Goal: Task Accomplishment & Management: Manage account settings

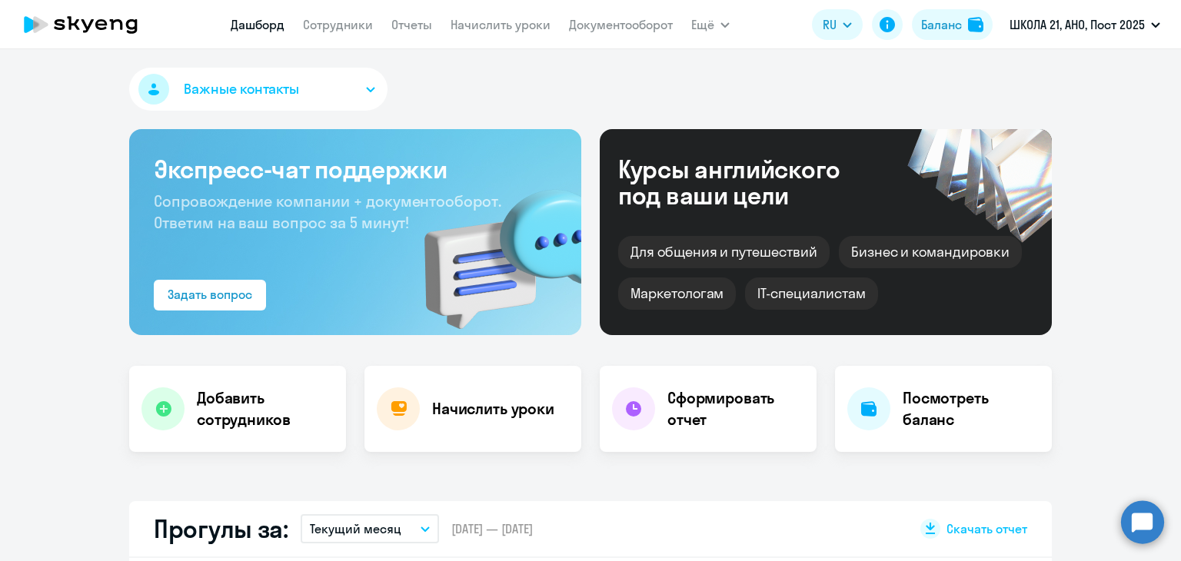
select select "30"
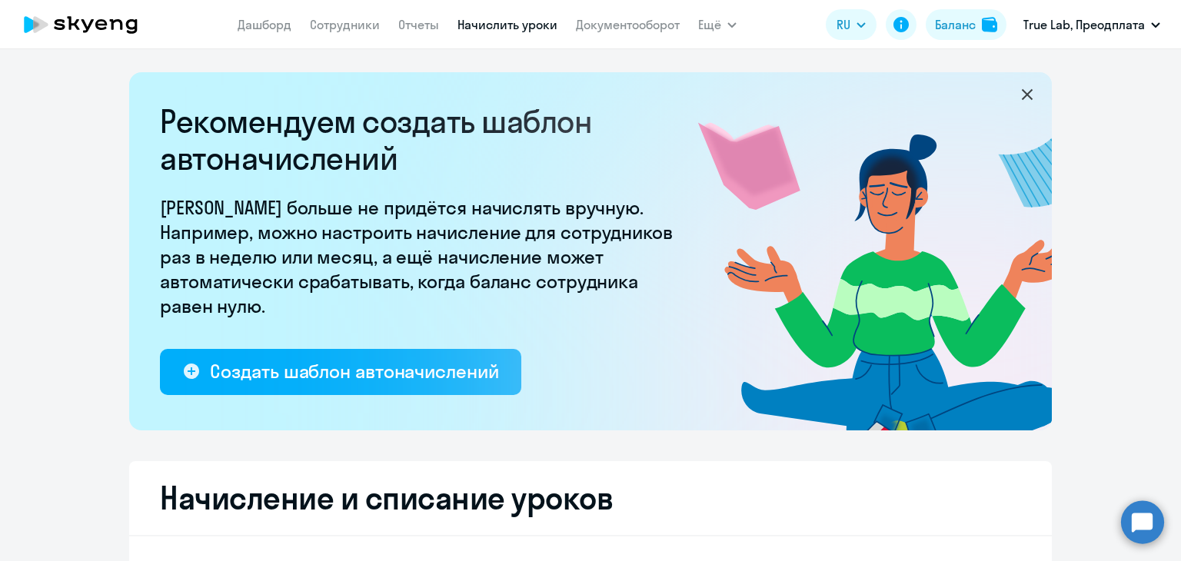
select select "10"
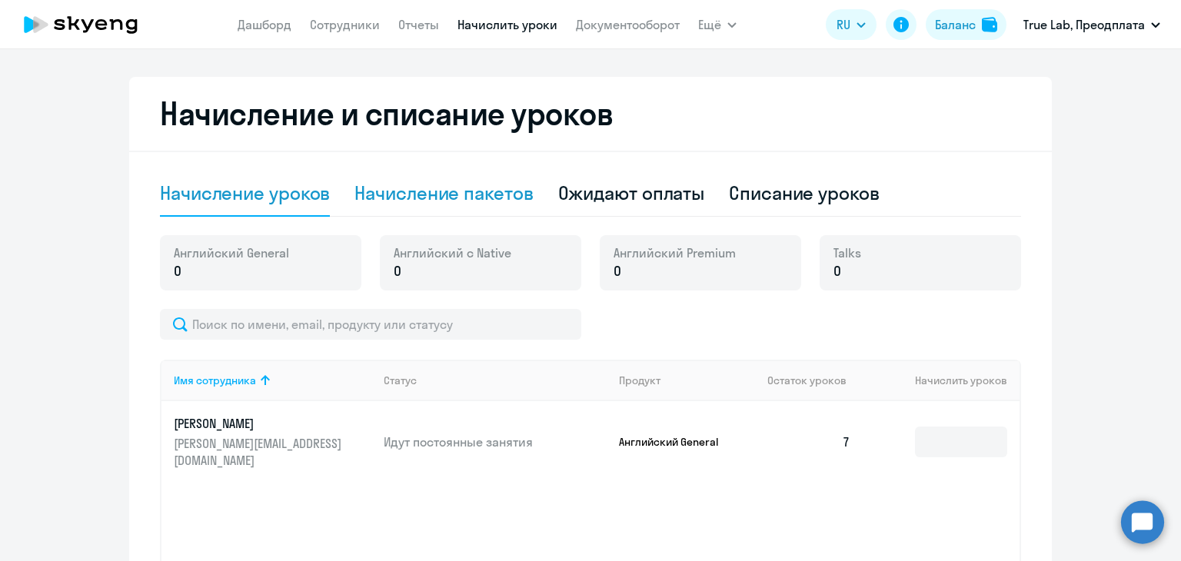
click at [387, 192] on div "Начисление пакетов" at bounding box center [443, 193] width 178 height 25
select select "10"
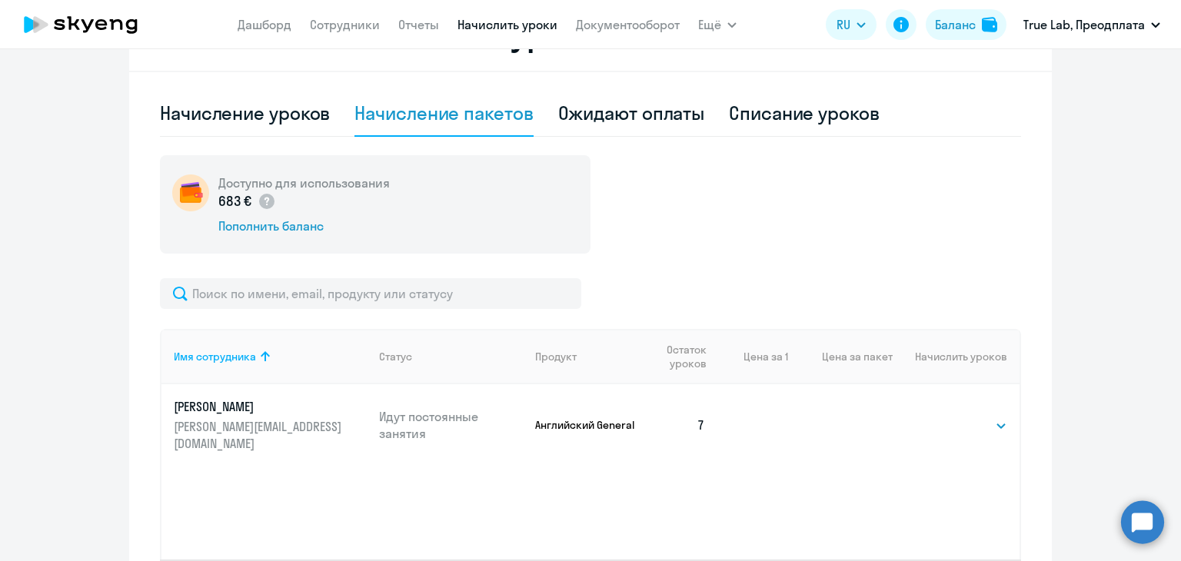
scroll to position [592, 0]
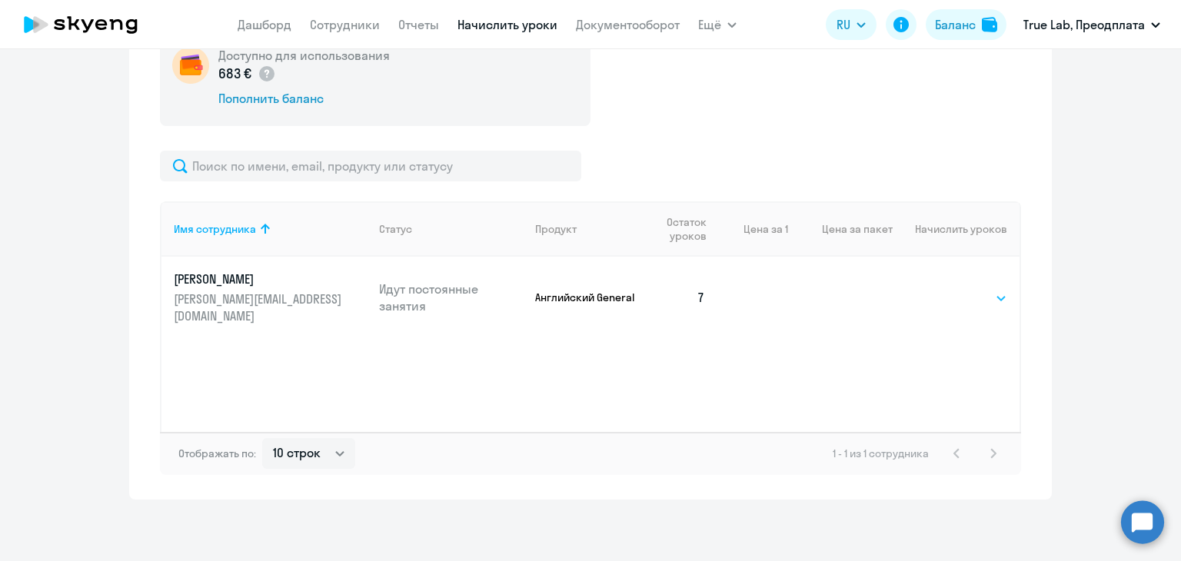
click at [966, 289] on select "Выбрать 4 8 16 32 64 96 128" at bounding box center [975, 298] width 63 height 18
click at [944, 289] on select "Выбрать 4 8 16 32 64 96 128" at bounding box center [975, 298] width 63 height 18
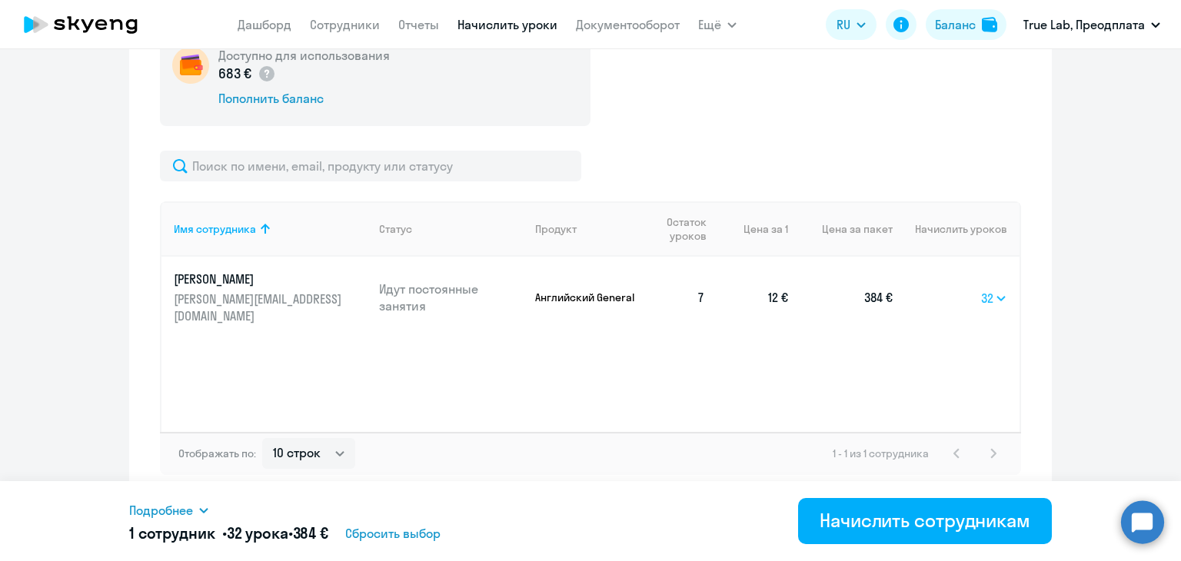
click at [987, 289] on select "Выбрать 4 8 16 32 64 96 128" at bounding box center [994, 298] width 26 height 18
select select "64"
click at [981, 289] on select "Выбрать 4 8 16 32 64 96 128" at bounding box center [994, 298] width 26 height 18
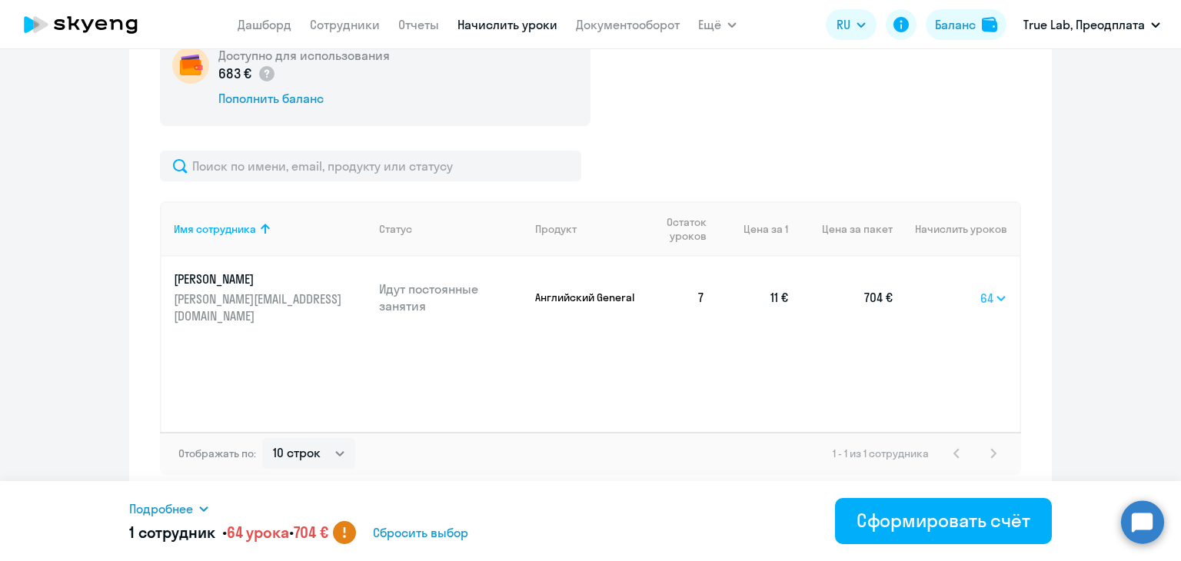
click at [999, 293] on select "Выбрать 4 8 16 32 64 96 128" at bounding box center [993, 298] width 27 height 18
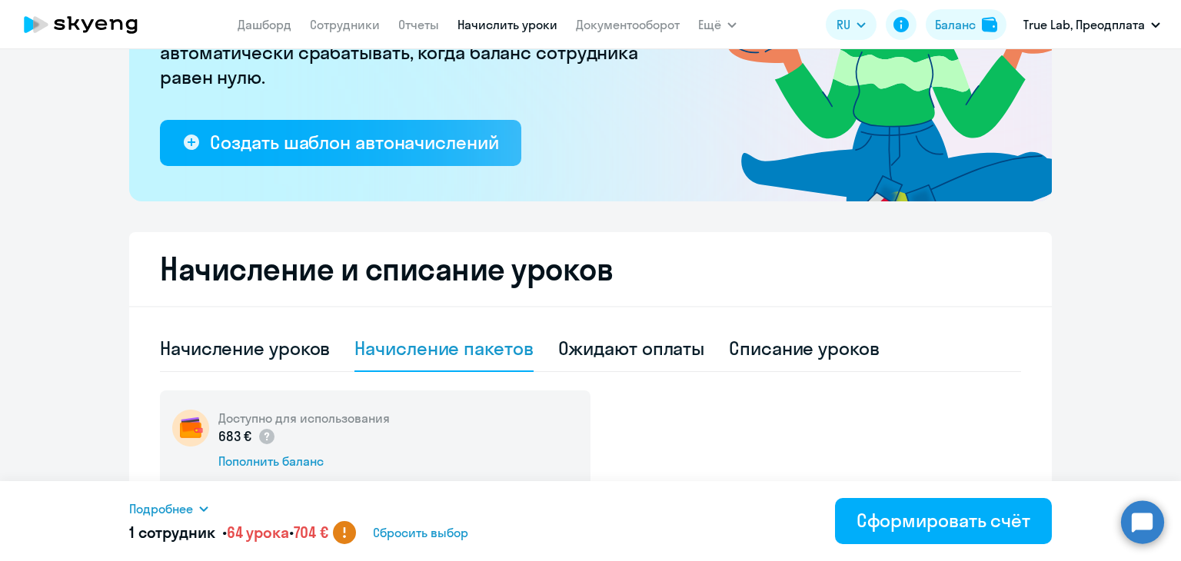
scroll to position [131, 0]
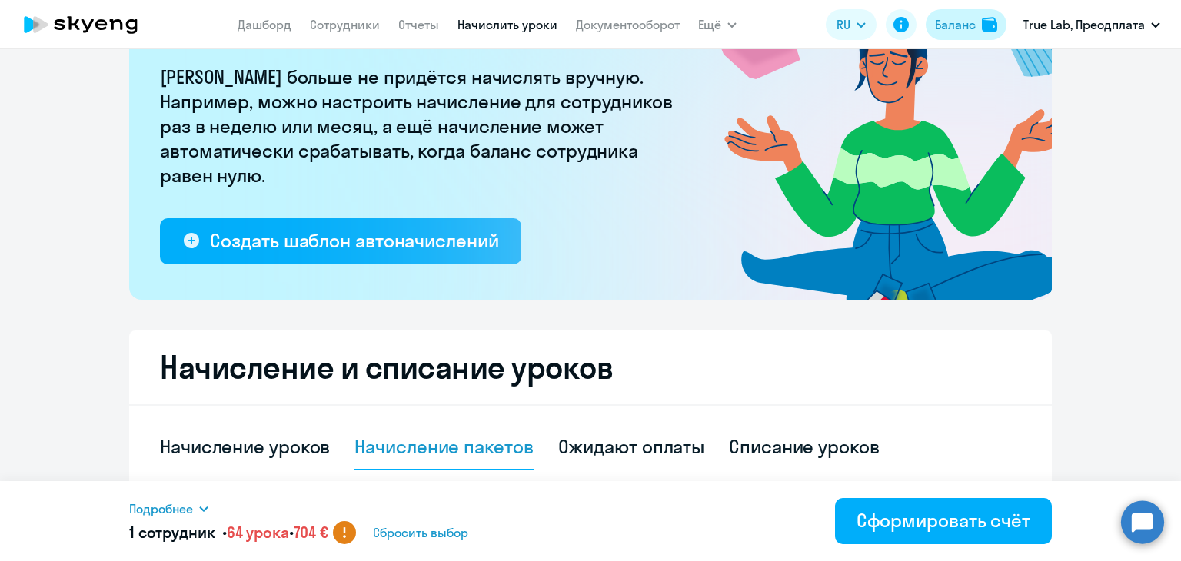
click at [961, 16] on div "Баланс" at bounding box center [955, 24] width 41 height 18
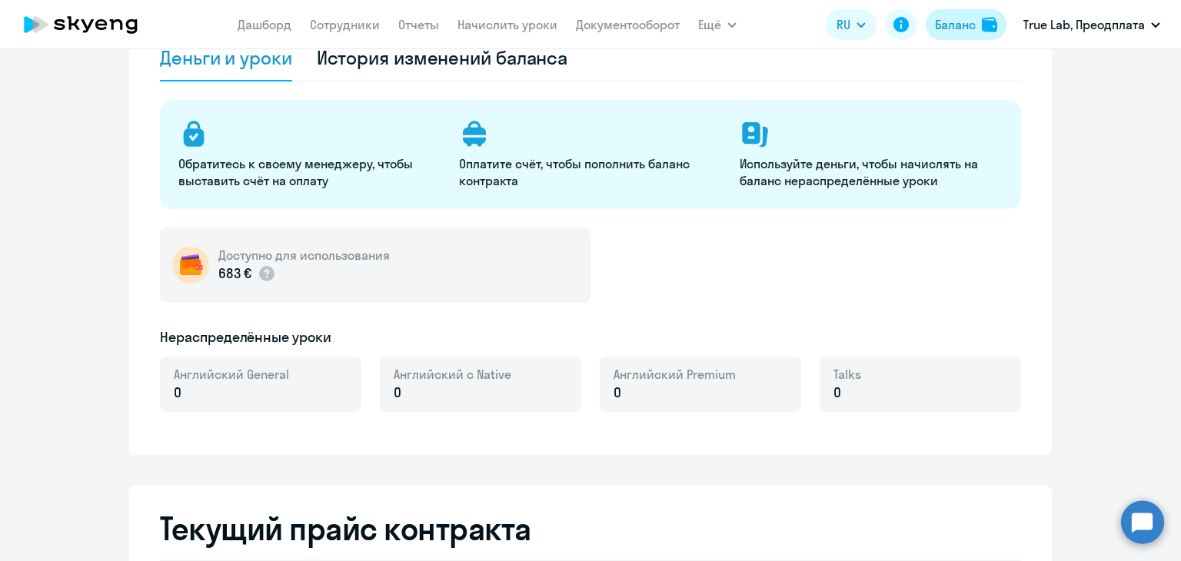
select select "english_adult_not_native_speaker"
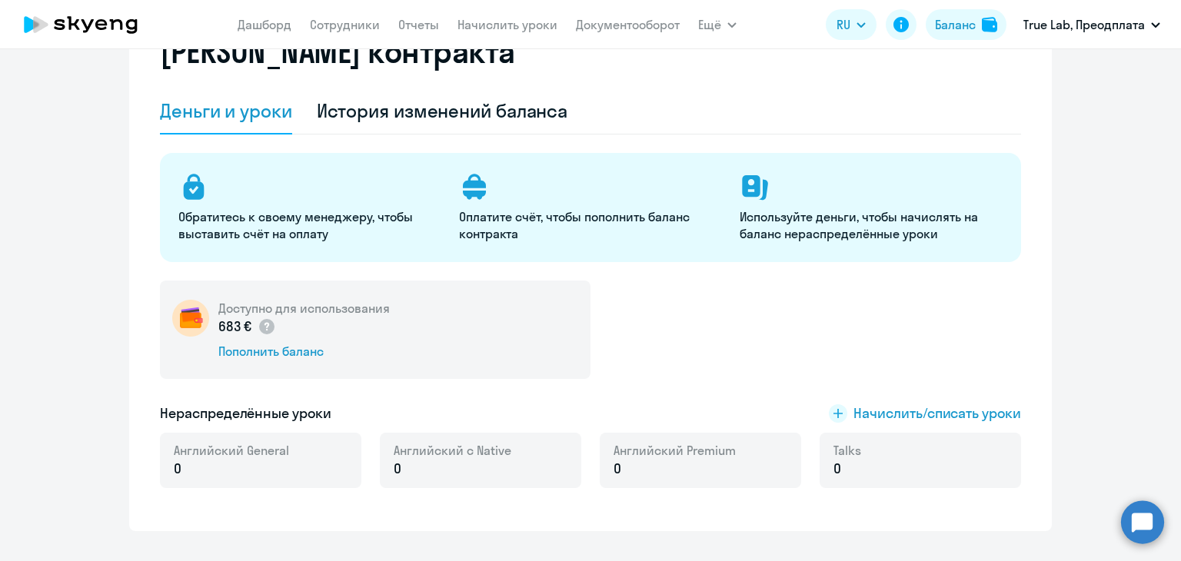
scroll to position [154, 0]
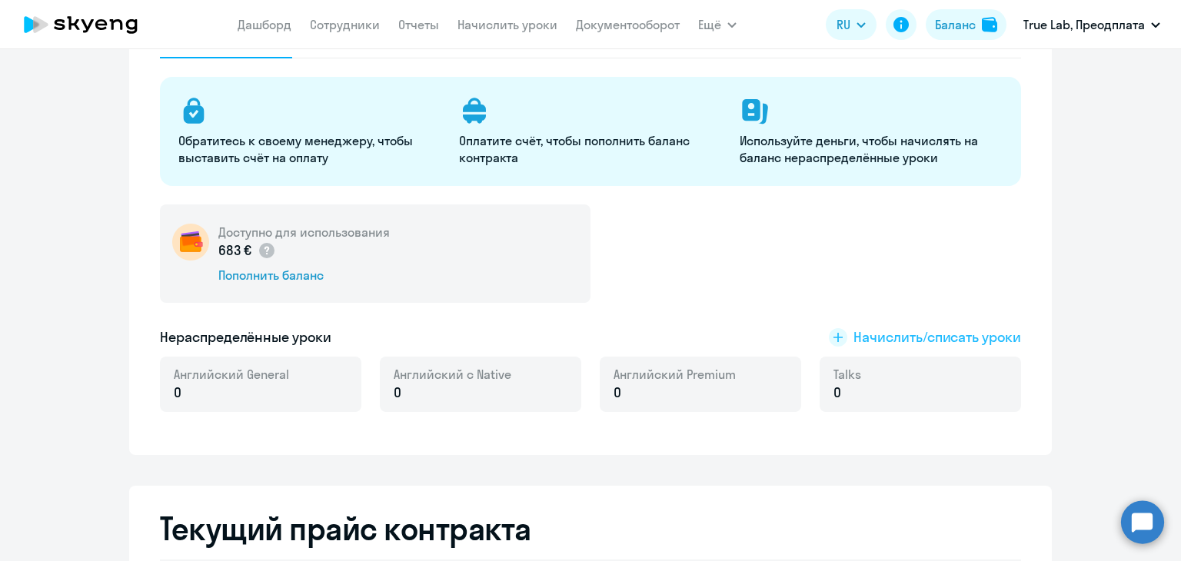
click at [900, 329] on span "Начислить/списать уроки" at bounding box center [937, 338] width 168 height 20
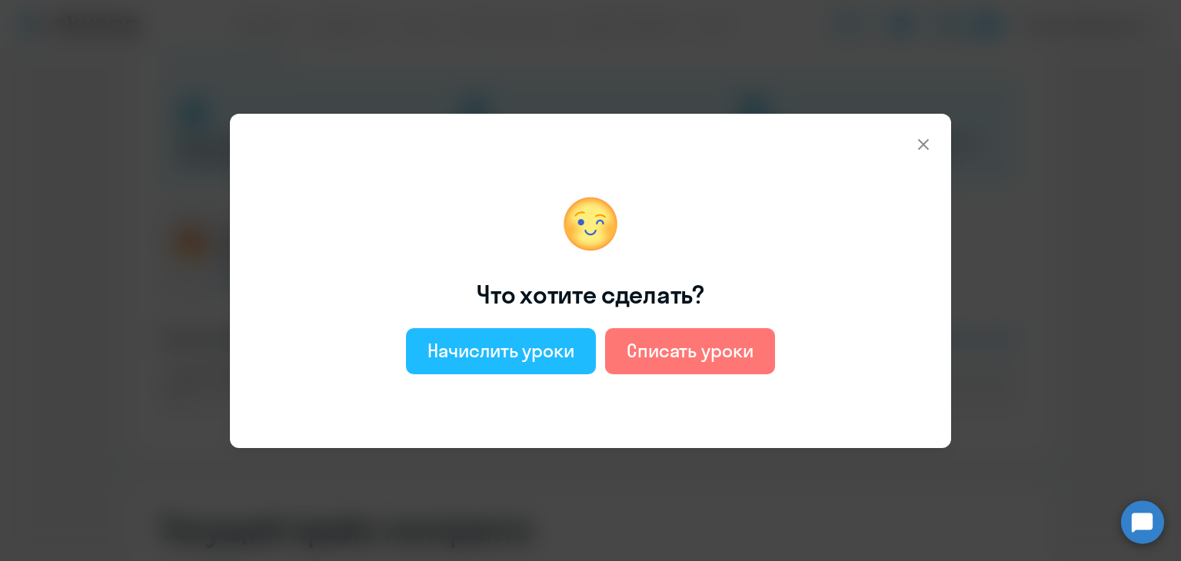
click at [437, 353] on div "Начислить уроки" at bounding box center [500, 350] width 147 height 25
select select "english_adult_not_native_speaker"
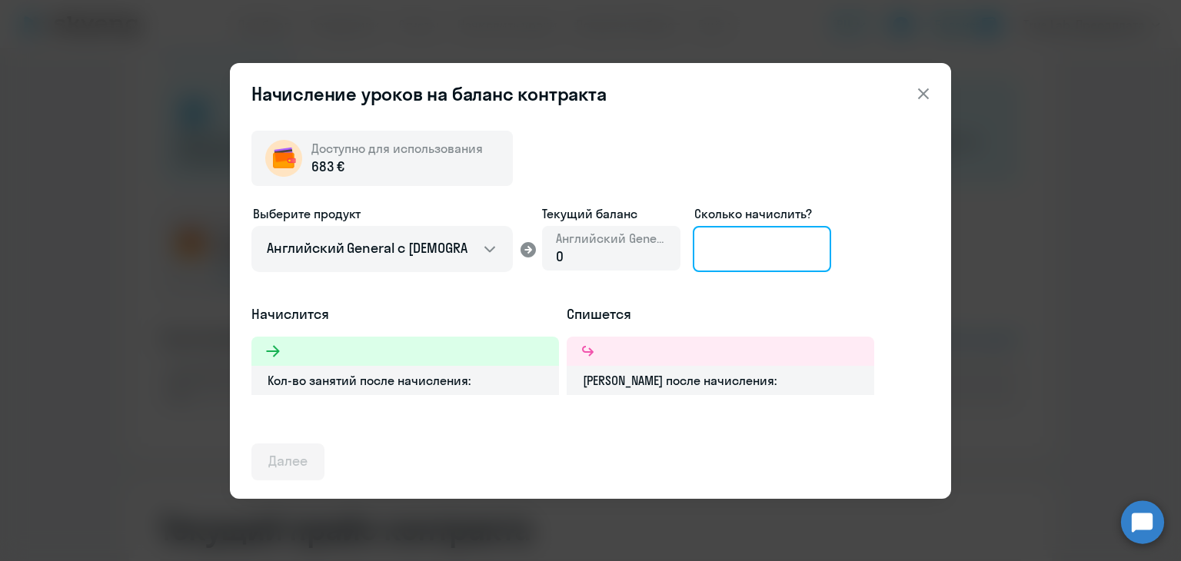
click at [754, 259] on input at bounding box center [762, 249] width 138 height 46
type input "2"
type input "3"
type input "56"
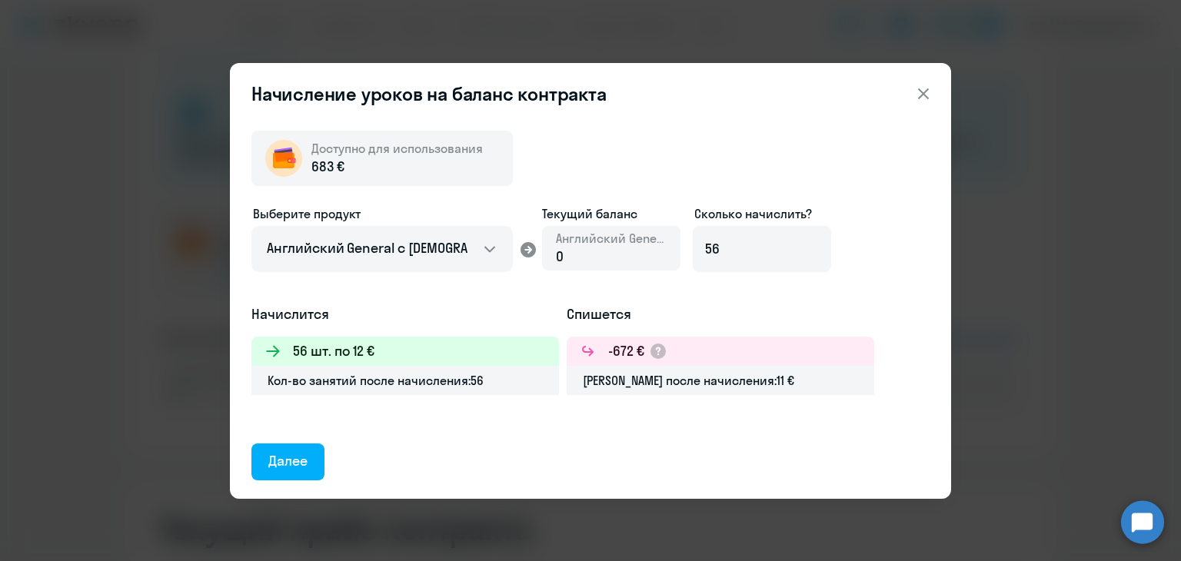
click at [920, 91] on icon at bounding box center [923, 94] width 18 height 18
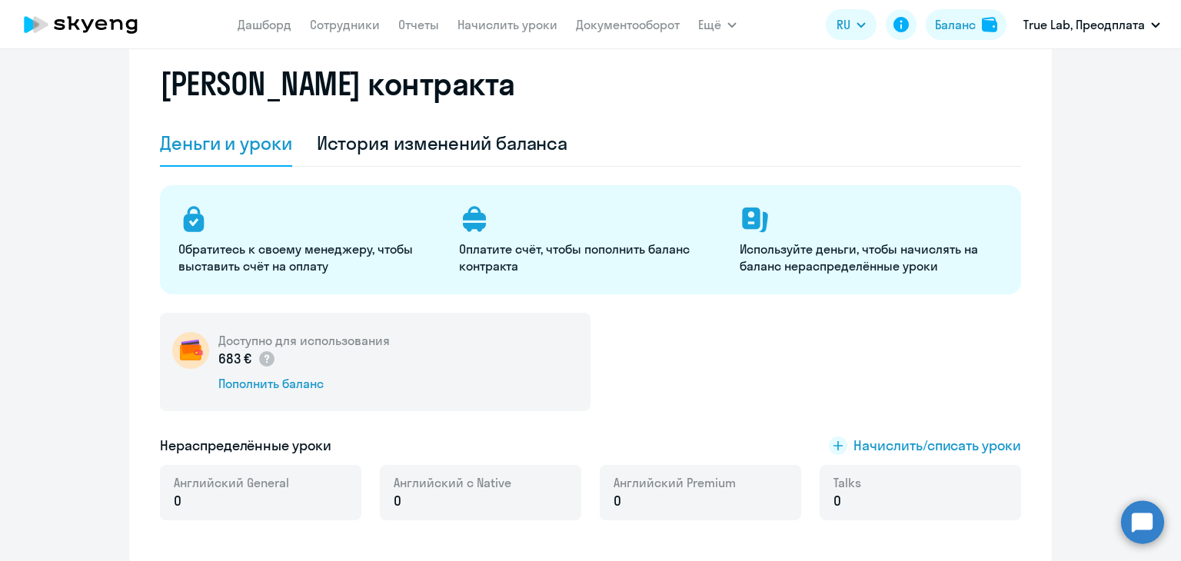
scroll to position [0, 0]
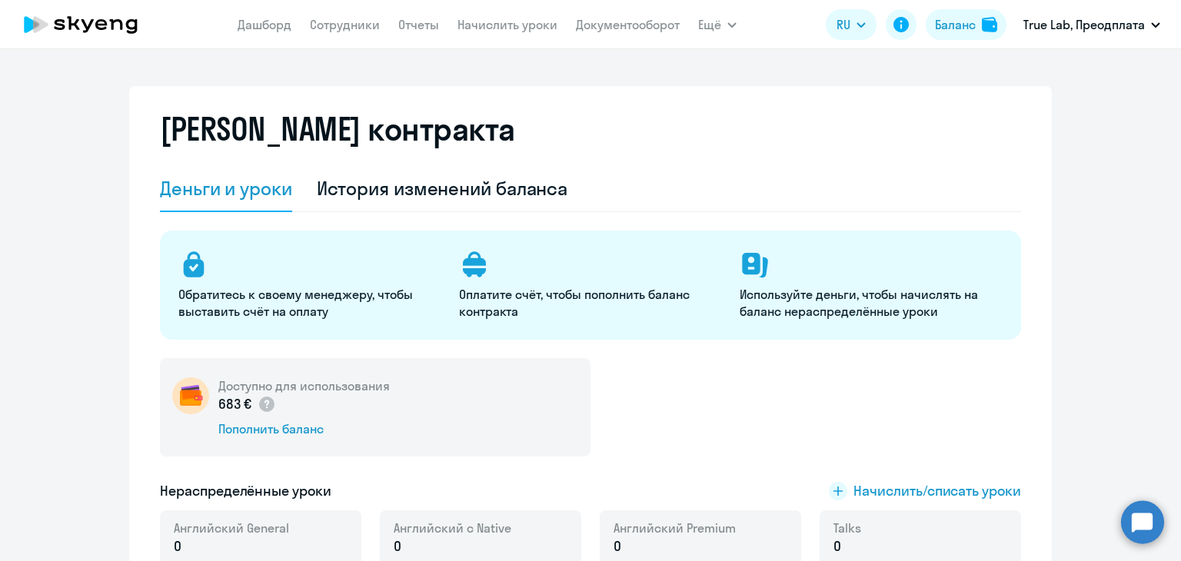
click at [472, 15] on app-menu-item-link "Начислить уроки" at bounding box center [507, 24] width 100 height 19
click at [483, 21] on link "Начислить уроки" at bounding box center [507, 24] width 100 height 15
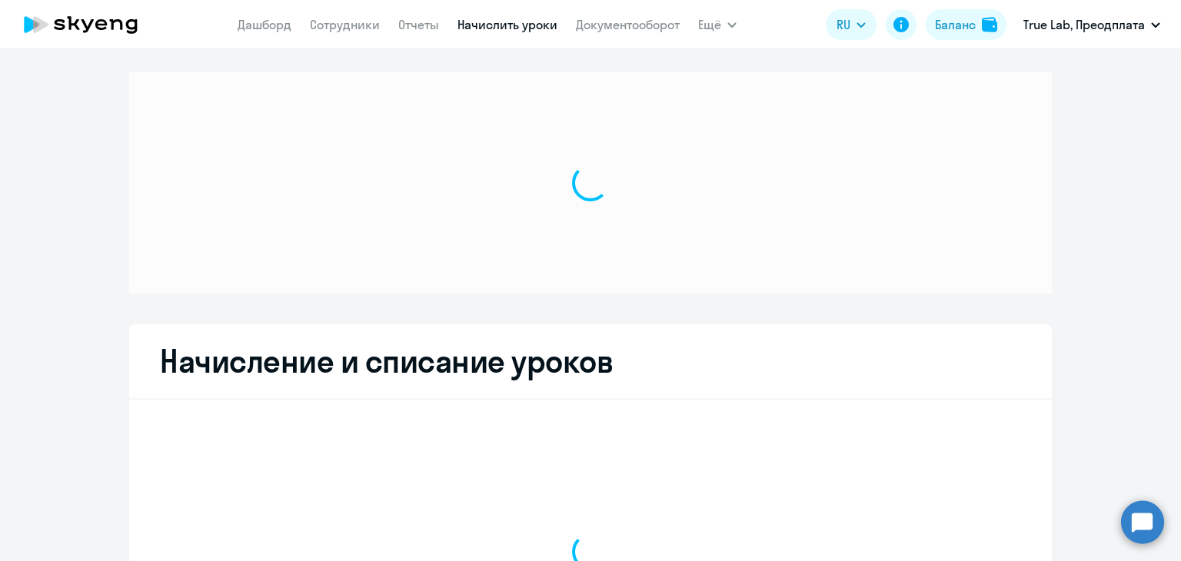
select select "10"
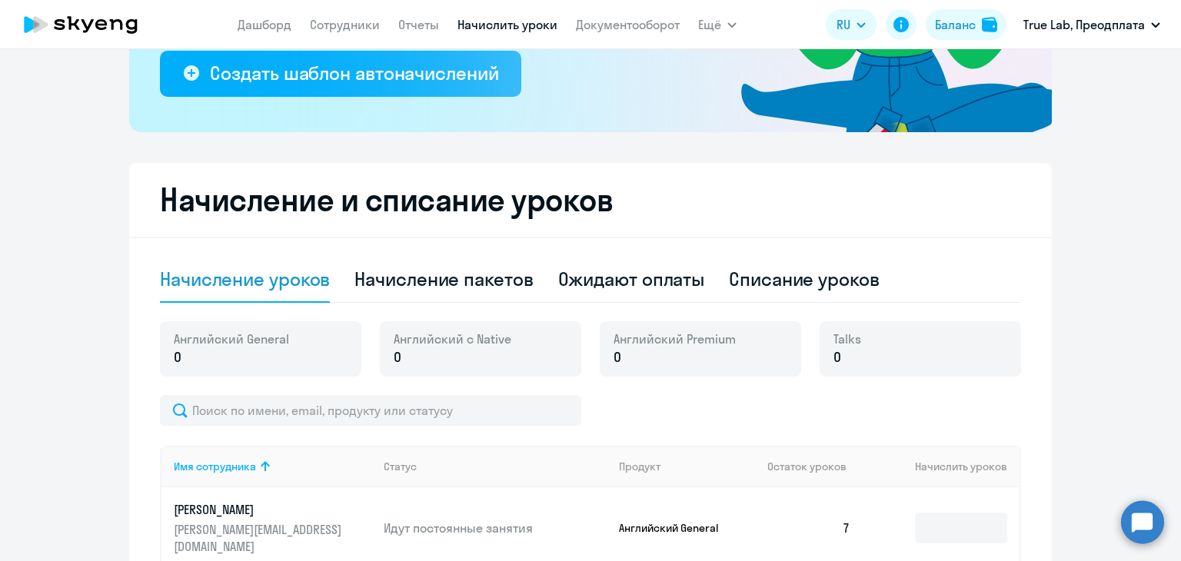
scroll to position [308, 0]
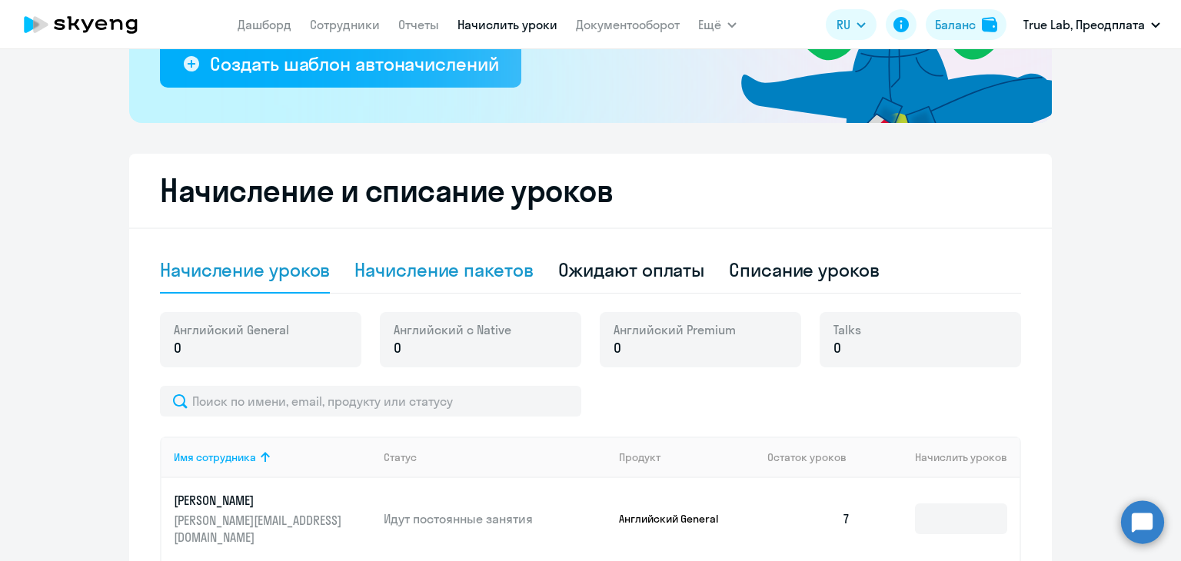
click at [440, 276] on div "Начисление пакетов" at bounding box center [443, 270] width 178 height 25
select select "10"
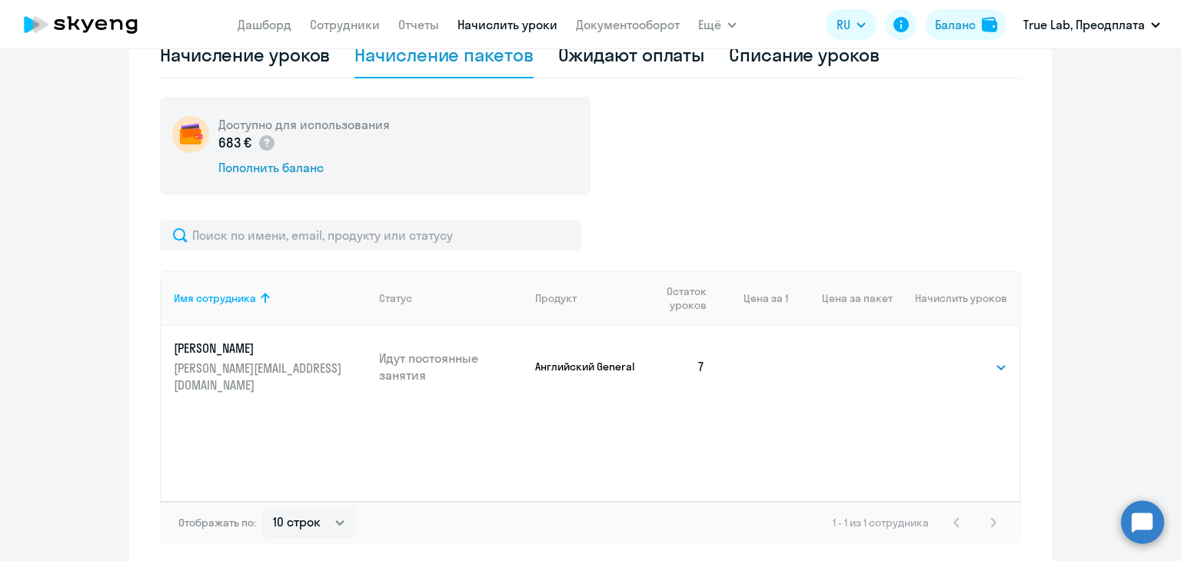
scroll to position [538, 0]
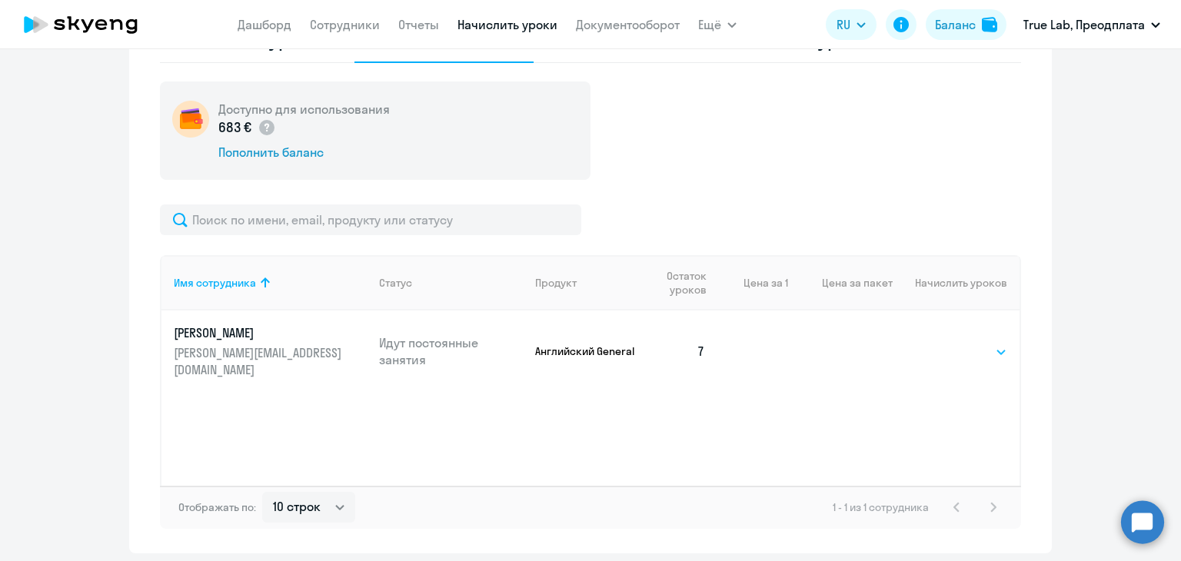
click at [969, 346] on select "Выбрать 4 8 16 32 64 96 128" at bounding box center [975, 352] width 63 height 18
select select "16"
click at [944, 343] on select "Выбрать 4 8 16 32 64 96 128" at bounding box center [975, 352] width 63 height 18
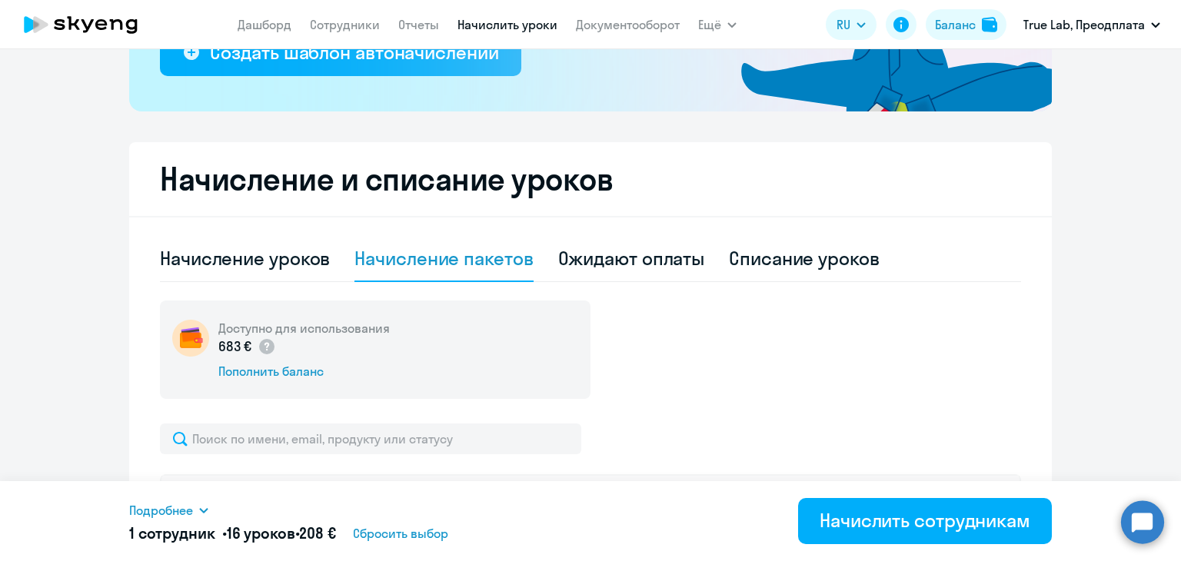
scroll to position [308, 0]
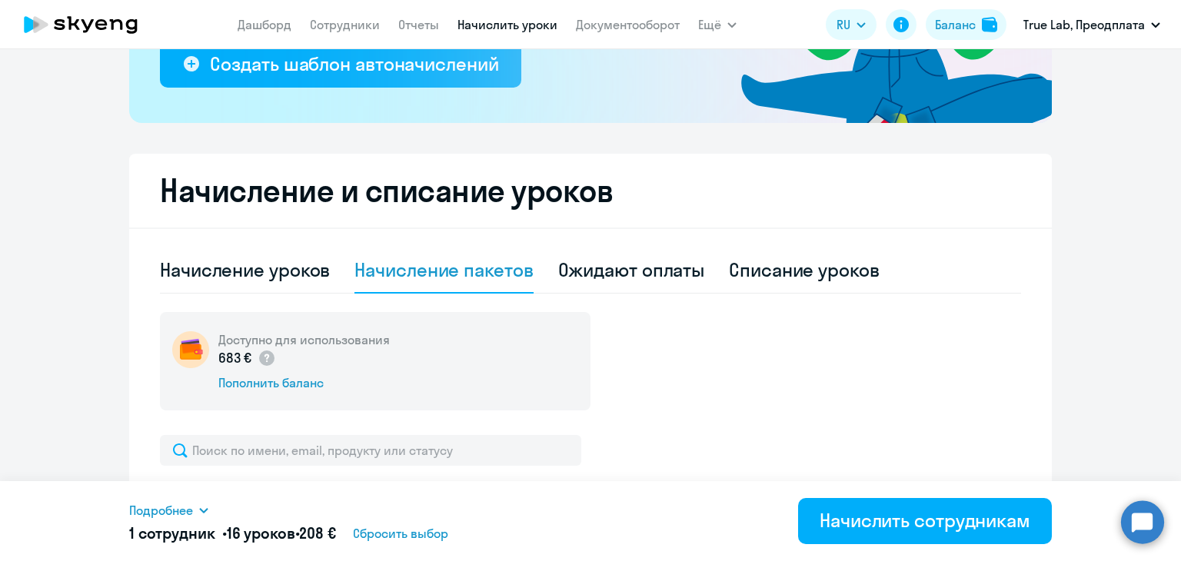
click at [961, 7] on app-header-actions "RU English Русский Баланс True Lab, Преодплата" at bounding box center [997, 24] width 342 height 37
click at [971, 19] on div "Баланс" at bounding box center [955, 24] width 41 height 18
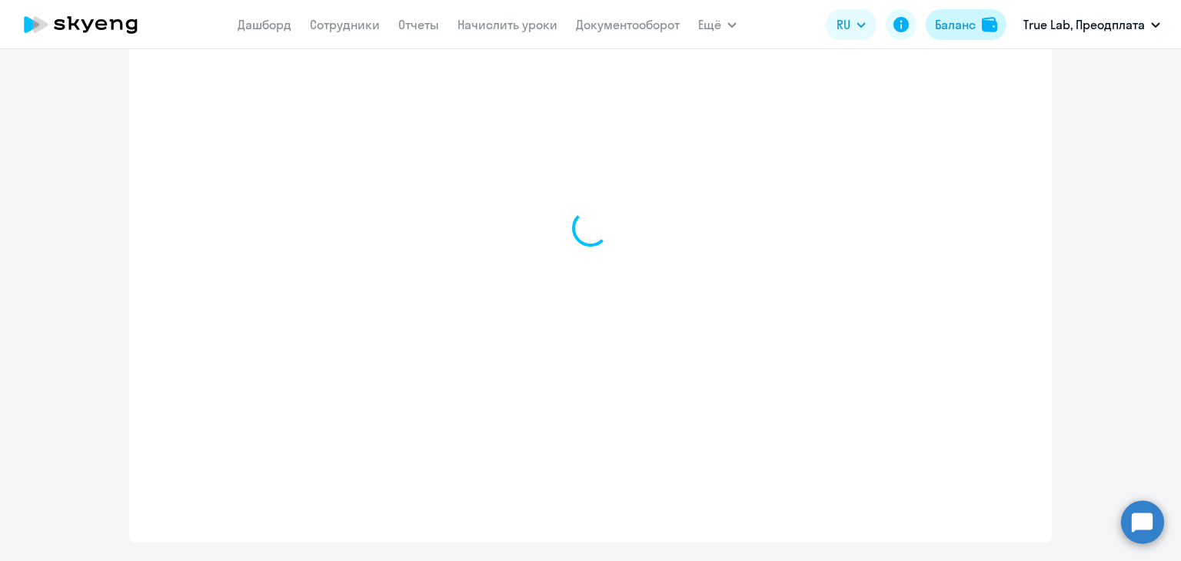
scroll to position [585, 0]
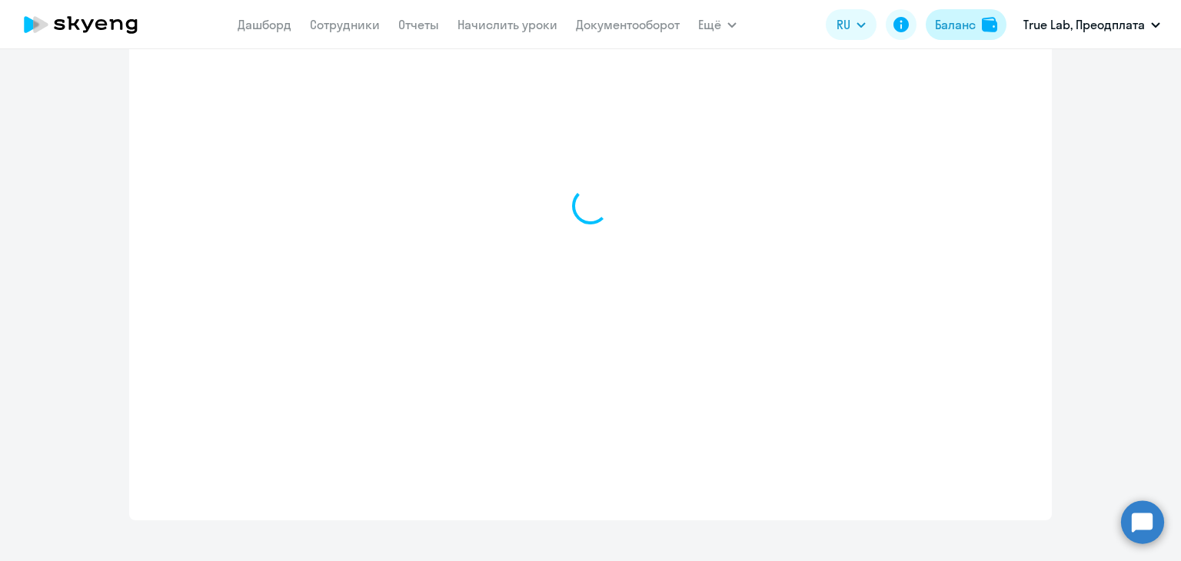
select select "english_adult_not_native_speaker"
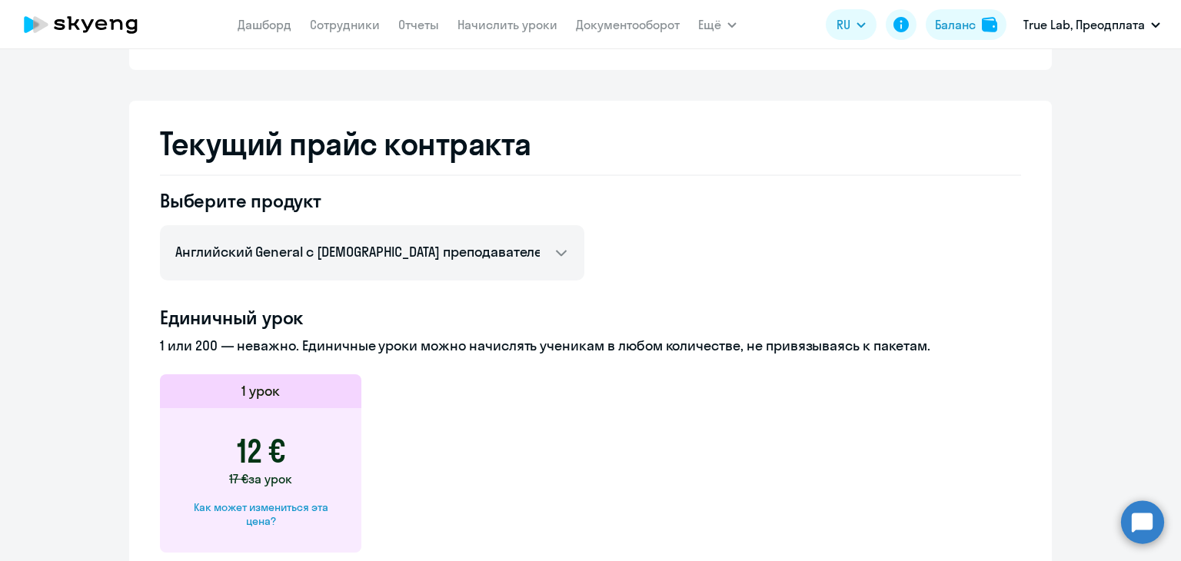
scroll to position [508, 0]
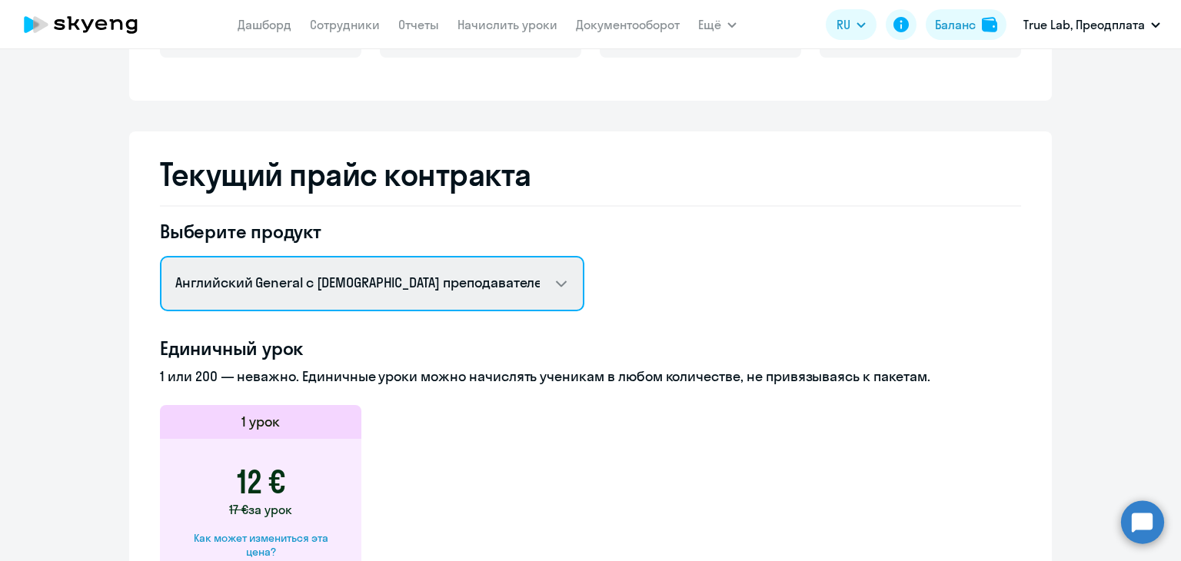
click at [501, 276] on select "Английский General с русскоговорящим преподавателем Английский General с англог…" at bounding box center [372, 283] width 424 height 55
click at [160, 256] on select "Английский General с русскоговорящим преподавателем Английский General с англог…" at bounding box center [372, 283] width 424 height 55
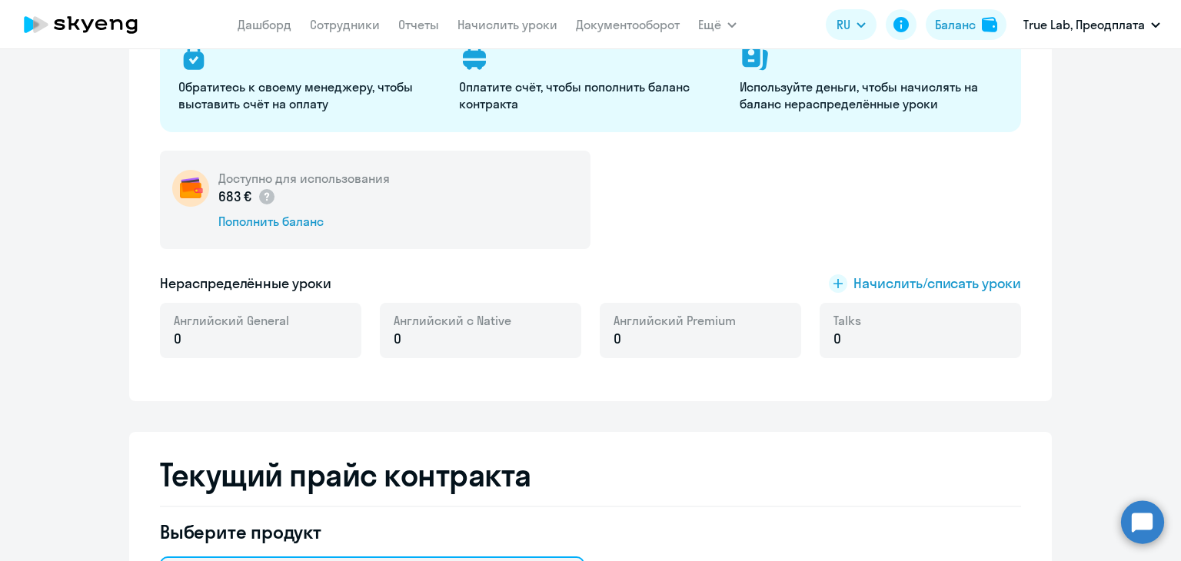
scroll to position [201, 0]
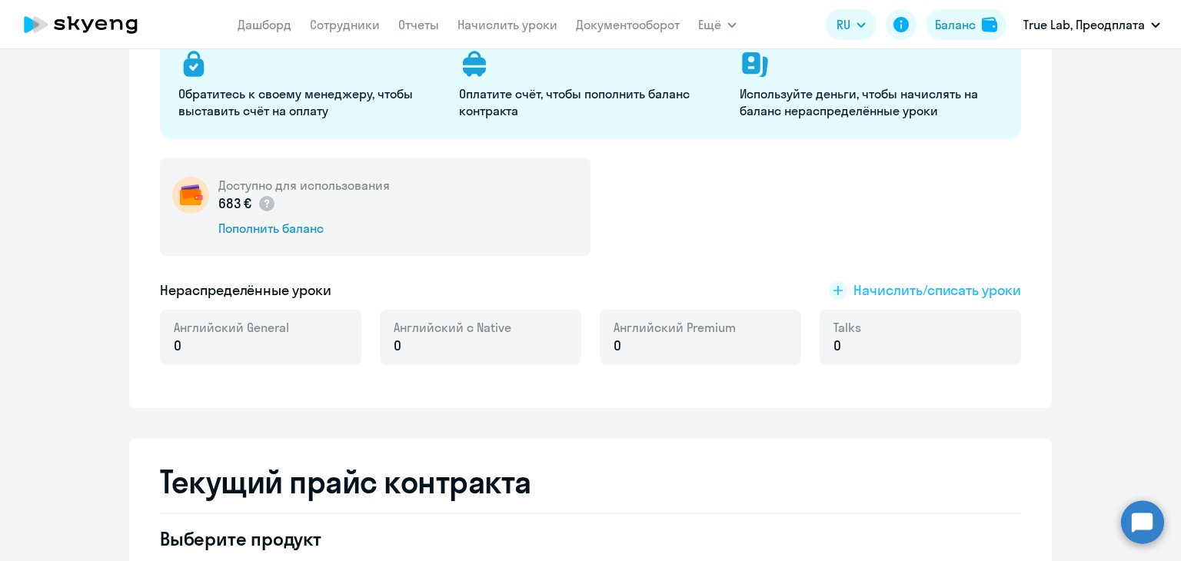
click at [926, 284] on span "Начислить/списать уроки" at bounding box center [937, 291] width 168 height 20
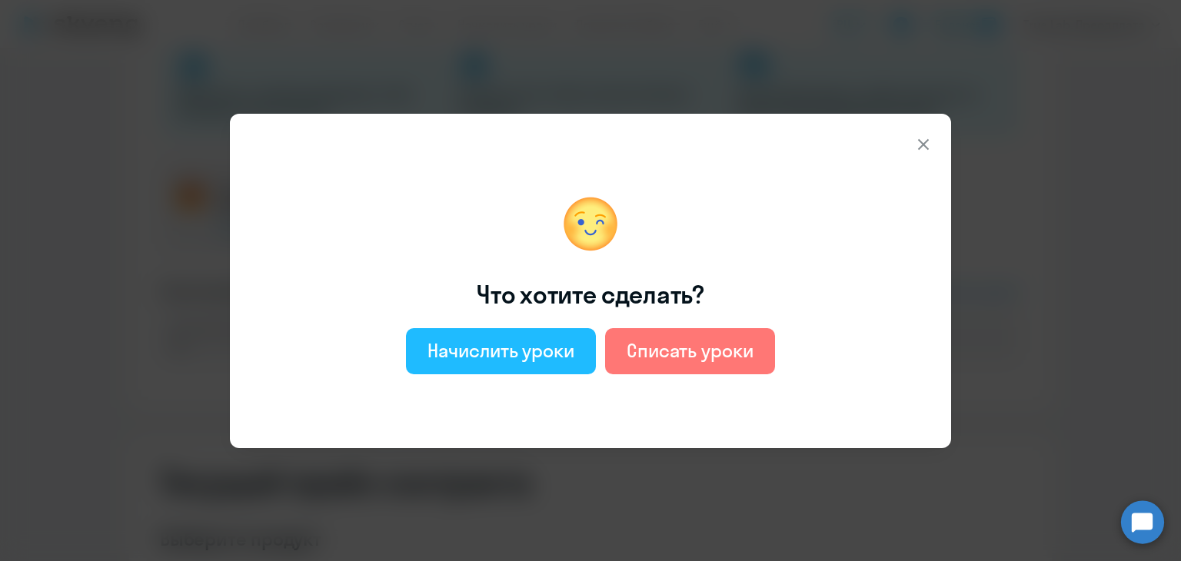
click at [538, 351] on div "Начислить уроки" at bounding box center [500, 350] width 147 height 25
select select "english_adult_not_native_speaker"
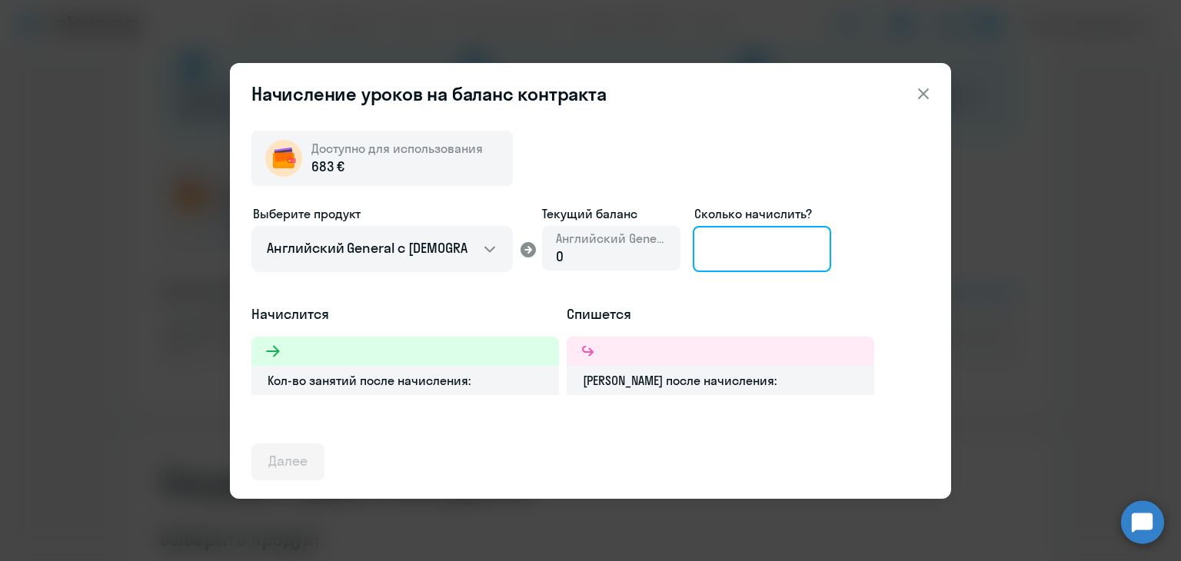
click at [798, 248] on input at bounding box center [762, 249] width 138 height 46
type input "16"
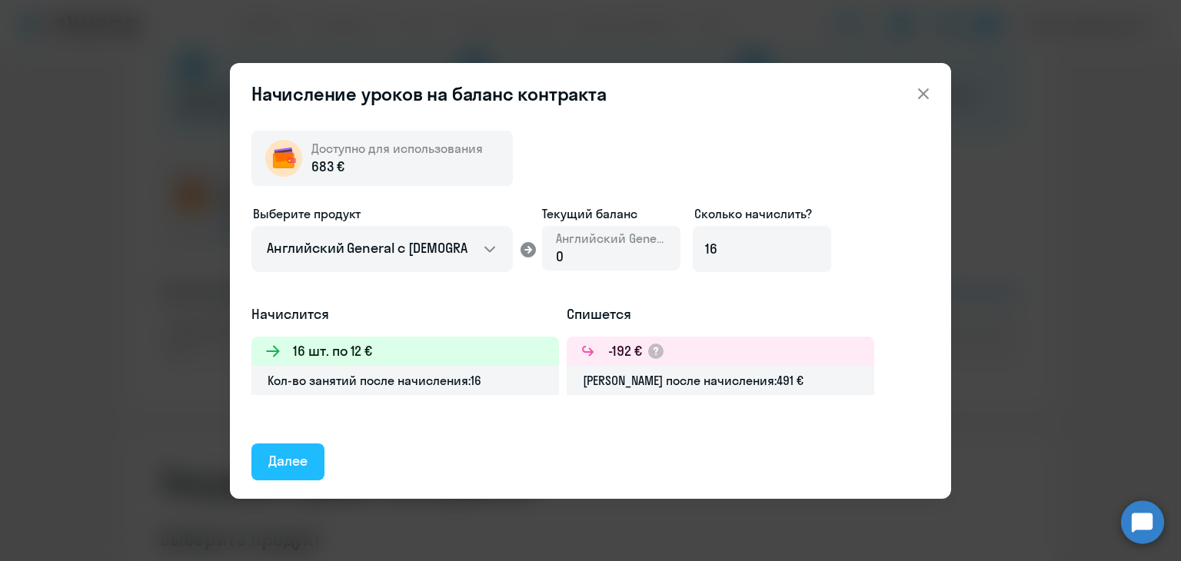
click at [281, 457] on div "Далее" at bounding box center [287, 461] width 39 height 20
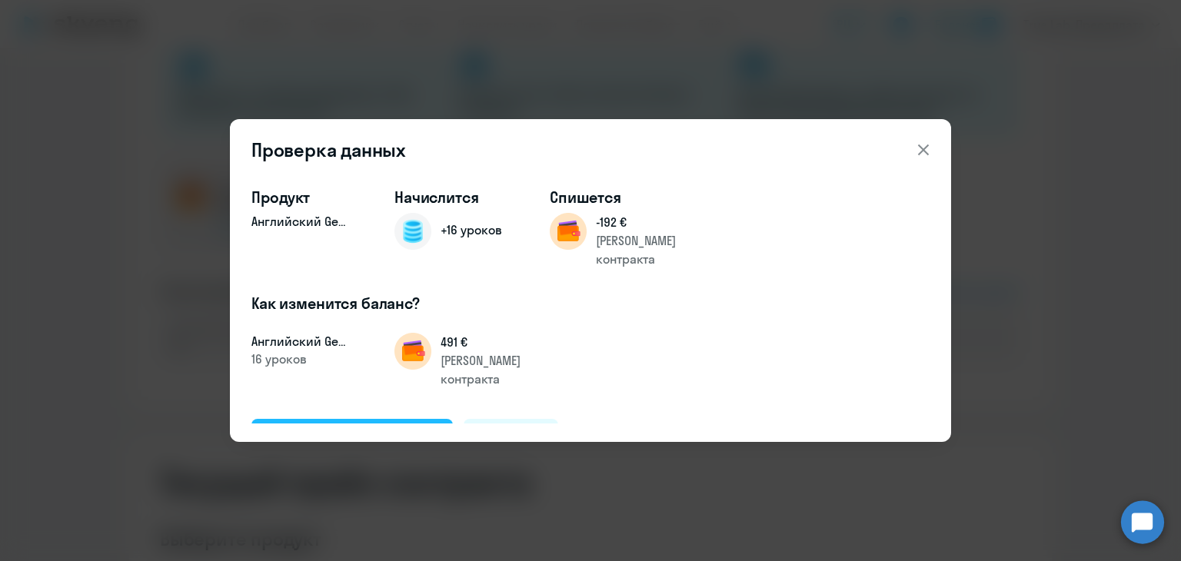
click at [391, 427] on div "Подтвердить и начислить" at bounding box center [352, 437] width 168 height 20
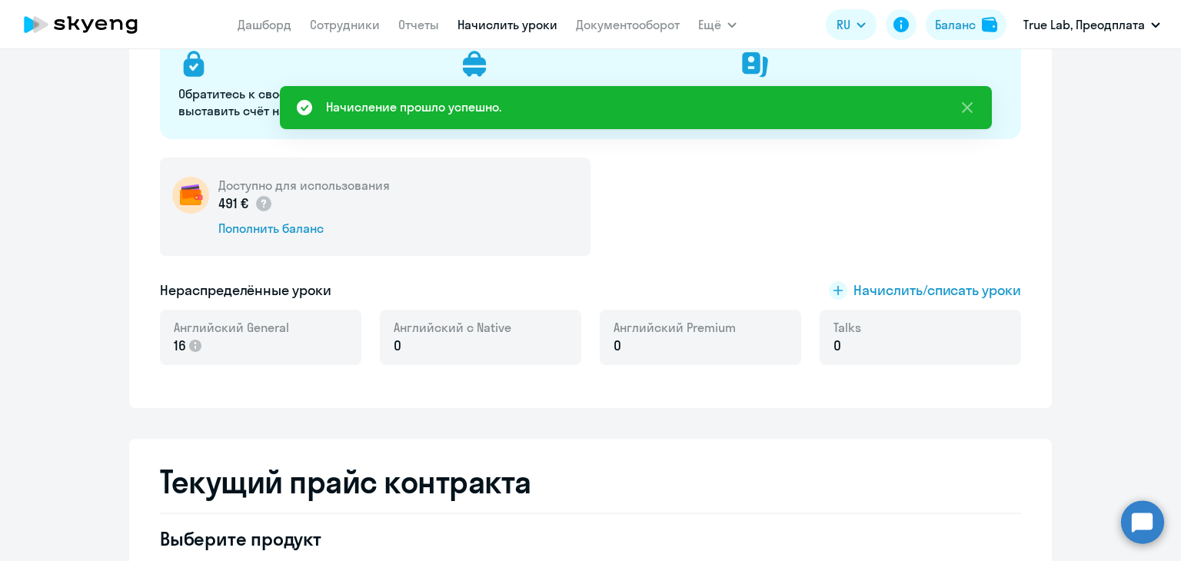
click at [500, 25] on link "Начислить уроки" at bounding box center [507, 24] width 100 height 15
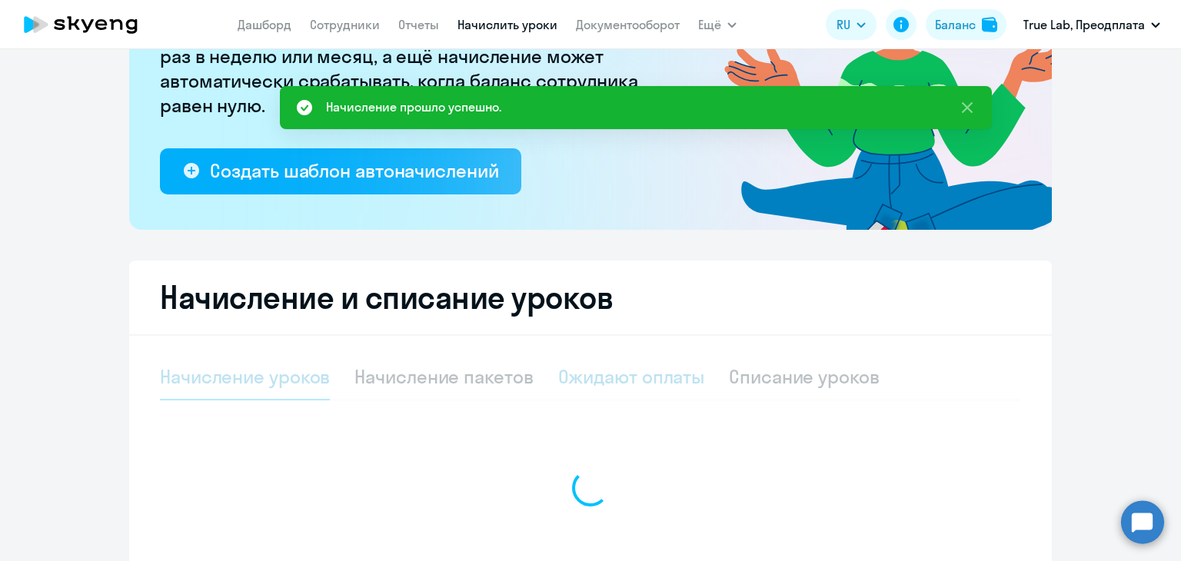
select select "10"
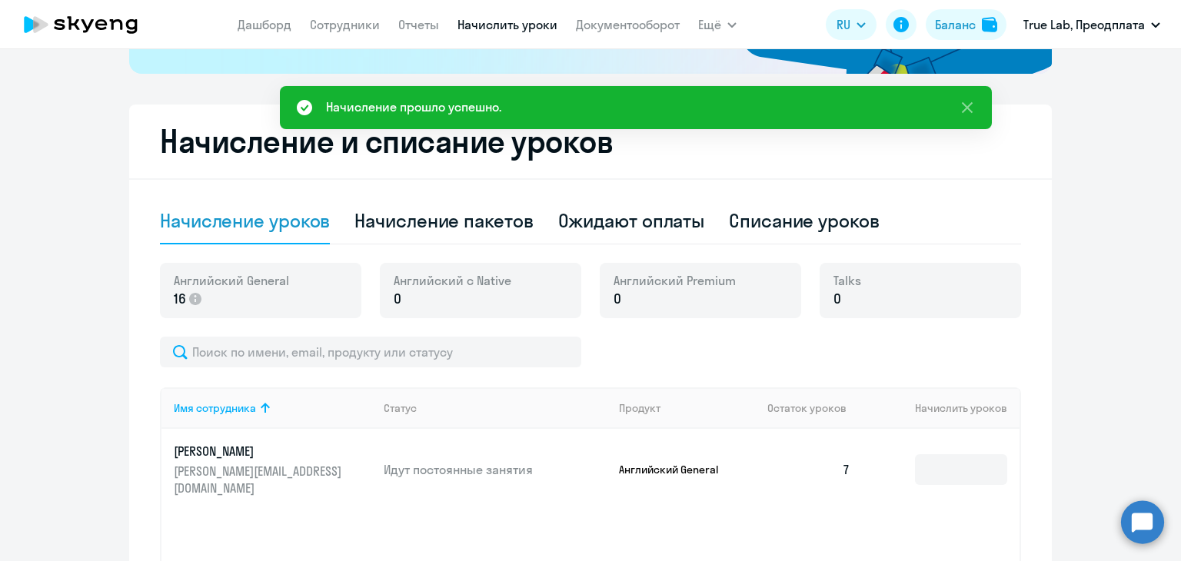
scroll to position [354, 0]
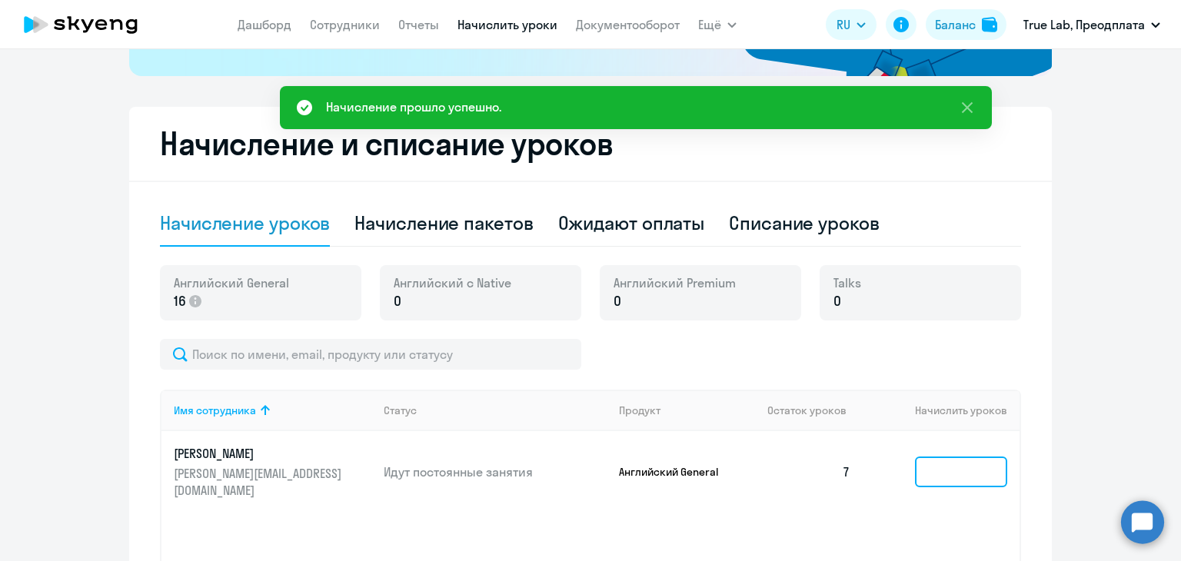
click at [968, 459] on input at bounding box center [961, 472] width 92 height 31
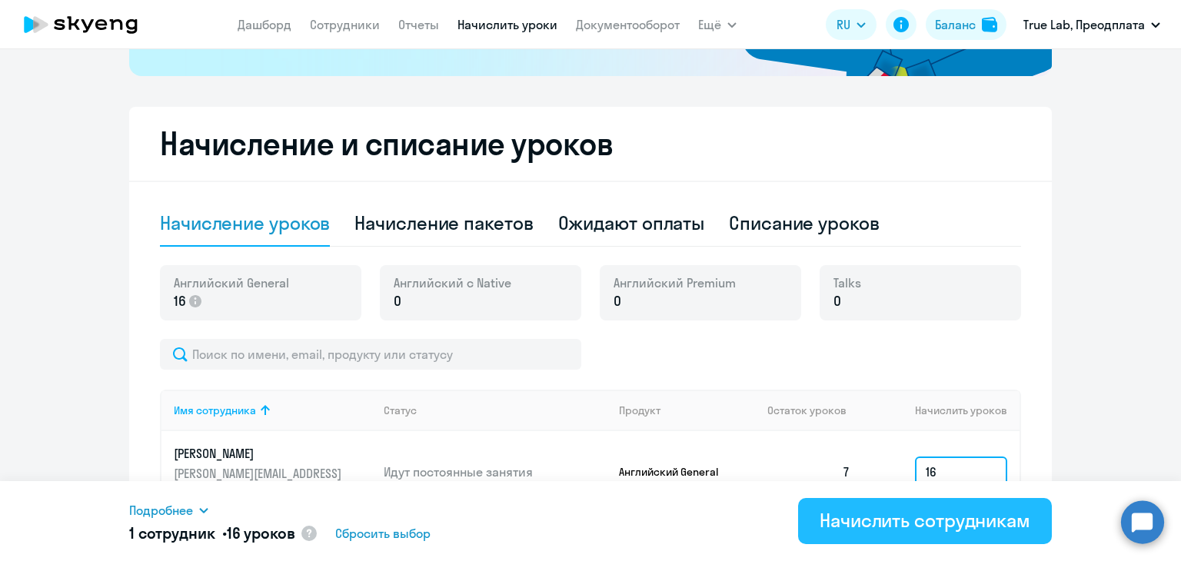
type input "16"
click at [915, 528] on div "Начислить сотрудникам" at bounding box center [925, 520] width 211 height 25
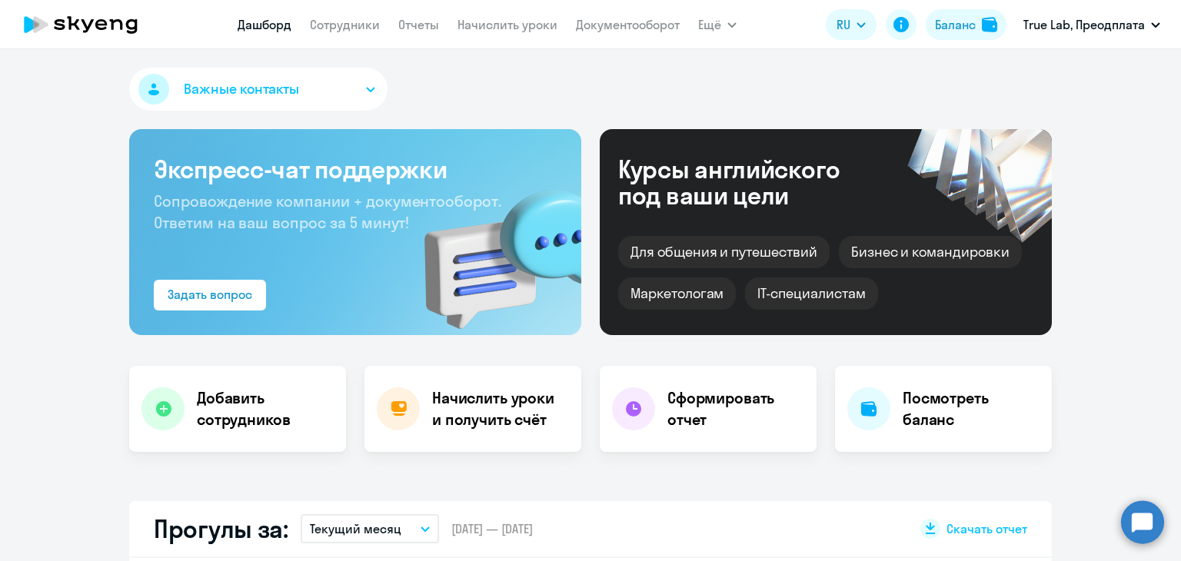
click at [499, 16] on app-menu-item-link "Начислить уроки" at bounding box center [507, 24] width 100 height 19
select select "30"
click at [523, 35] on nav "Дашборд Сотрудники Отчеты Начислить уроки Документооборот" at bounding box center [459, 24] width 442 height 31
click at [526, 25] on link "Начислить уроки" at bounding box center [507, 24] width 100 height 15
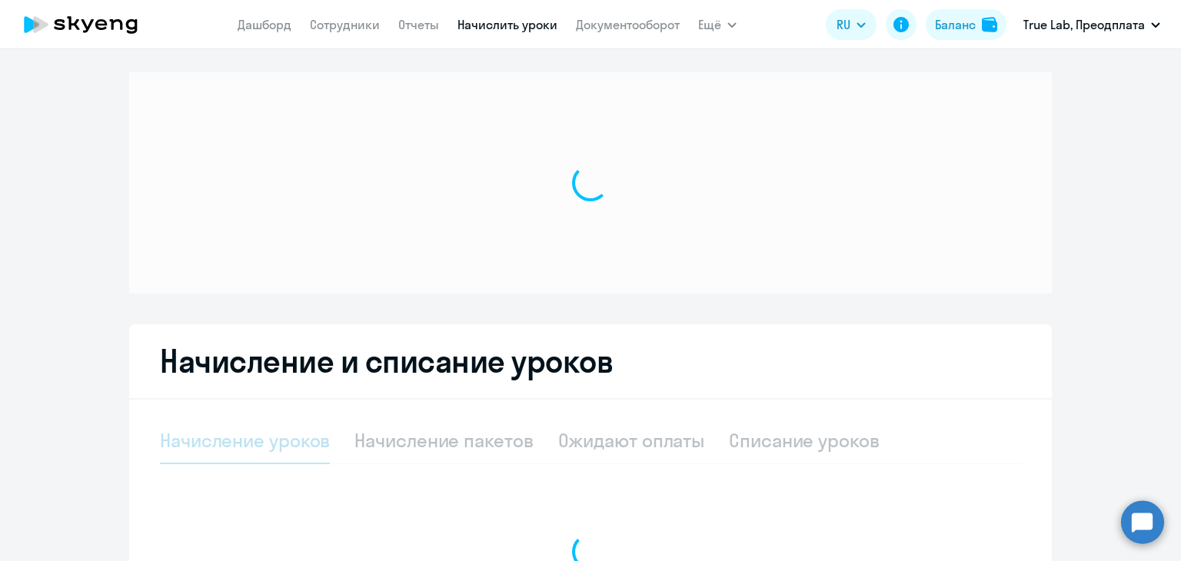
select select "10"
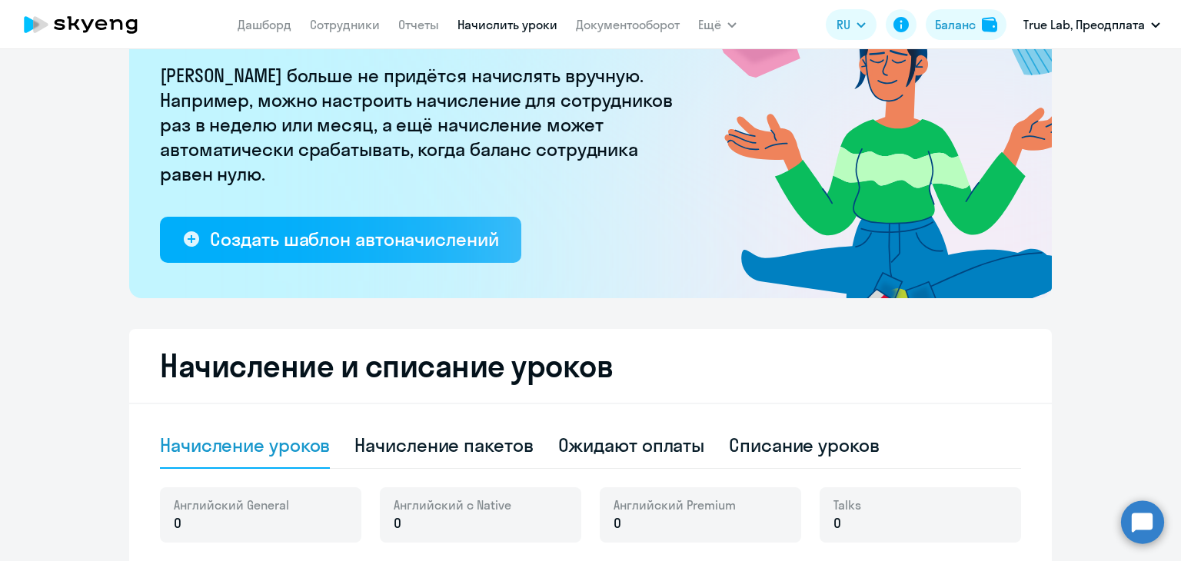
scroll to position [308, 0]
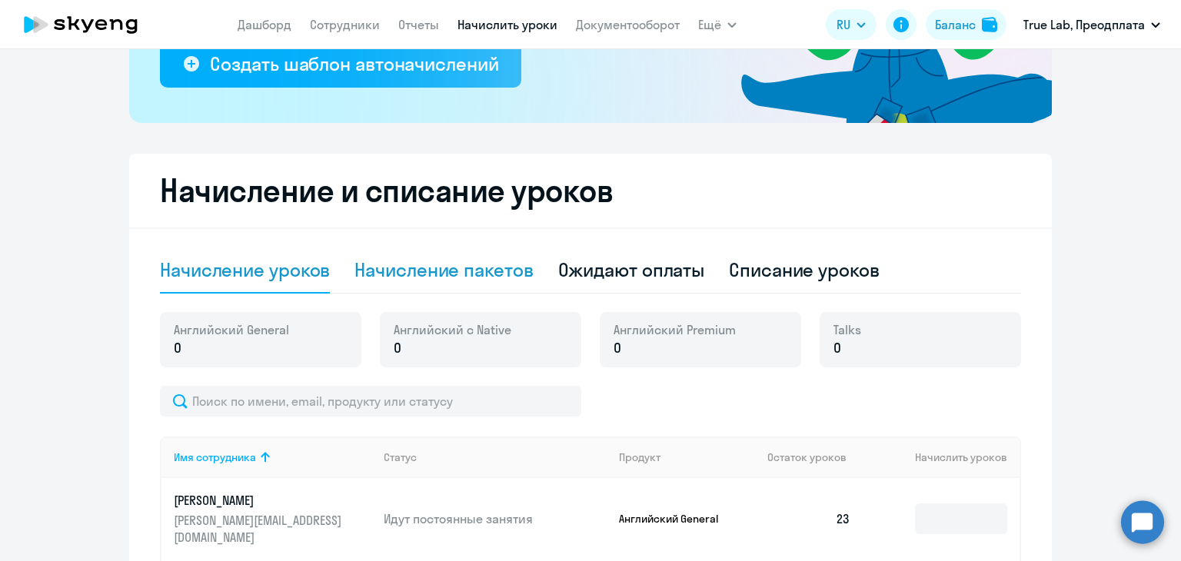
click at [421, 265] on div "Начисление пакетов" at bounding box center [443, 270] width 178 height 25
select select "10"
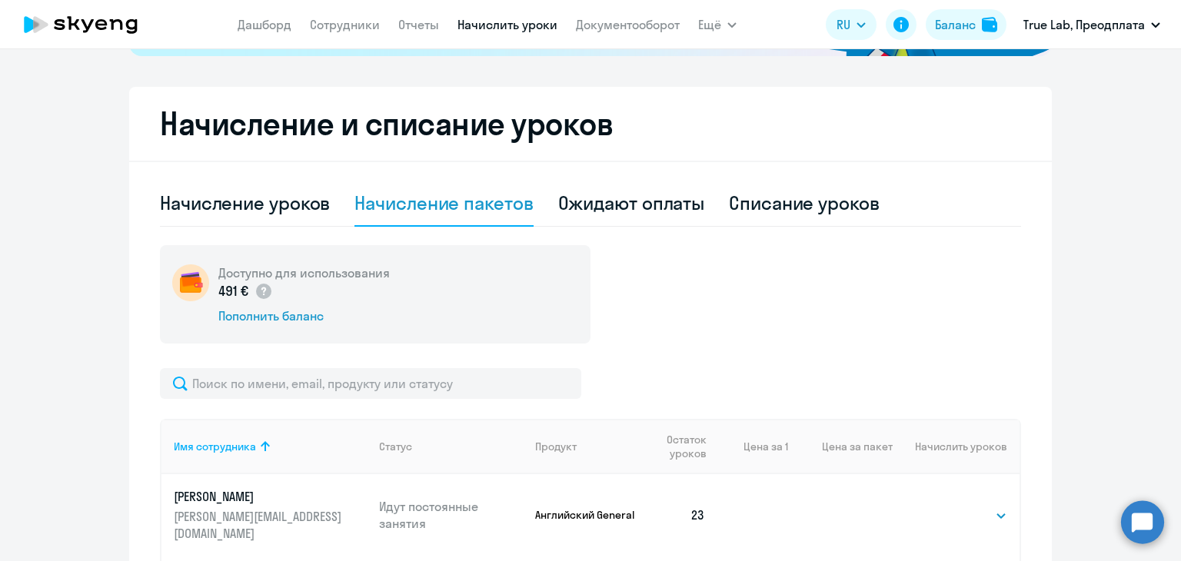
scroll to position [461, 0]
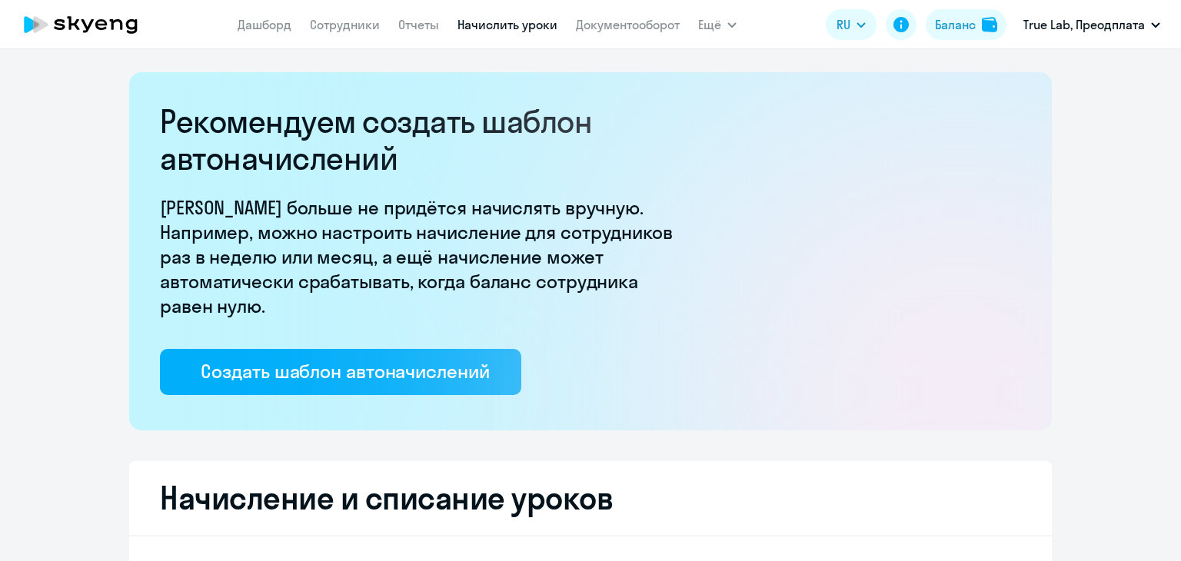
select select "10"
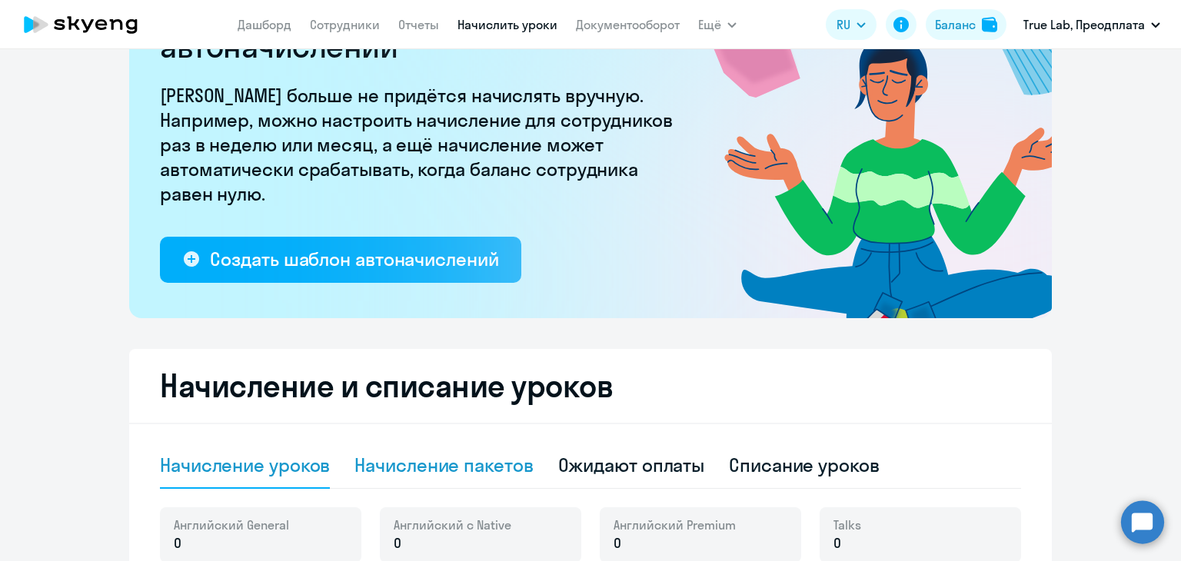
scroll to position [384, 0]
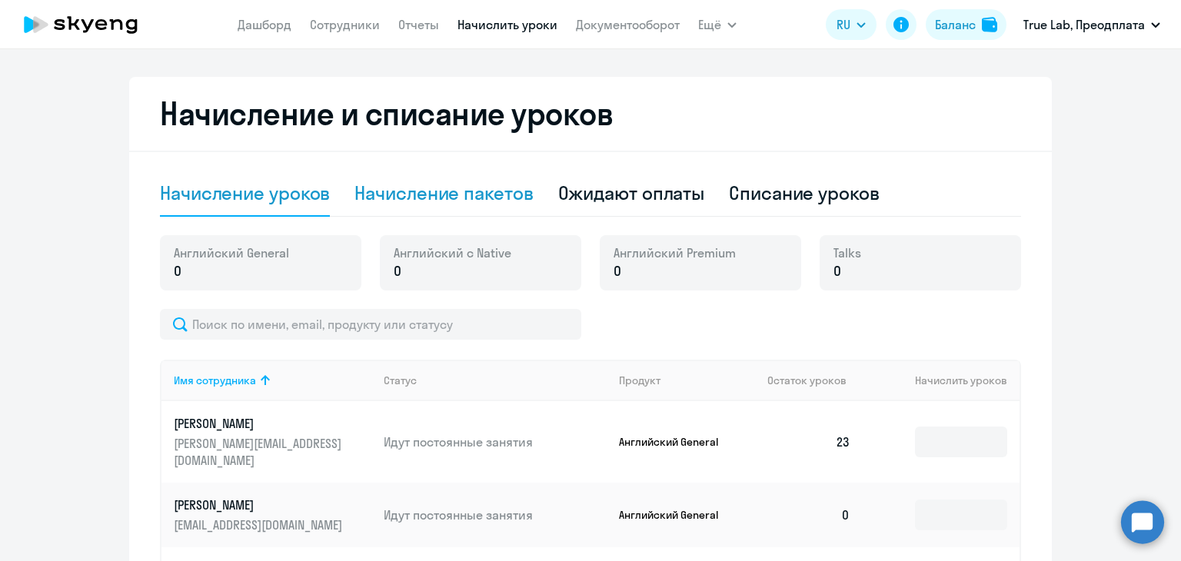
click at [471, 191] on div "Начисление пакетов" at bounding box center [443, 193] width 178 height 25
select select "10"
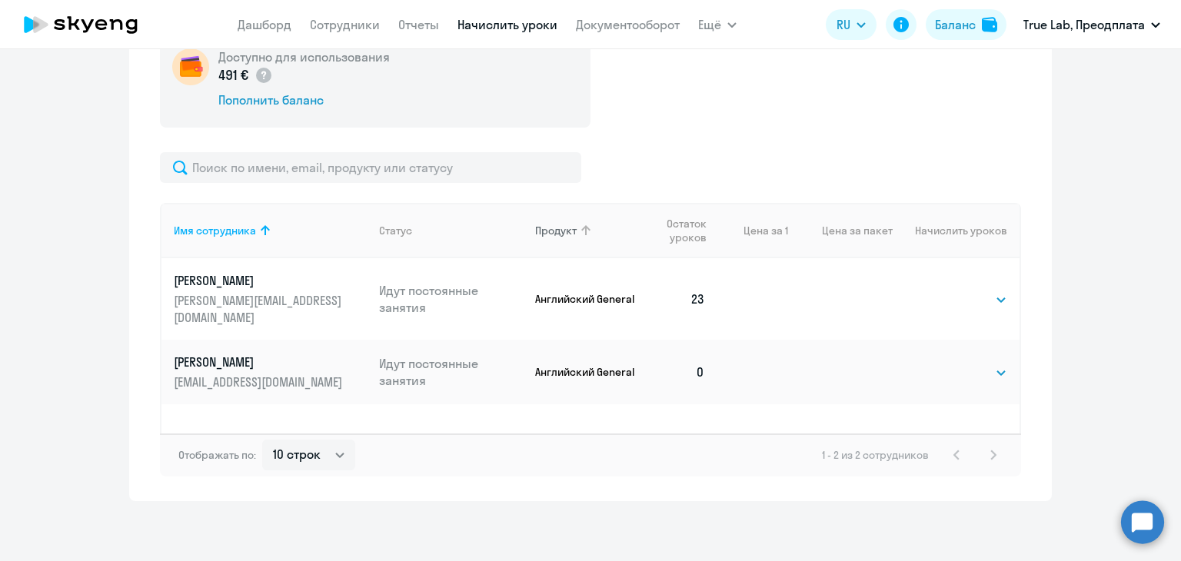
scroll to position [592, 0]
click at [969, 362] on select "Выбрать 4 8 16 32 64 96 128" at bounding box center [975, 371] width 63 height 18
select select "8"
click at [944, 362] on select "Выбрать 4 8 16 32 64 96 128" at bounding box center [975, 371] width 63 height 18
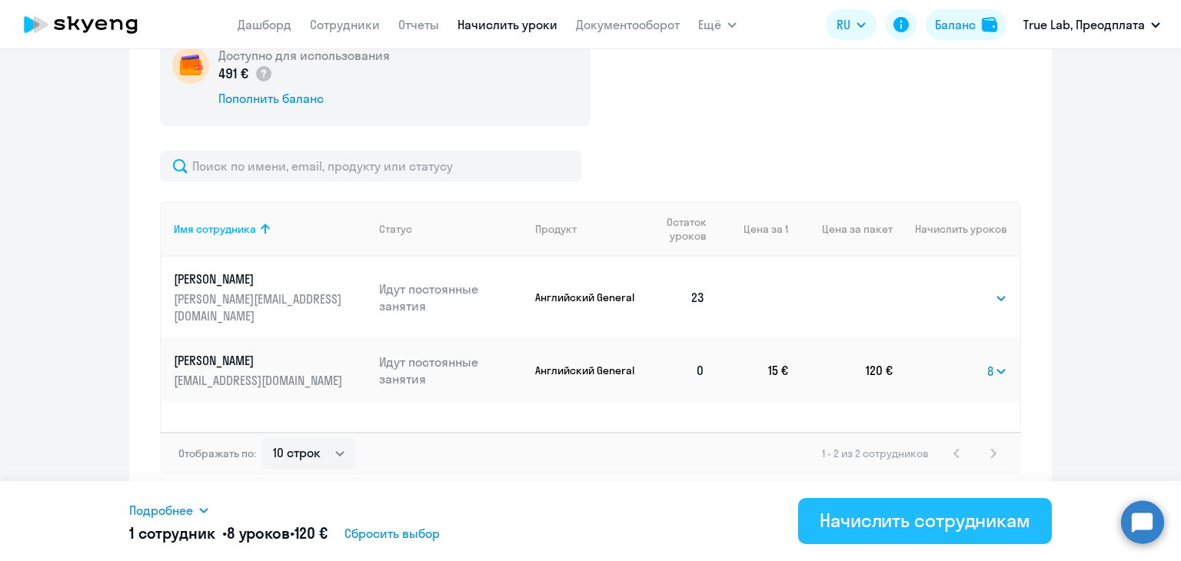
click at [909, 524] on div "Начислить сотрудникам" at bounding box center [925, 520] width 211 height 25
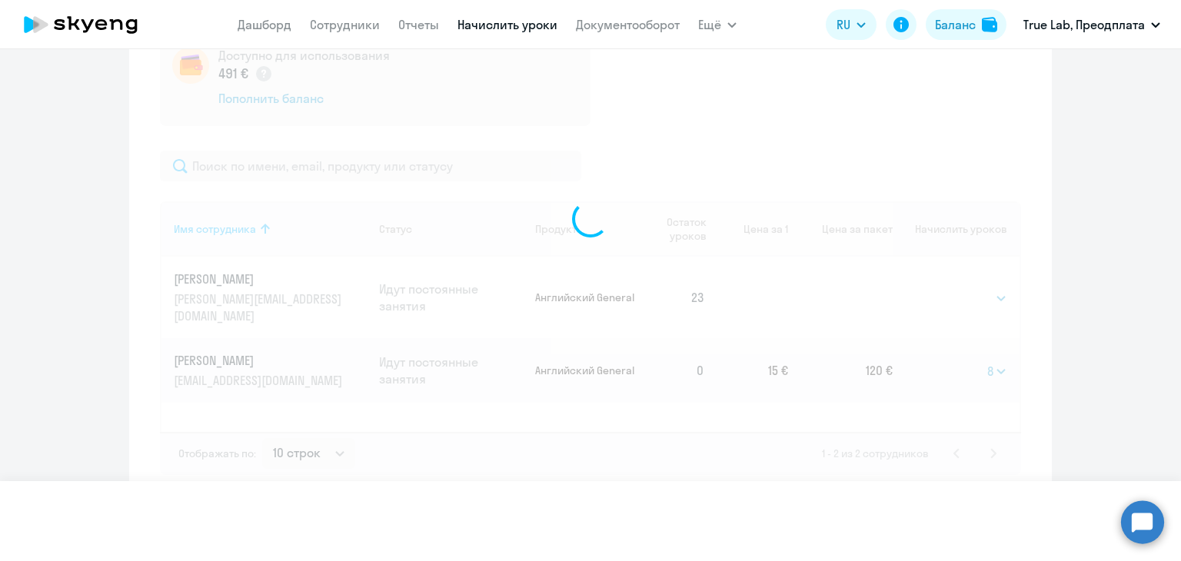
select select
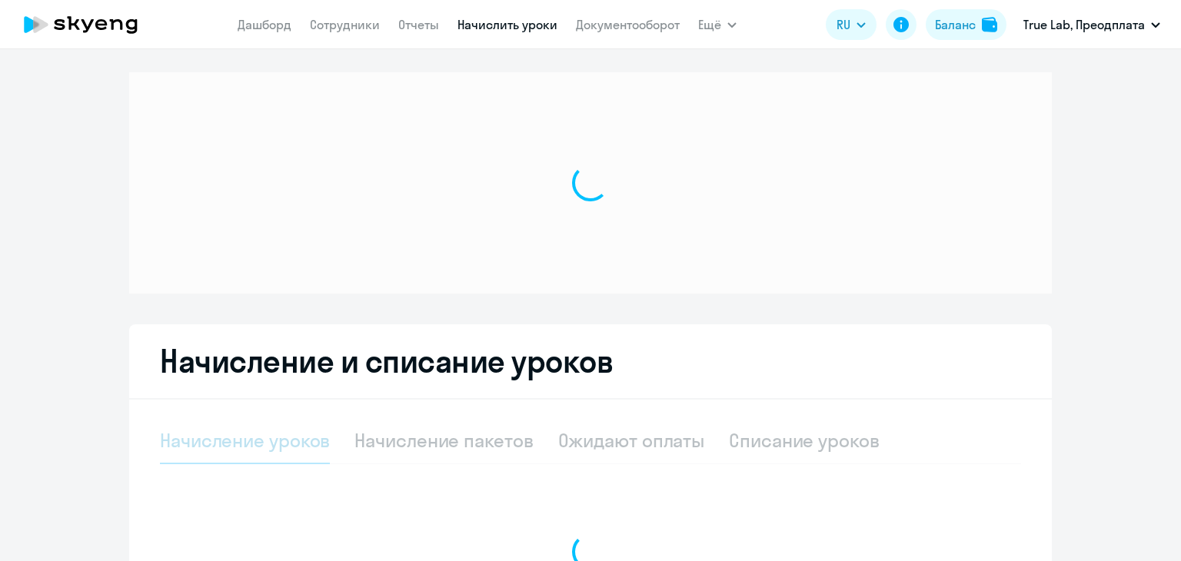
select select "10"
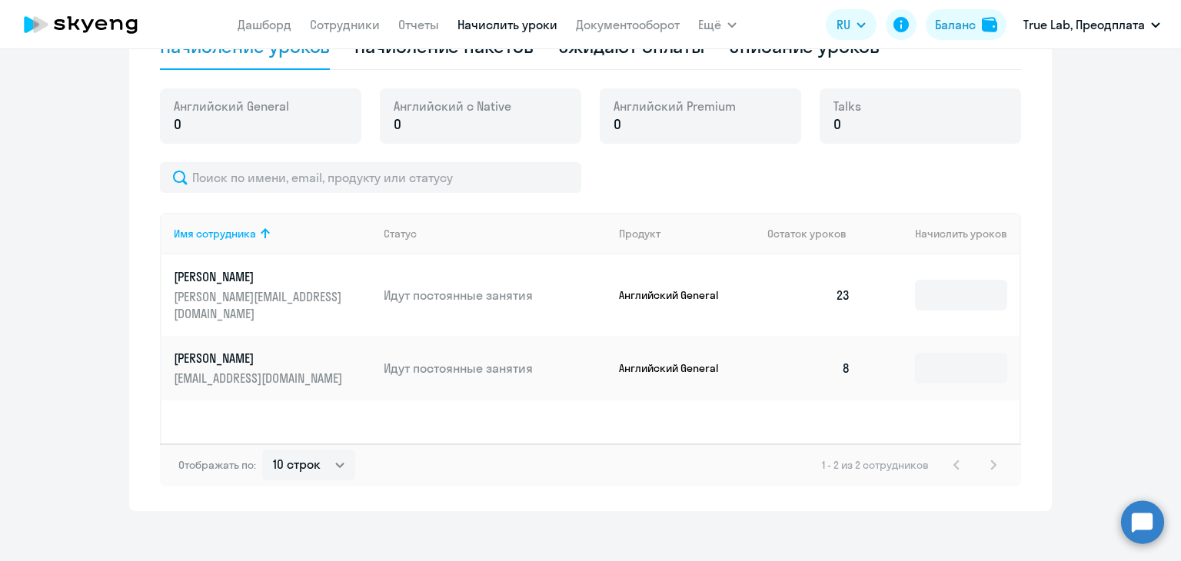
scroll to position [538, 0]
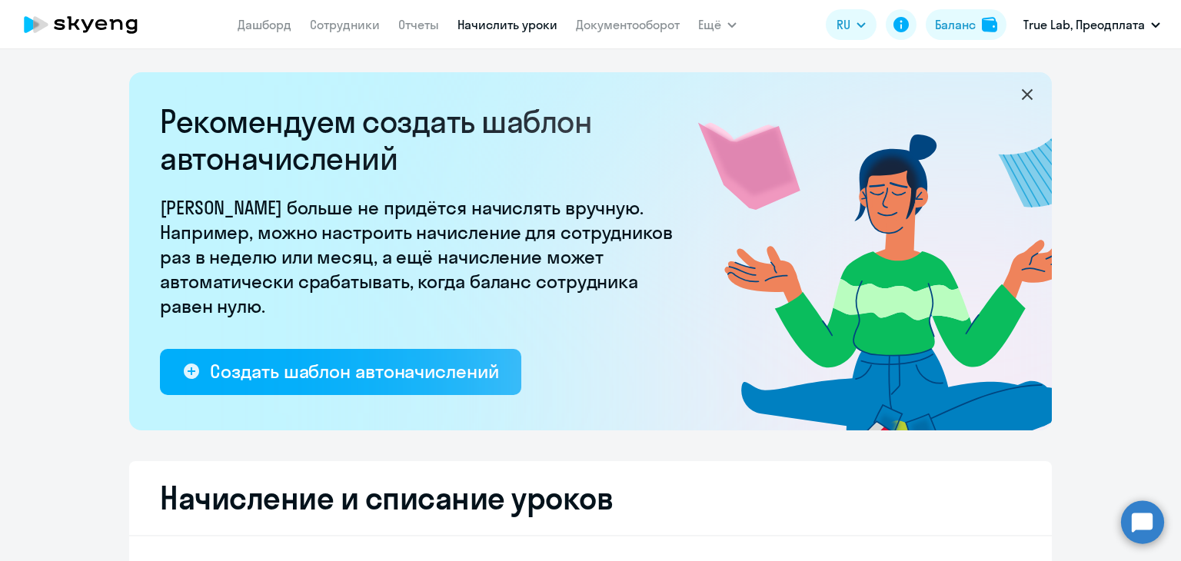
select select "10"
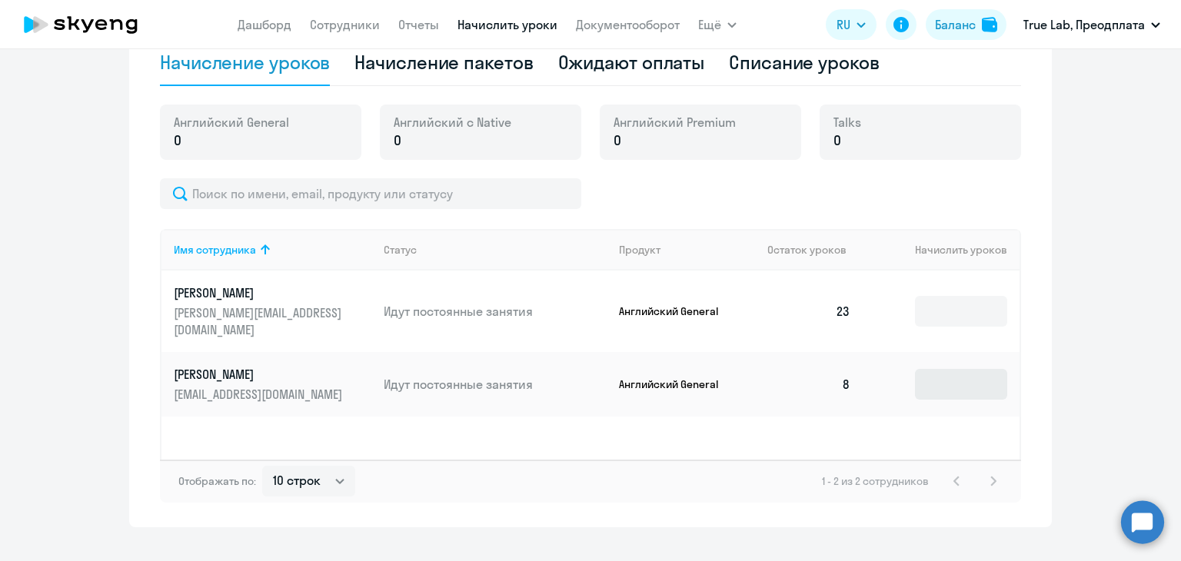
scroll to position [538, 0]
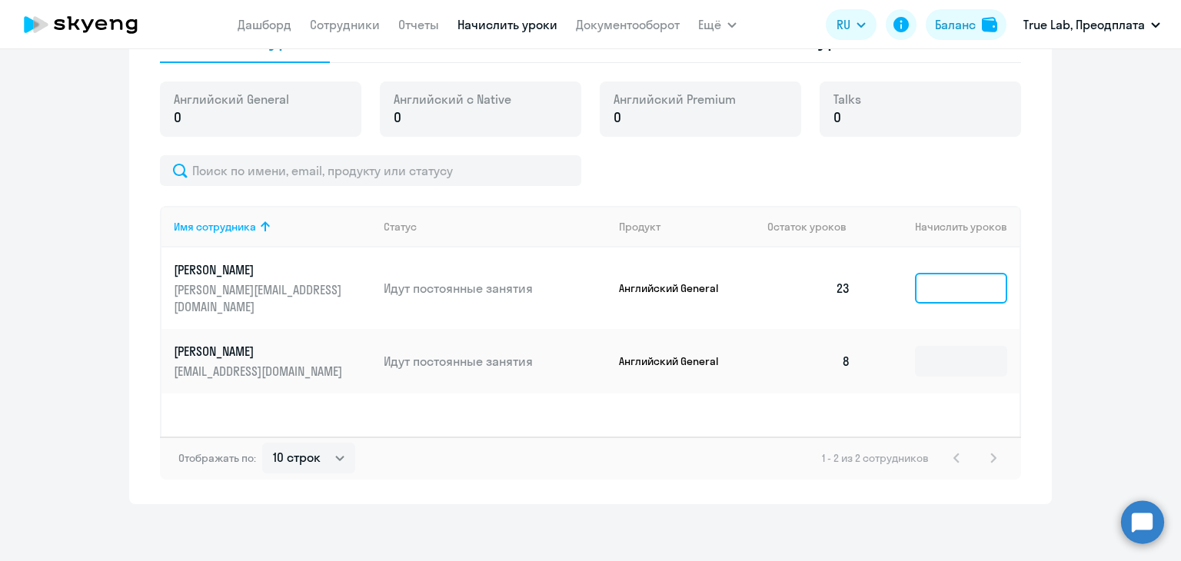
click at [957, 281] on input at bounding box center [961, 288] width 92 height 31
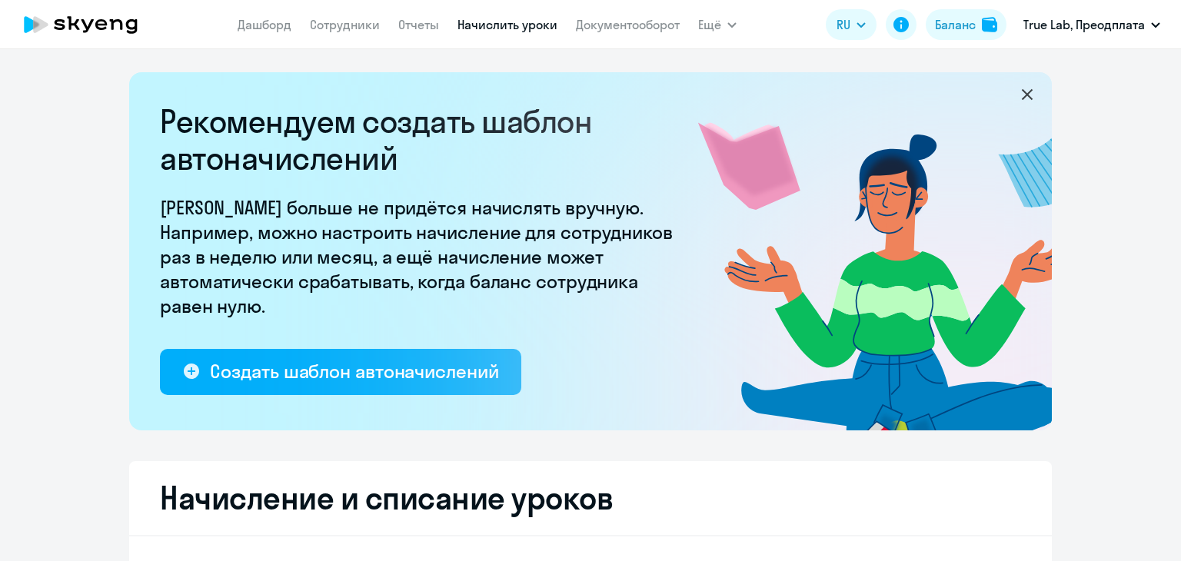
select select "10"
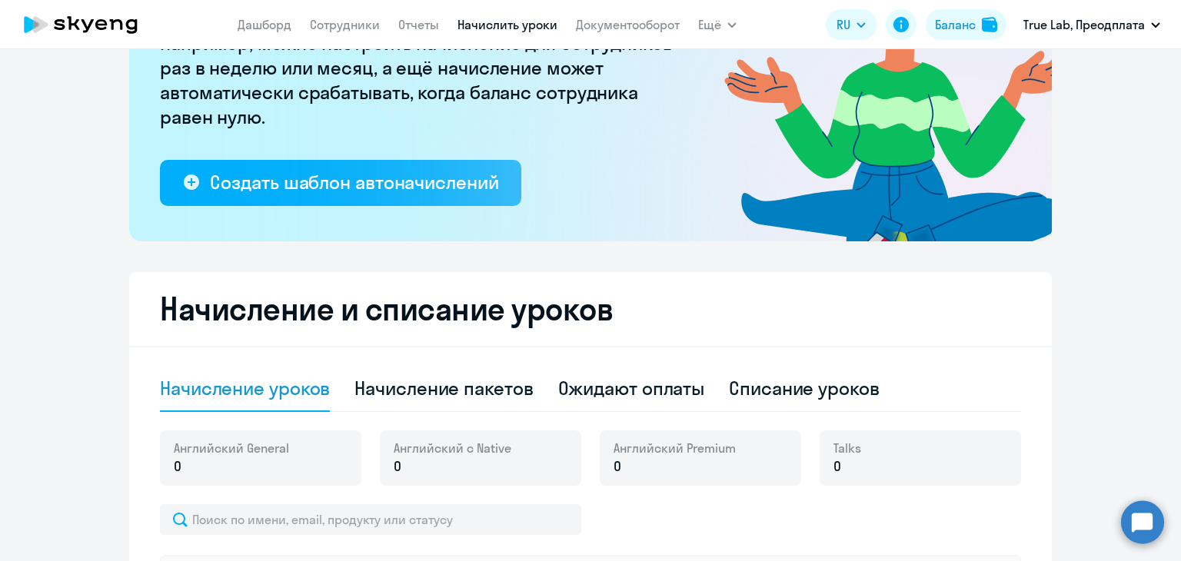
scroll to position [461, 0]
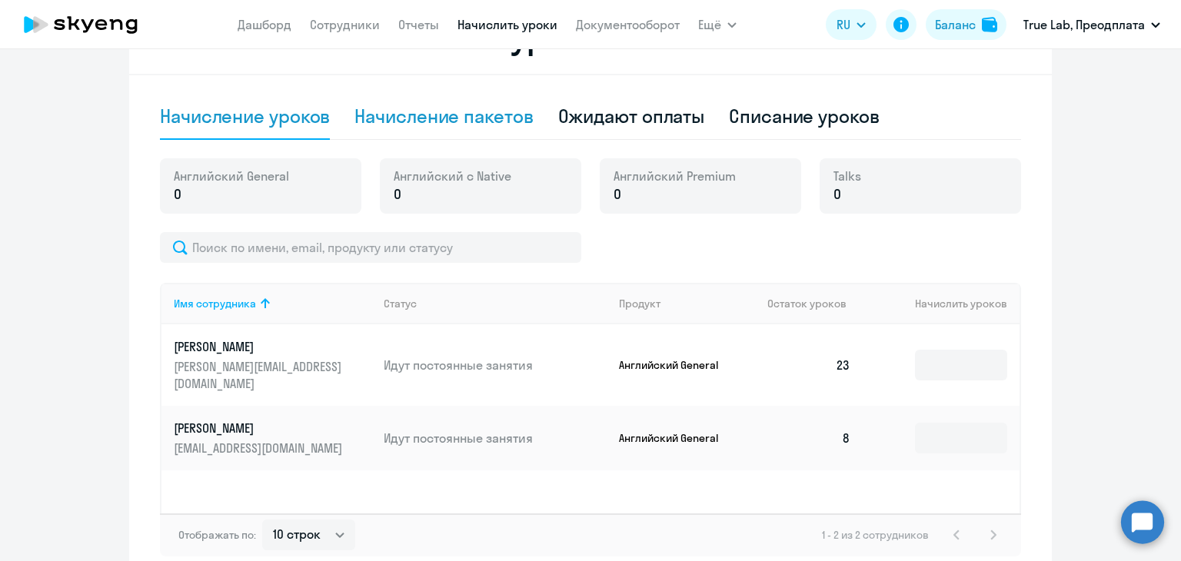
click at [461, 108] on div "Начисление пакетов" at bounding box center [443, 116] width 178 height 25
select select "10"
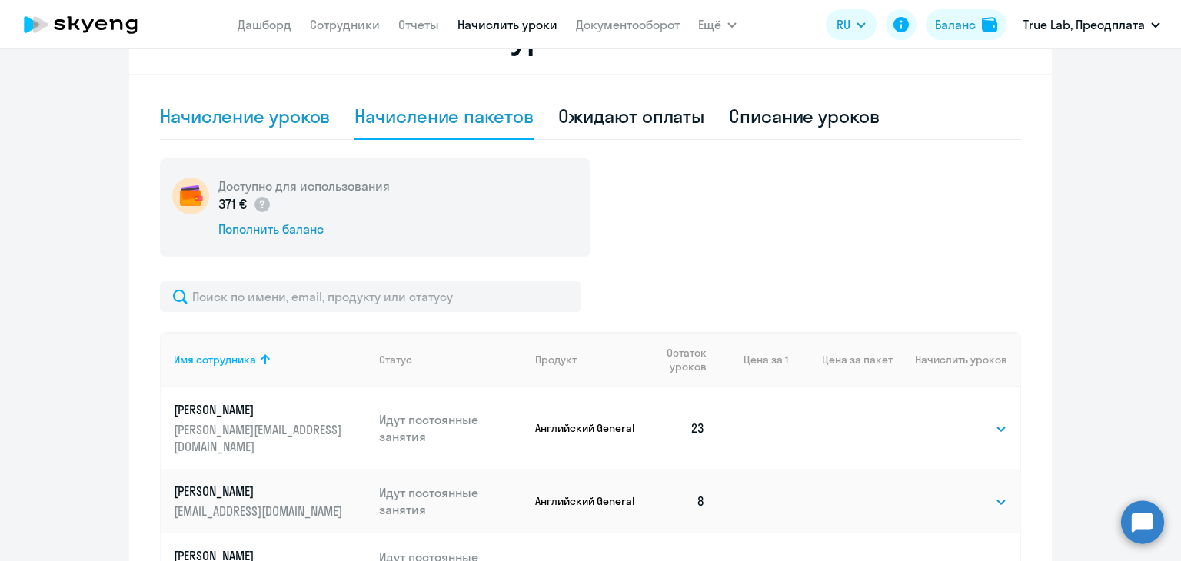
click at [251, 121] on div "Начисление уроков" at bounding box center [245, 116] width 170 height 25
select select "10"
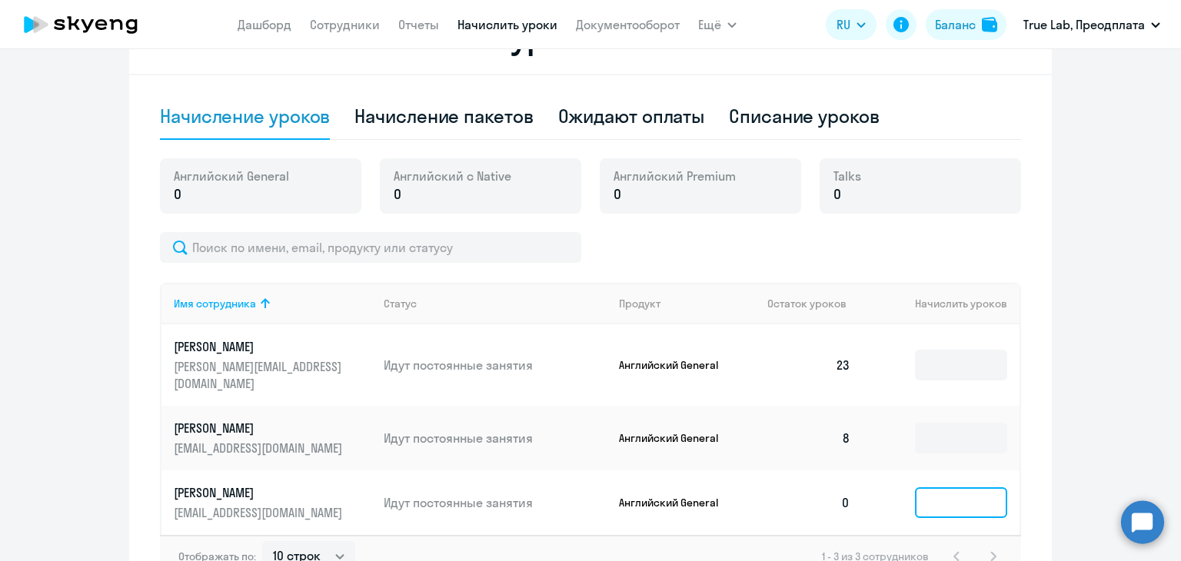
click at [934, 487] on input at bounding box center [961, 502] width 92 height 31
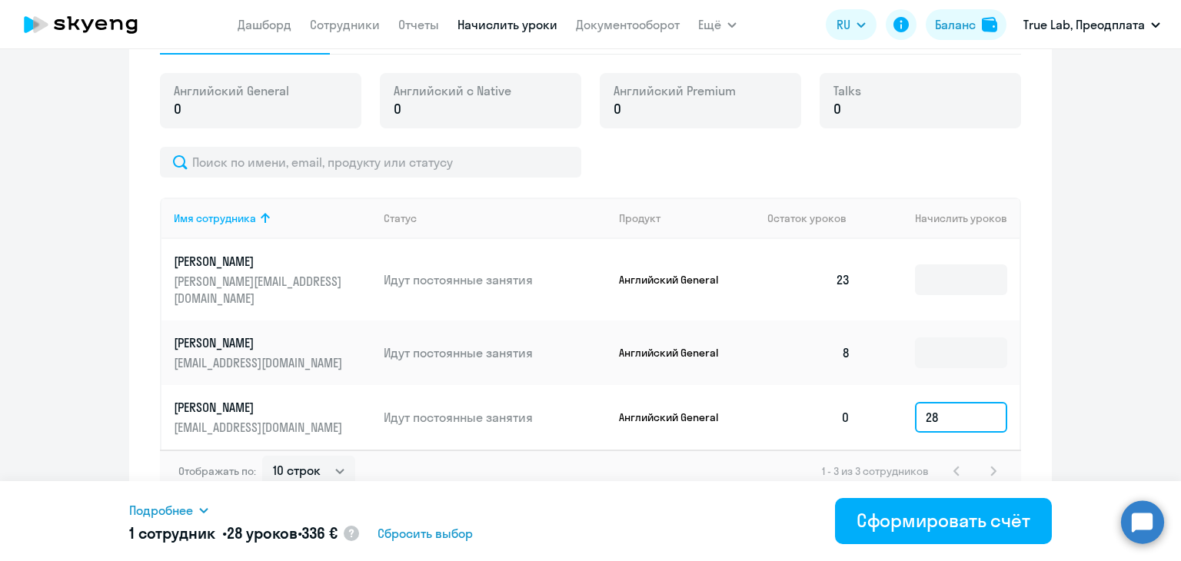
scroll to position [547, 0]
click at [1123, 308] on ng-component "Рекомендуем создать шаблон автоначислений Уроки больше не придётся начислять вр…" at bounding box center [590, 21] width 1181 height 992
click at [936, 405] on input "28" at bounding box center [961, 416] width 92 height 31
type input "2"
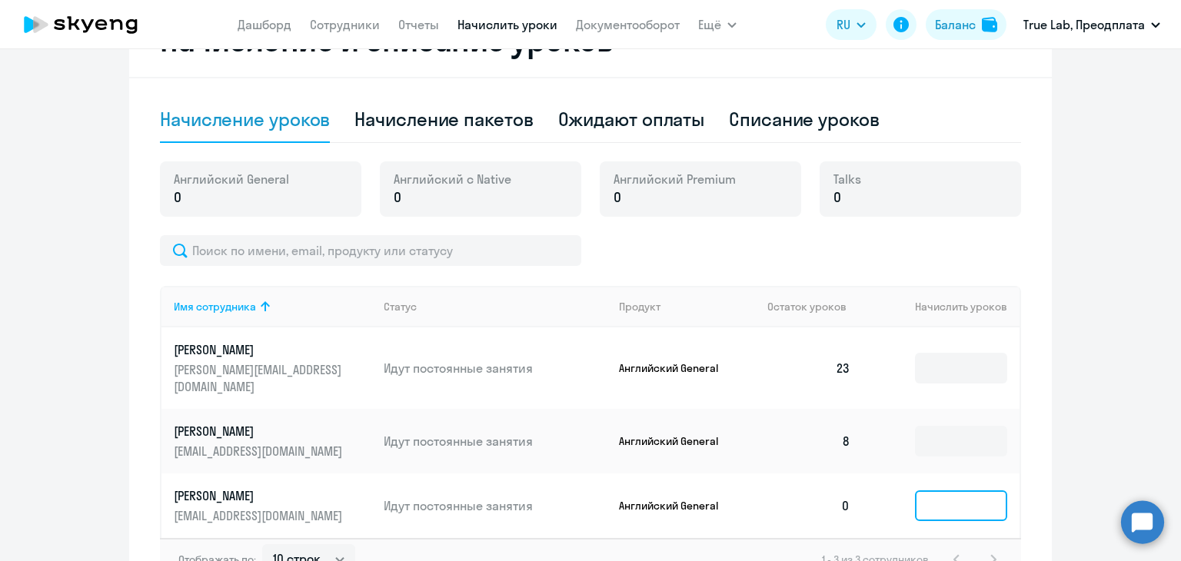
scroll to position [317, 0]
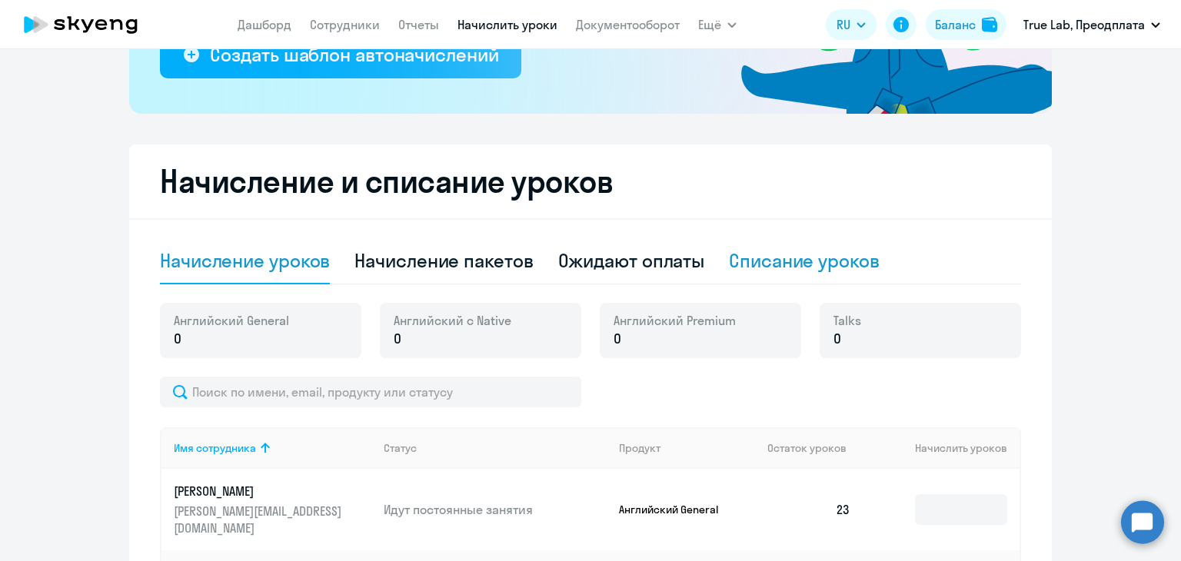
click at [781, 253] on div "Списание уроков" at bounding box center [804, 260] width 151 height 25
select select "10"
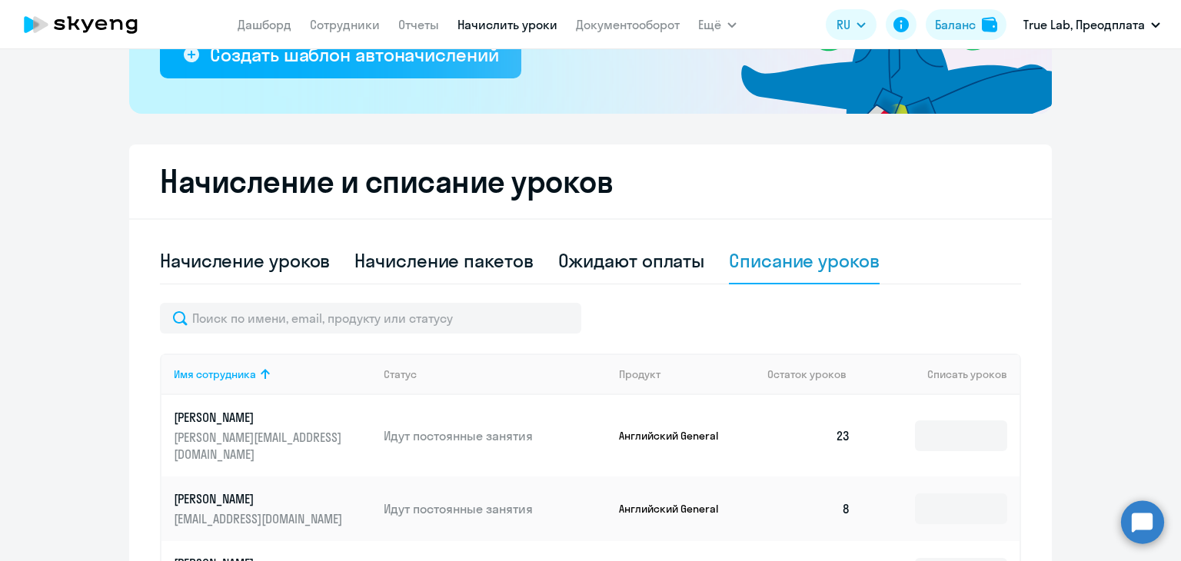
scroll to position [471, 0]
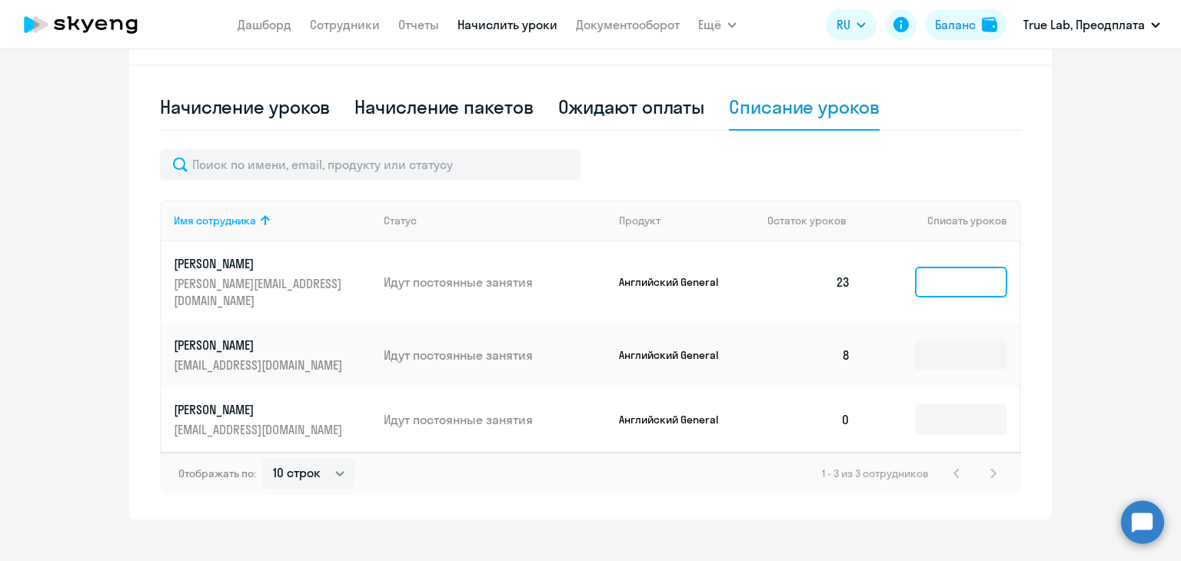
click at [926, 268] on input at bounding box center [961, 282] width 92 height 31
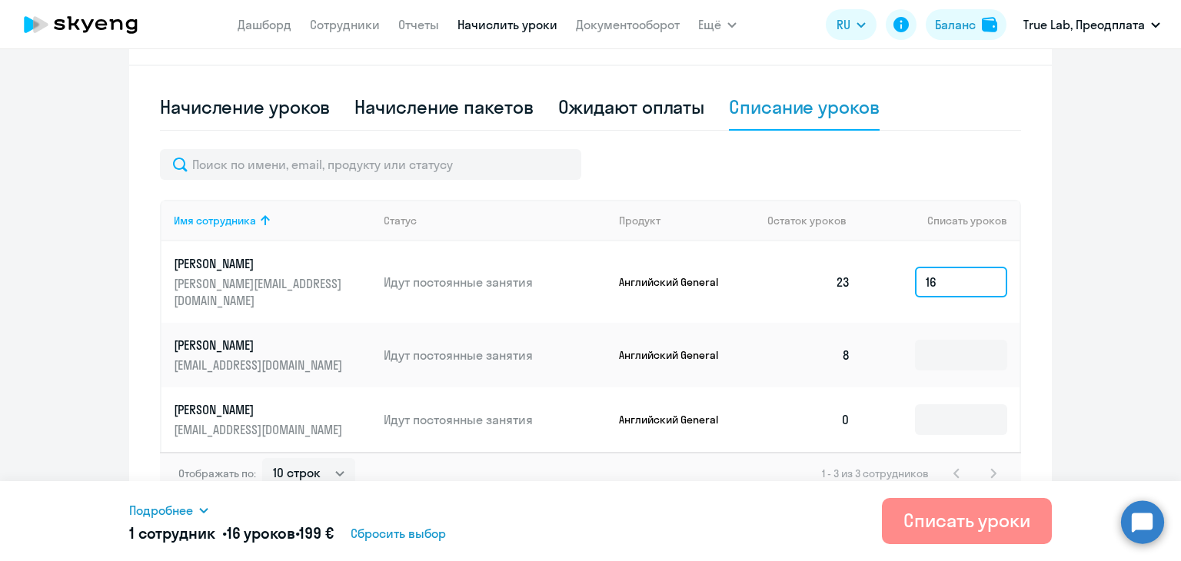
type input "16"
click at [938, 515] on div "Списать уроки" at bounding box center [966, 520] width 127 height 25
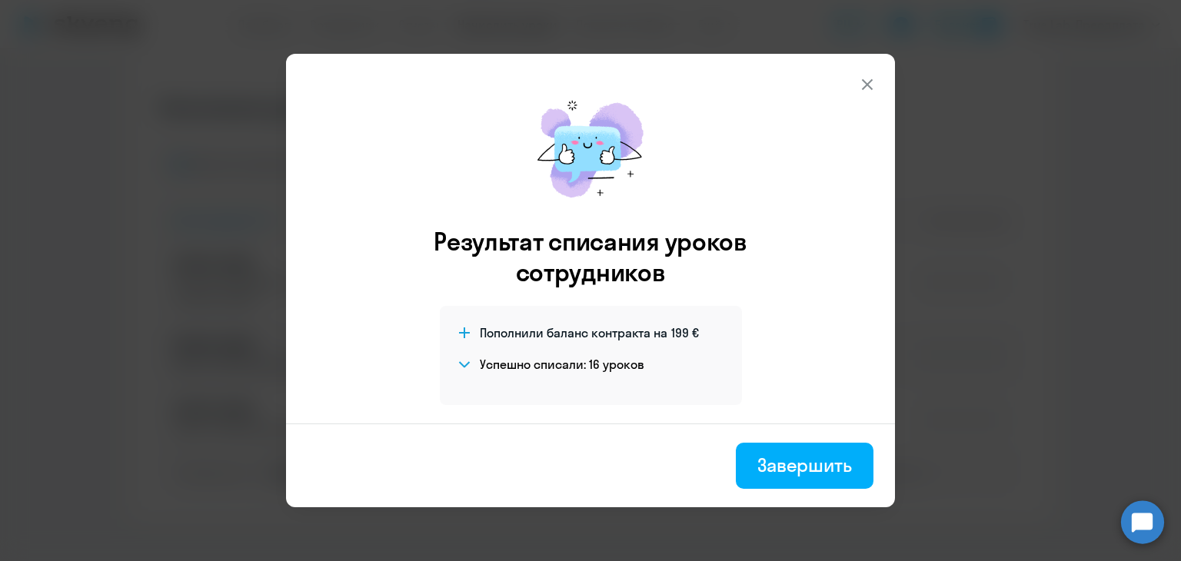
click at [867, 88] on icon at bounding box center [867, 84] width 18 height 18
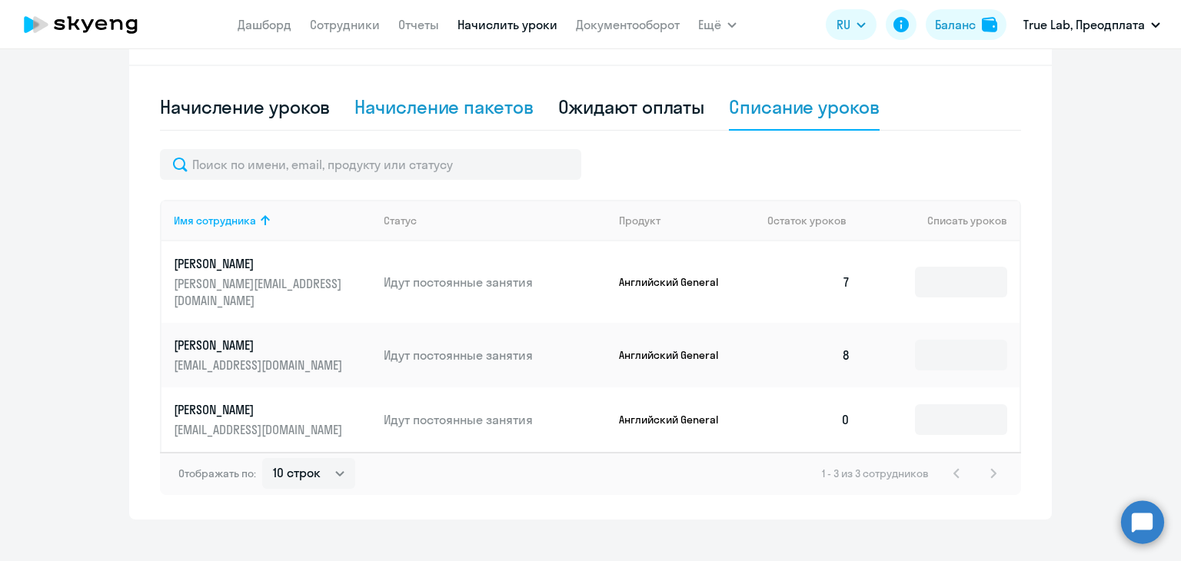
click at [446, 103] on div "Начисление пакетов" at bounding box center [443, 107] width 178 height 25
select select "10"
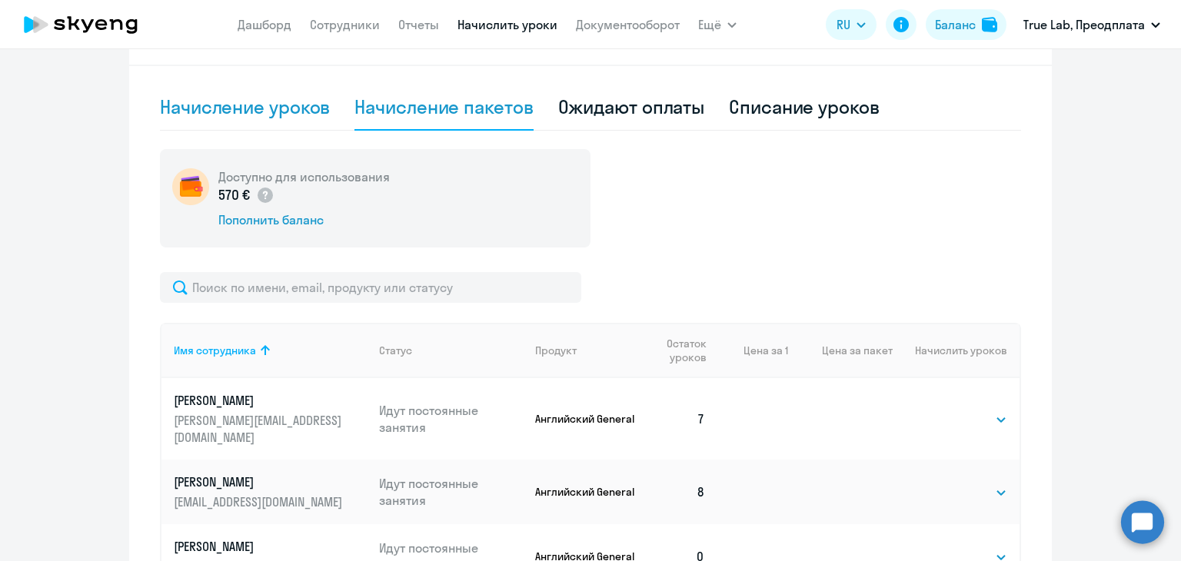
click at [283, 109] on div "Начисление уроков" at bounding box center [245, 107] width 170 height 25
select select "10"
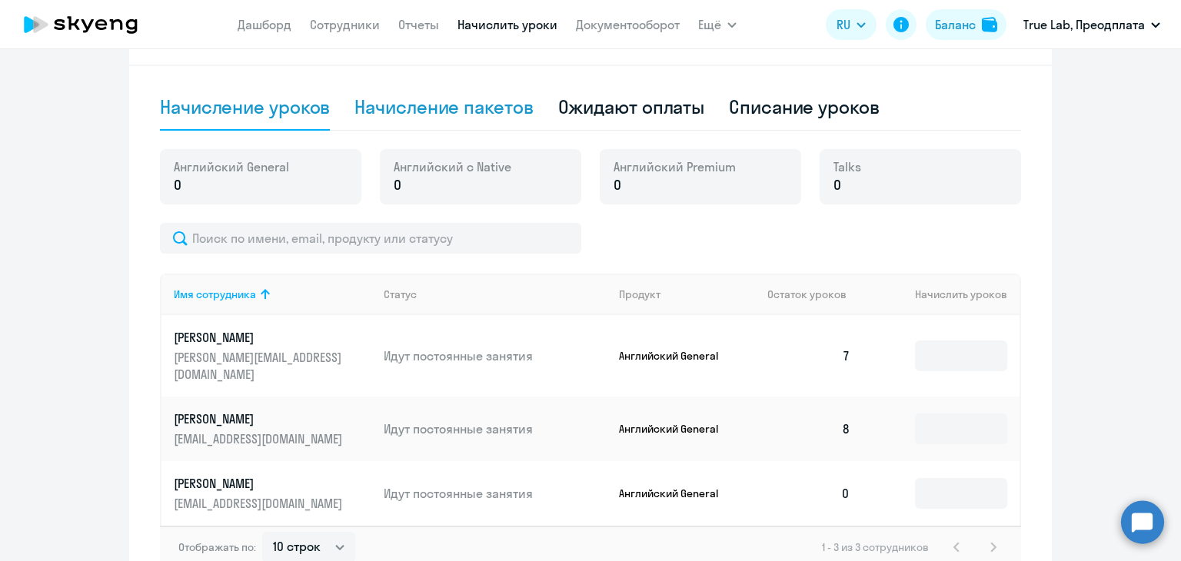
click at [448, 109] on div "Начисление пакетов" at bounding box center [443, 107] width 178 height 25
select select "10"
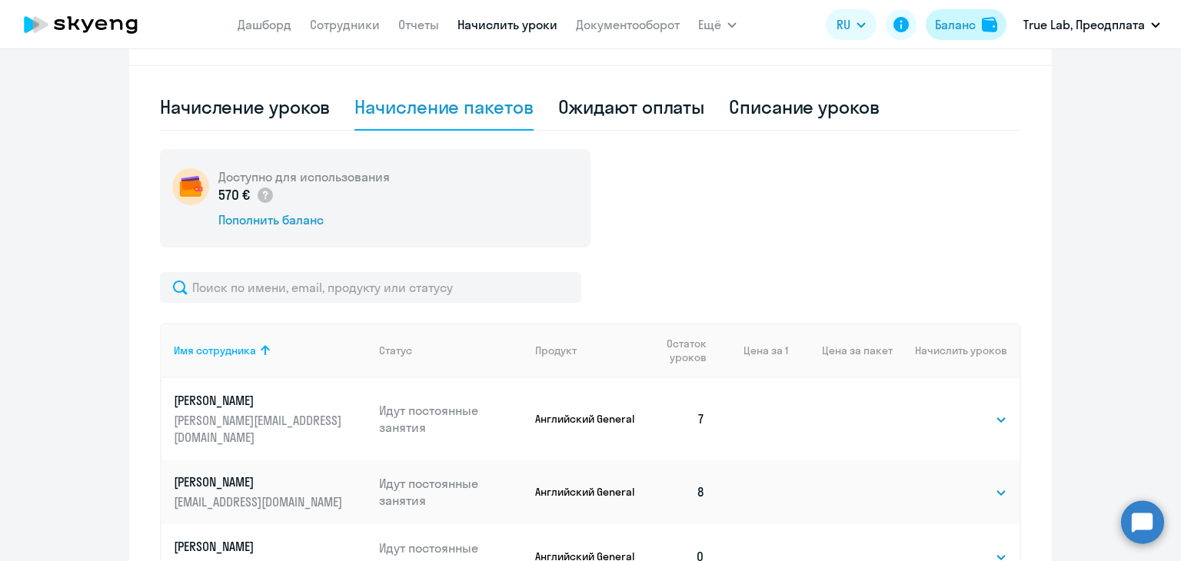
click at [973, 22] on div "Баланс" at bounding box center [955, 24] width 41 height 18
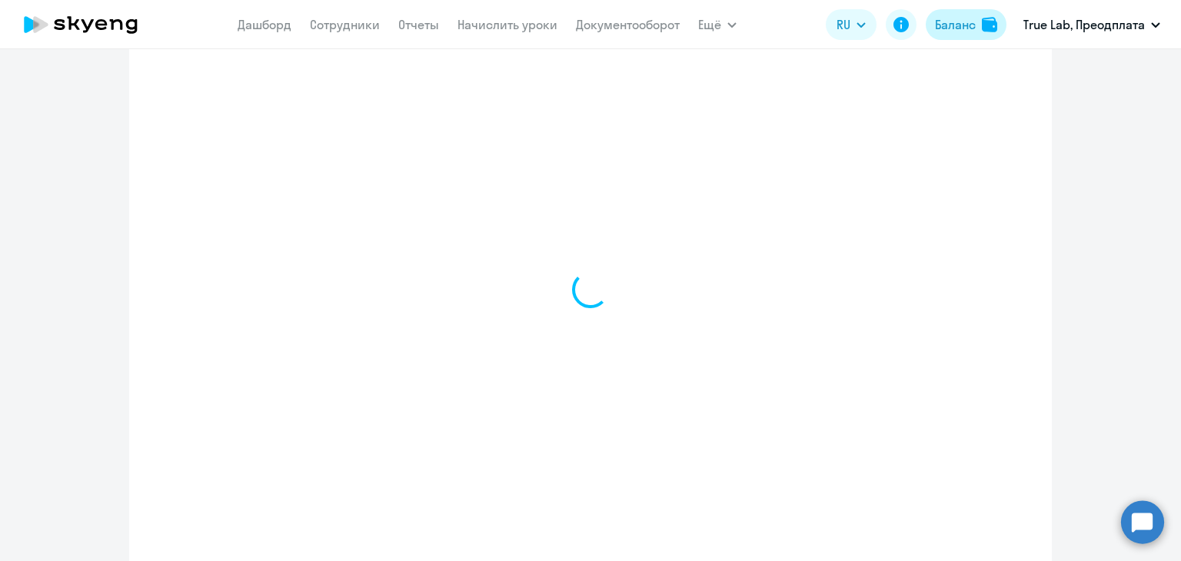
scroll to position [523, 0]
select select "english_adult_not_native_speaker"
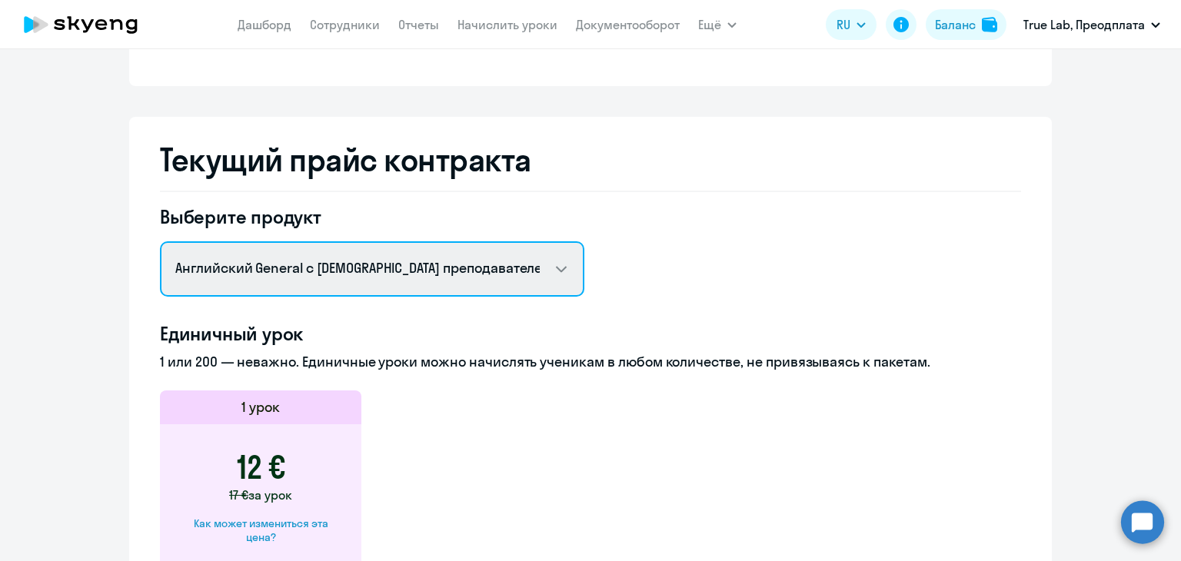
click at [395, 272] on select "Английский General с русскоговорящим преподавателем Английский General с англог…" at bounding box center [372, 268] width 424 height 55
click at [160, 241] on select "Английский General с русскоговорящим преподавателем Английский General с англог…" at bounding box center [372, 268] width 424 height 55
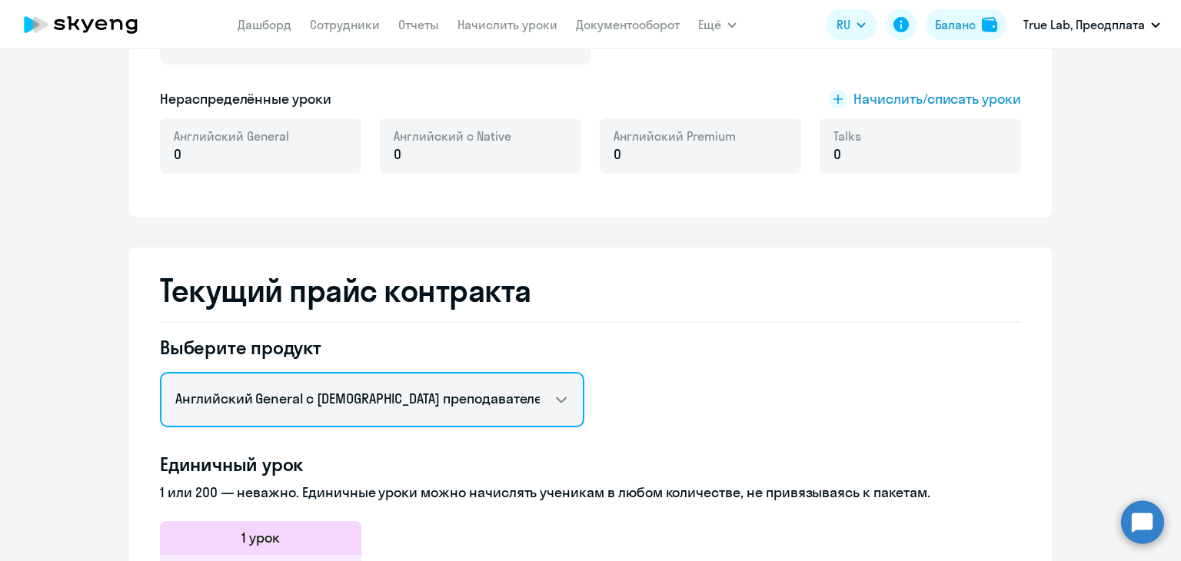
scroll to position [326, 0]
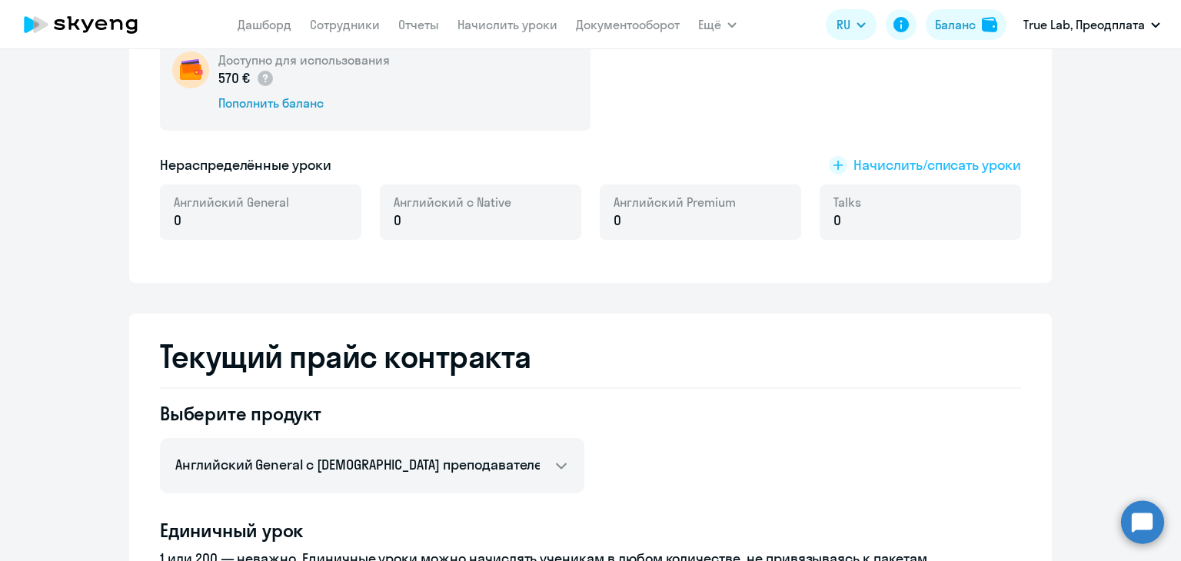
click at [873, 165] on span "Начислить/списать уроки" at bounding box center [937, 165] width 168 height 20
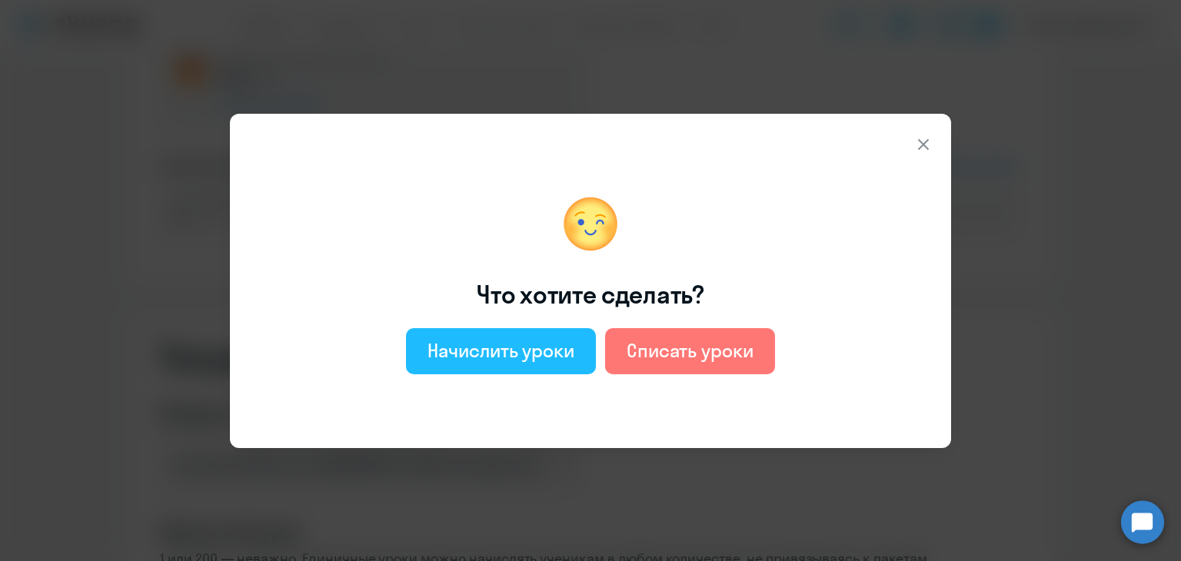
click at [474, 356] on div "Начислить уроки" at bounding box center [500, 350] width 147 height 25
select select "english_adult_not_native_speaker"
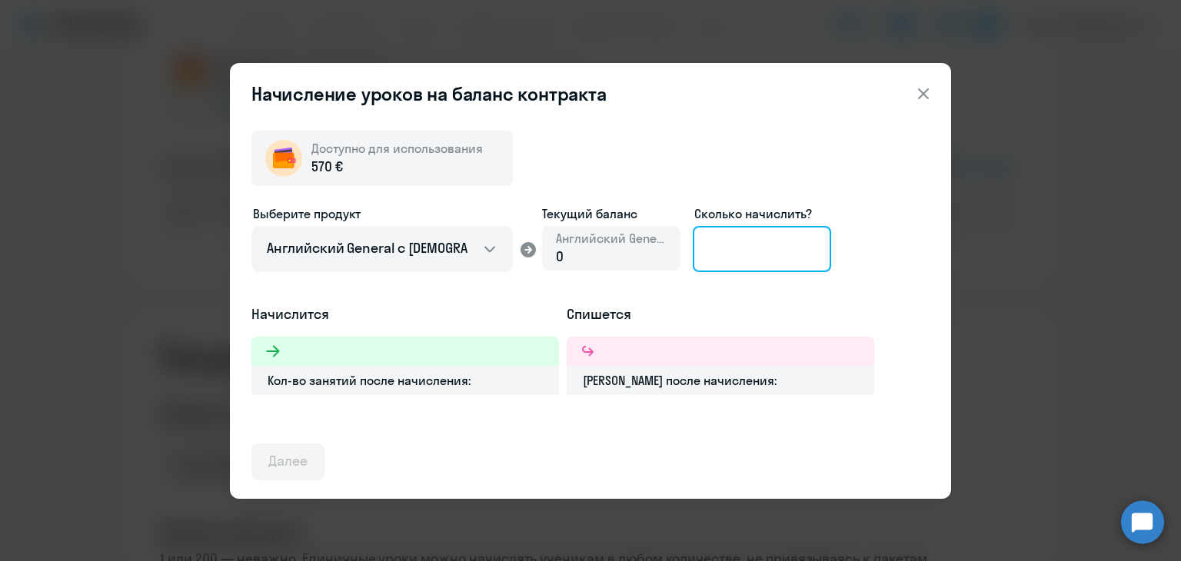
click at [741, 266] on input at bounding box center [762, 249] width 138 height 46
type input "28"
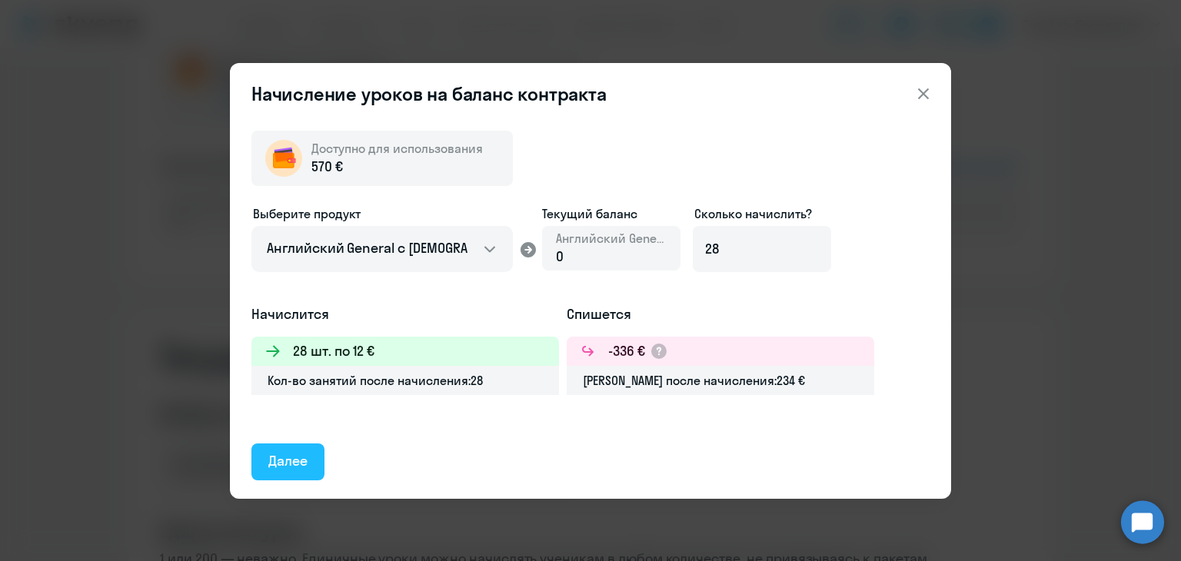
click at [284, 464] on div "Далее" at bounding box center [287, 461] width 39 height 20
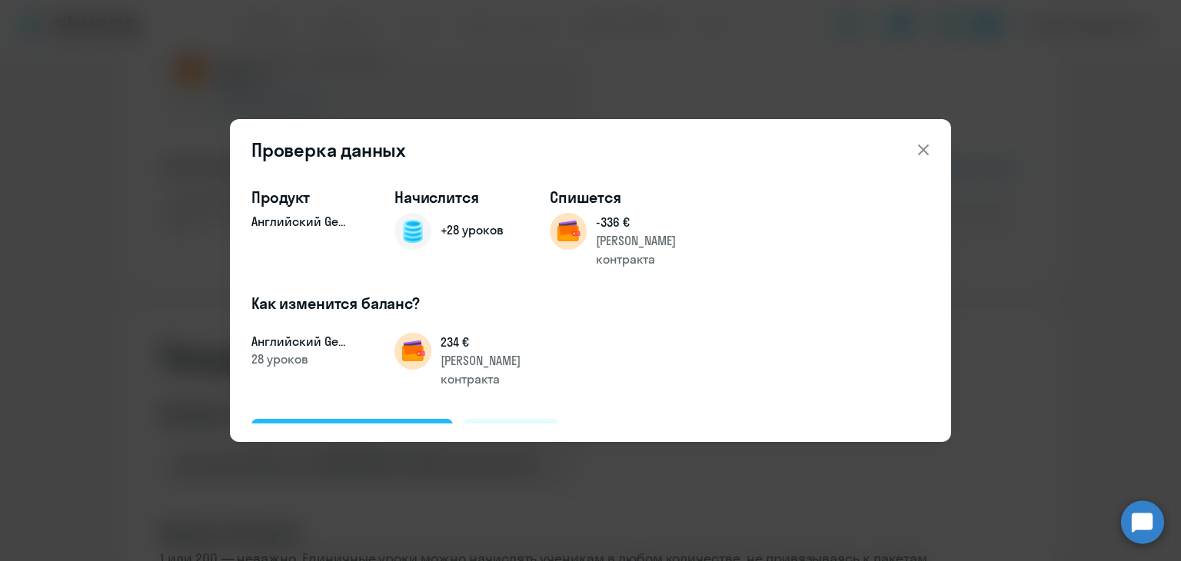
click at [317, 427] on div "Подтвердить и начислить" at bounding box center [352, 437] width 168 height 20
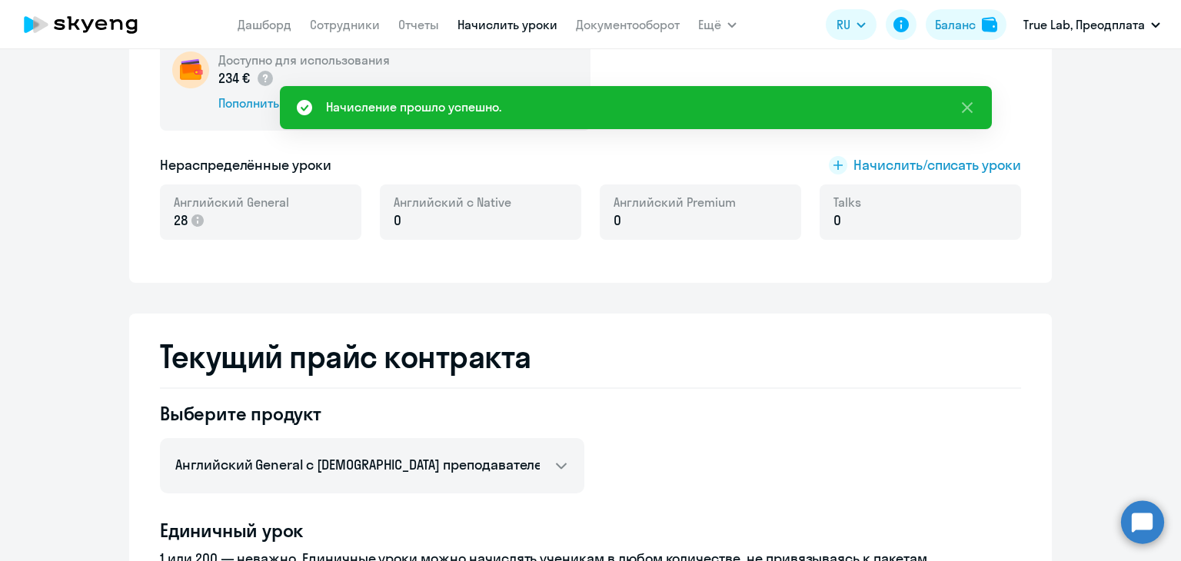
click at [502, 24] on link "Начислить уроки" at bounding box center [507, 24] width 100 height 15
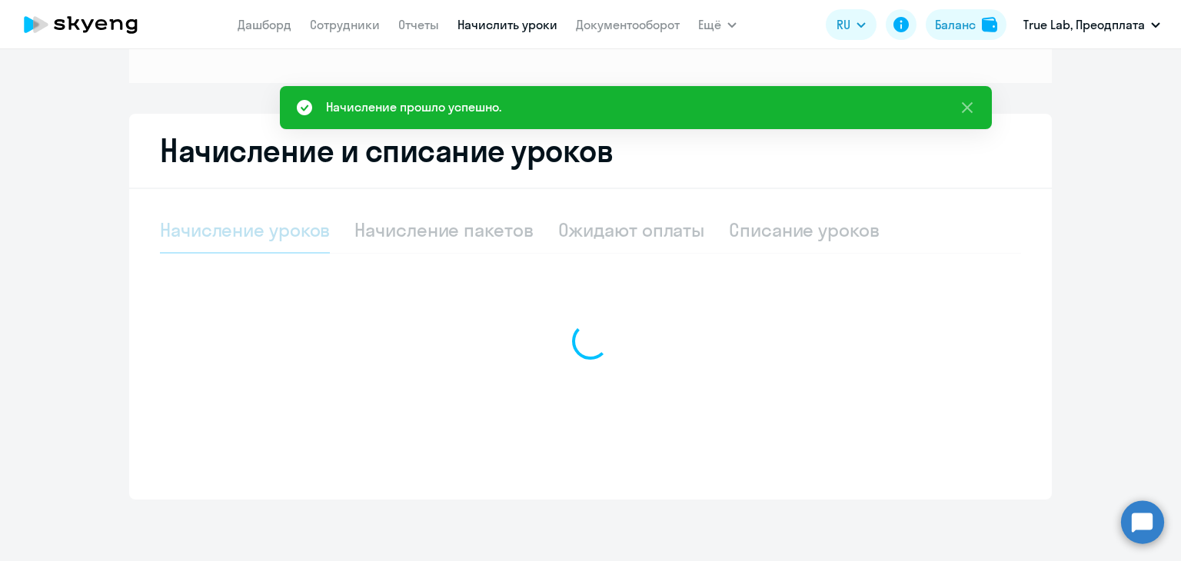
select select "10"
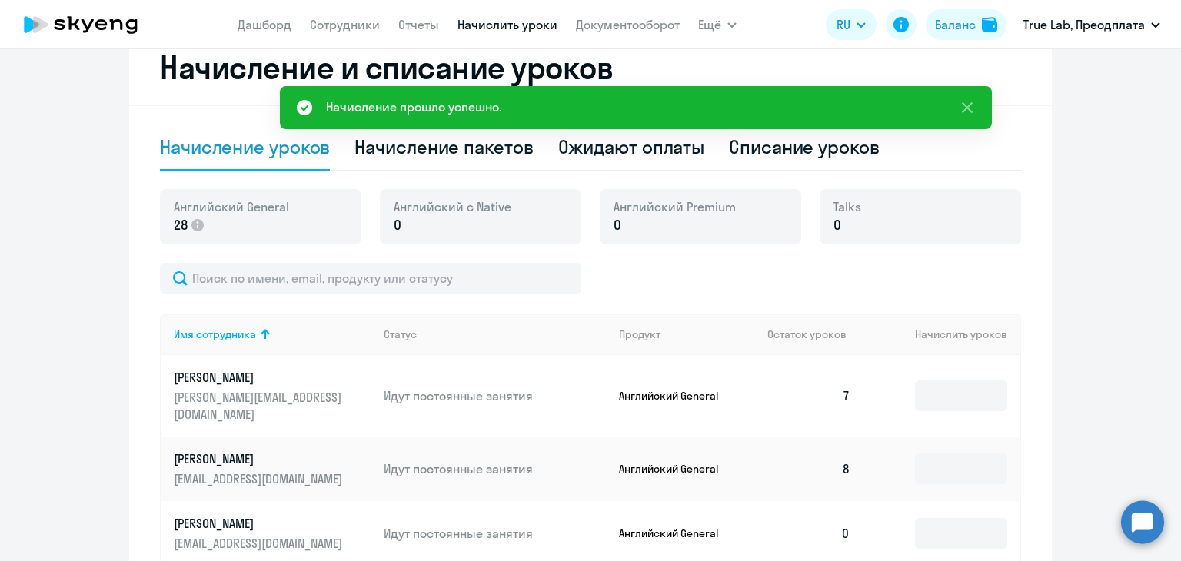
scroll to position [518, 0]
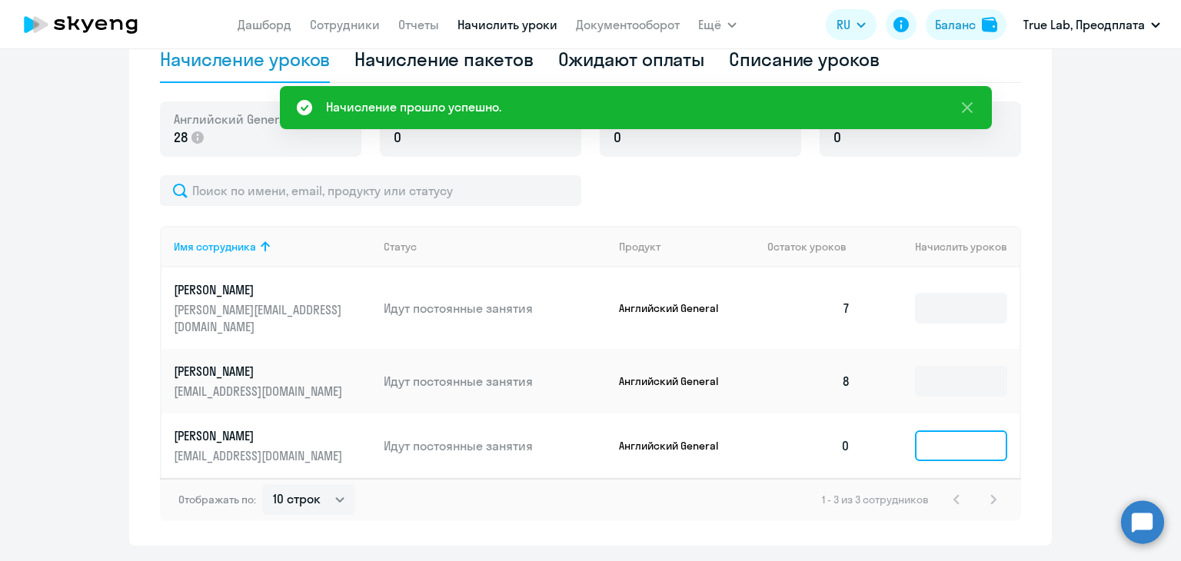
click at [946, 437] on input at bounding box center [961, 446] width 92 height 31
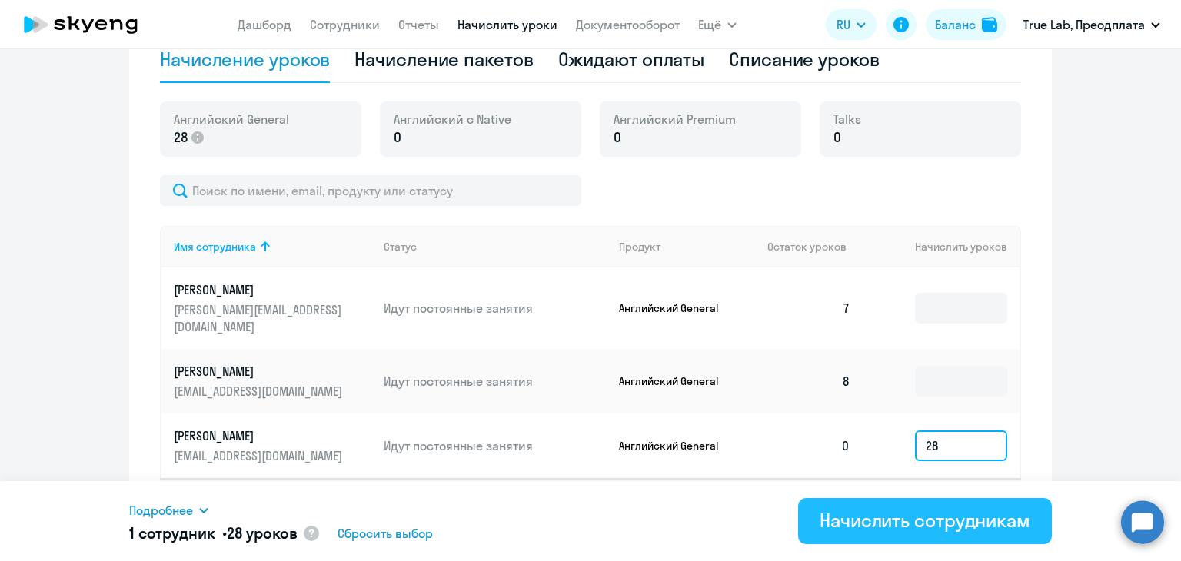
type input "28"
click at [913, 525] on div "Начислить сотрудникам" at bounding box center [925, 520] width 211 height 25
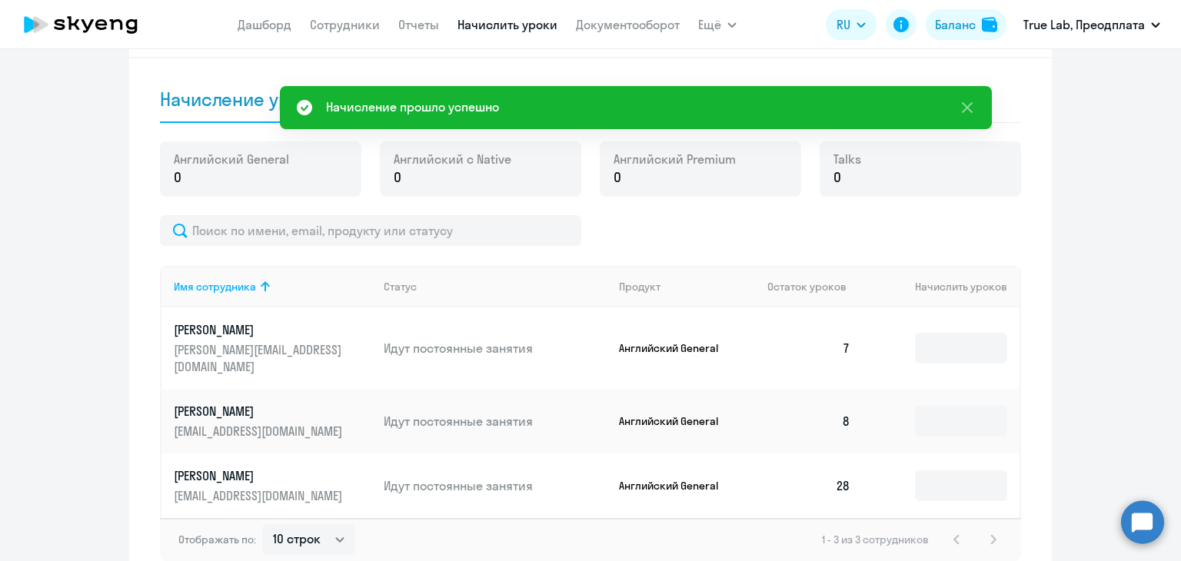
scroll to position [441, 0]
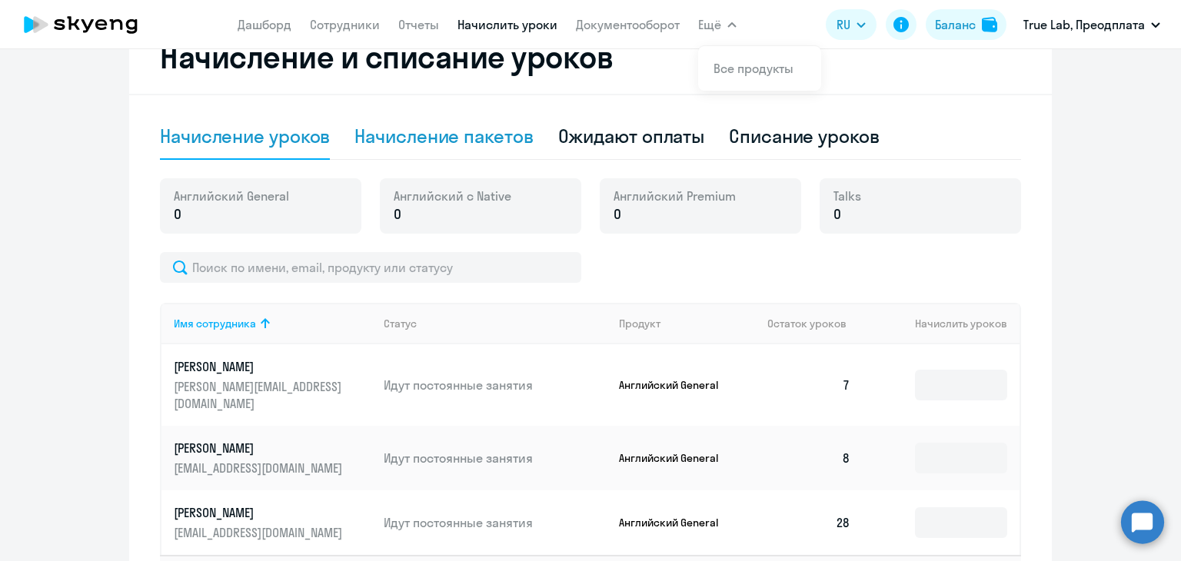
click at [455, 141] on div "Начисление пакетов" at bounding box center [443, 136] width 178 height 25
select select "10"
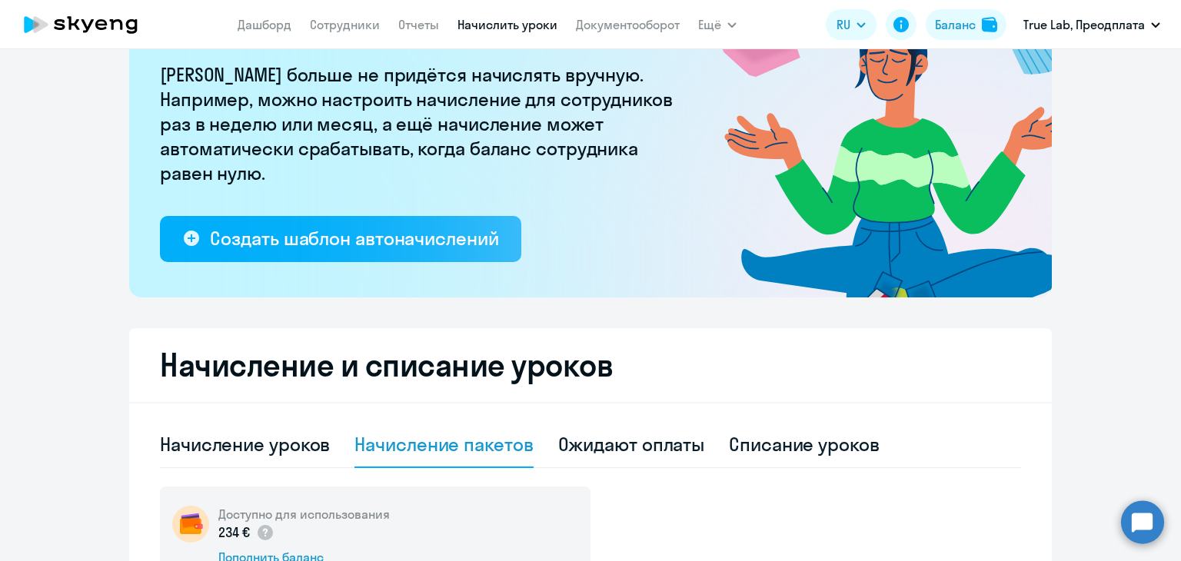
scroll to position [231, 0]
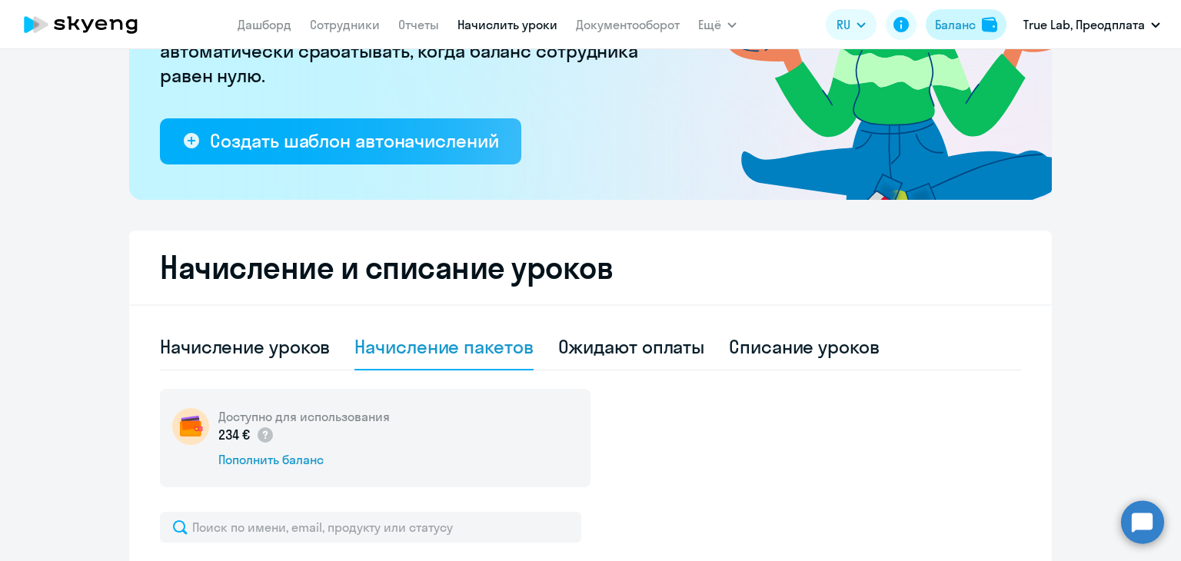
click at [965, 18] on div "Баланс" at bounding box center [955, 24] width 41 height 18
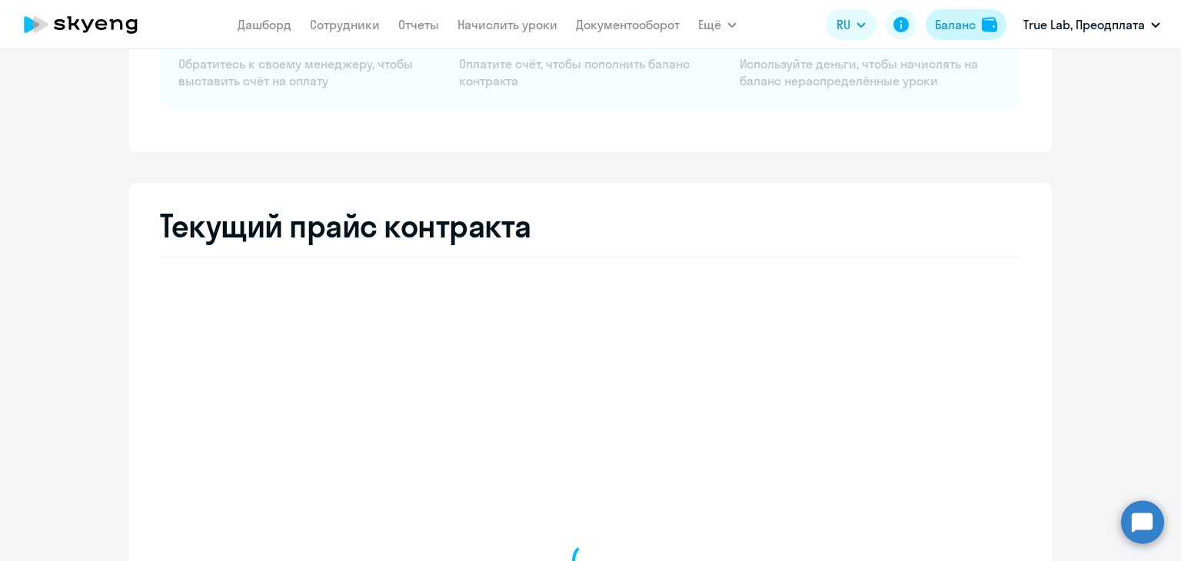
select select "english_adult_not_native_speaker"
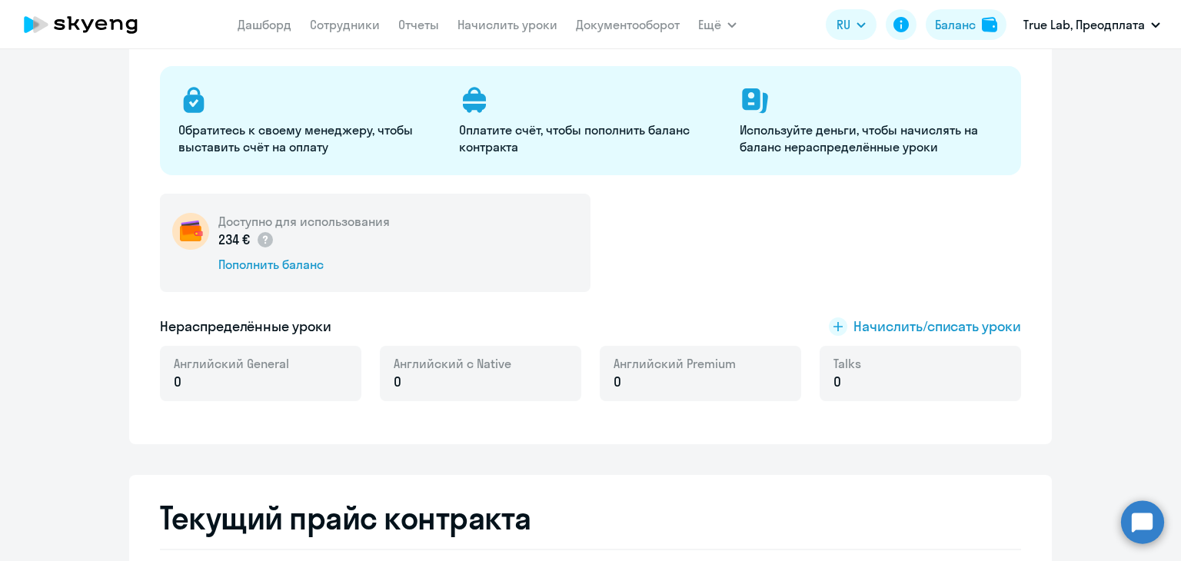
scroll to position [77, 0]
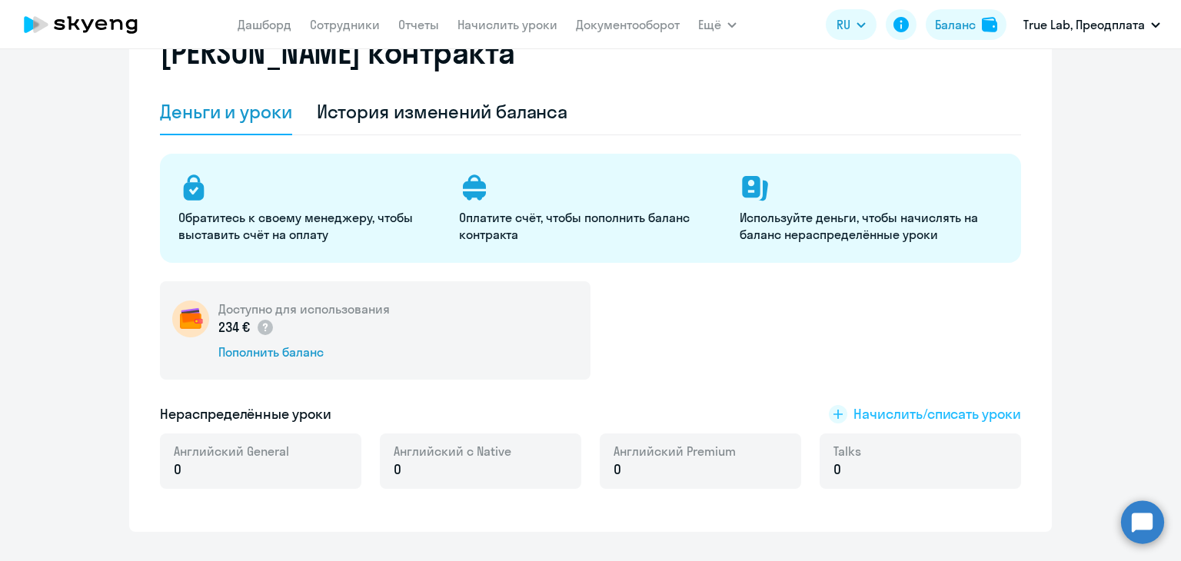
click at [891, 414] on span "Начислить/списать уроки" at bounding box center [937, 414] width 168 height 20
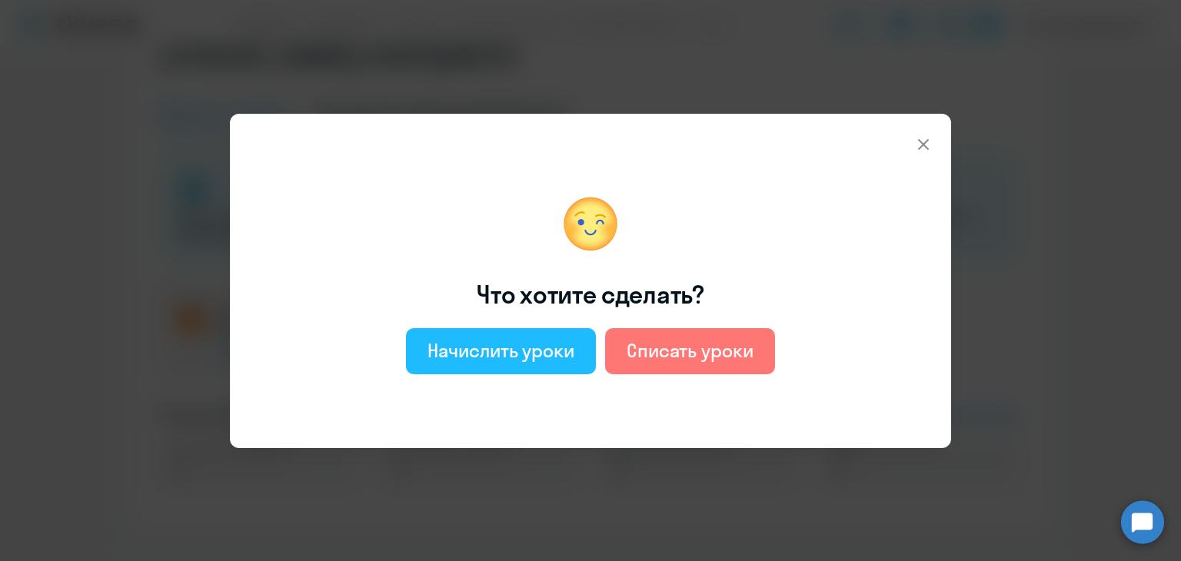
click at [500, 342] on div "Начислить уроки" at bounding box center [500, 350] width 147 height 25
select select "english_adult_not_native_speaker"
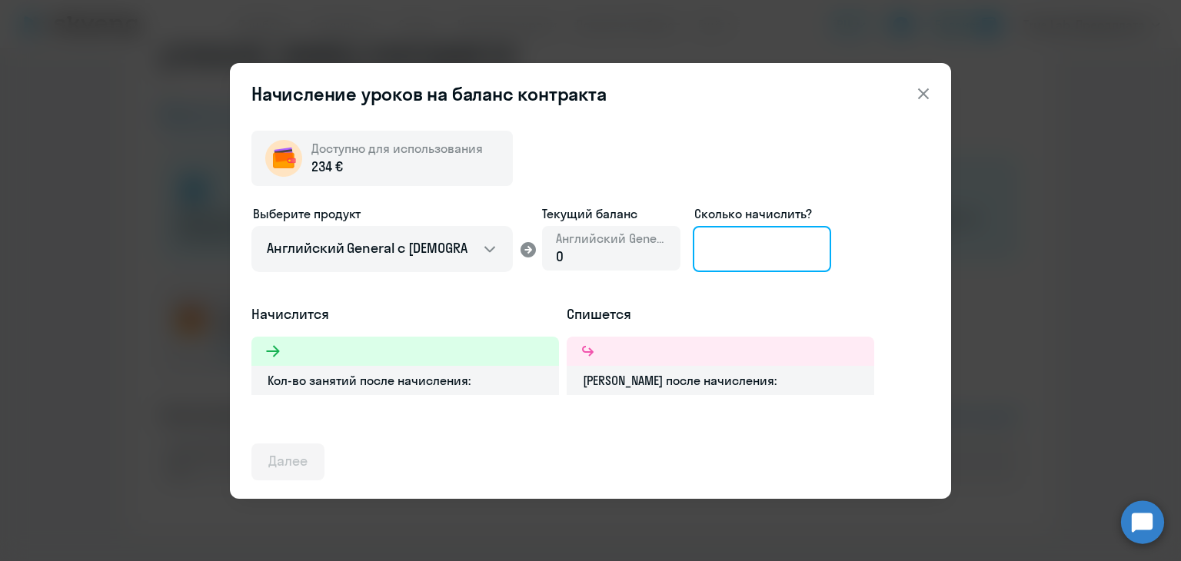
click at [773, 252] on input at bounding box center [762, 249] width 138 height 46
type input "16"
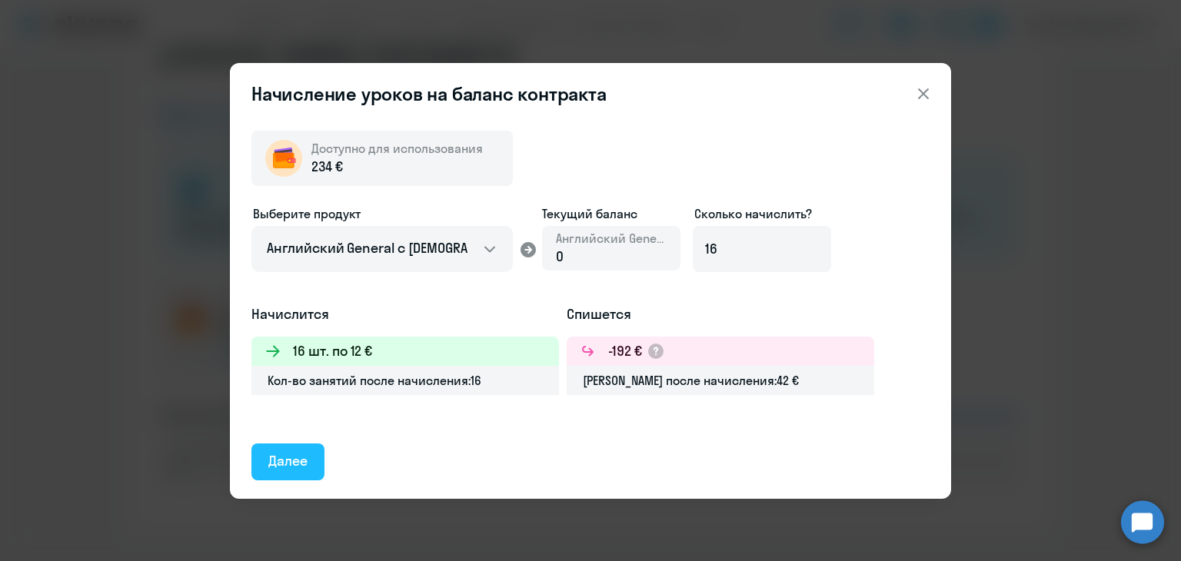
click at [278, 451] on div "Далее" at bounding box center [287, 461] width 39 height 20
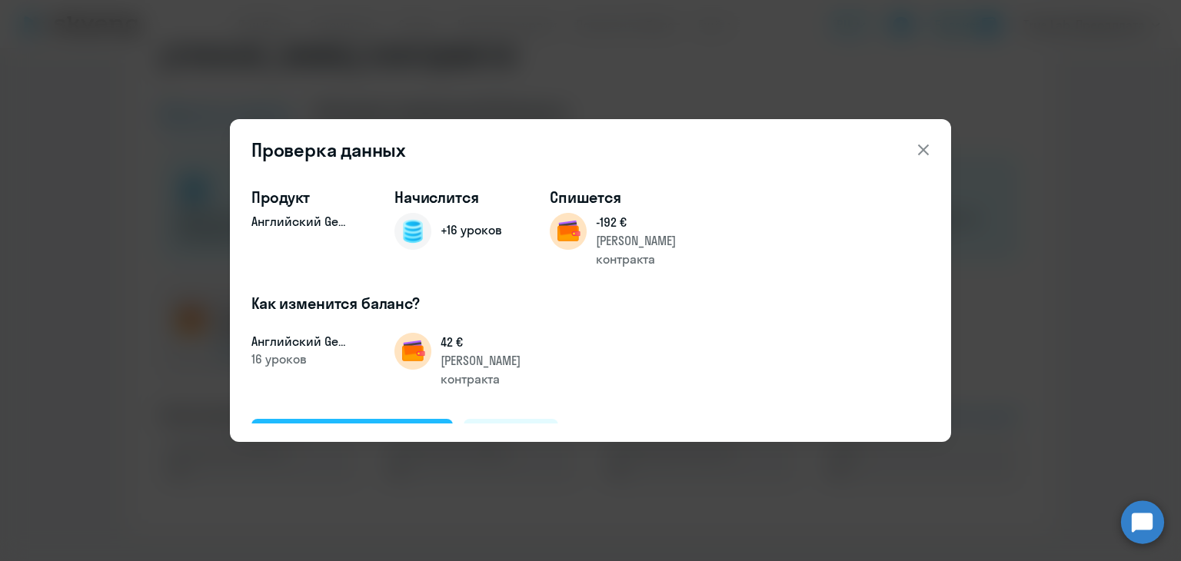
click at [323, 427] on div "Подтвердить и начислить" at bounding box center [352, 437] width 168 height 20
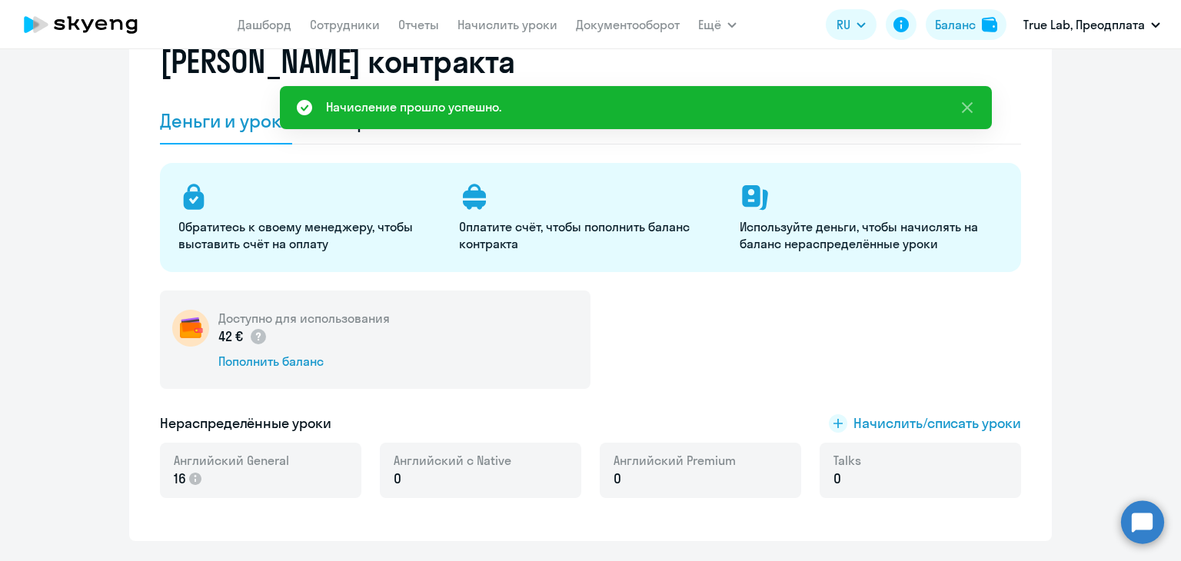
scroll to position [0, 0]
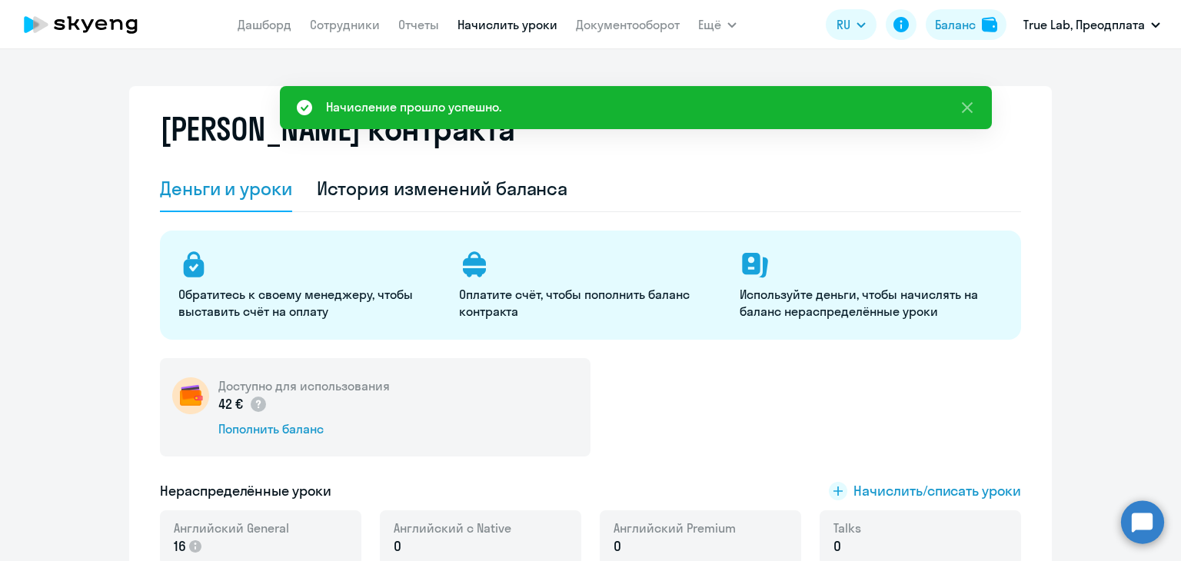
click at [507, 19] on link "Начислить уроки" at bounding box center [507, 24] width 100 height 15
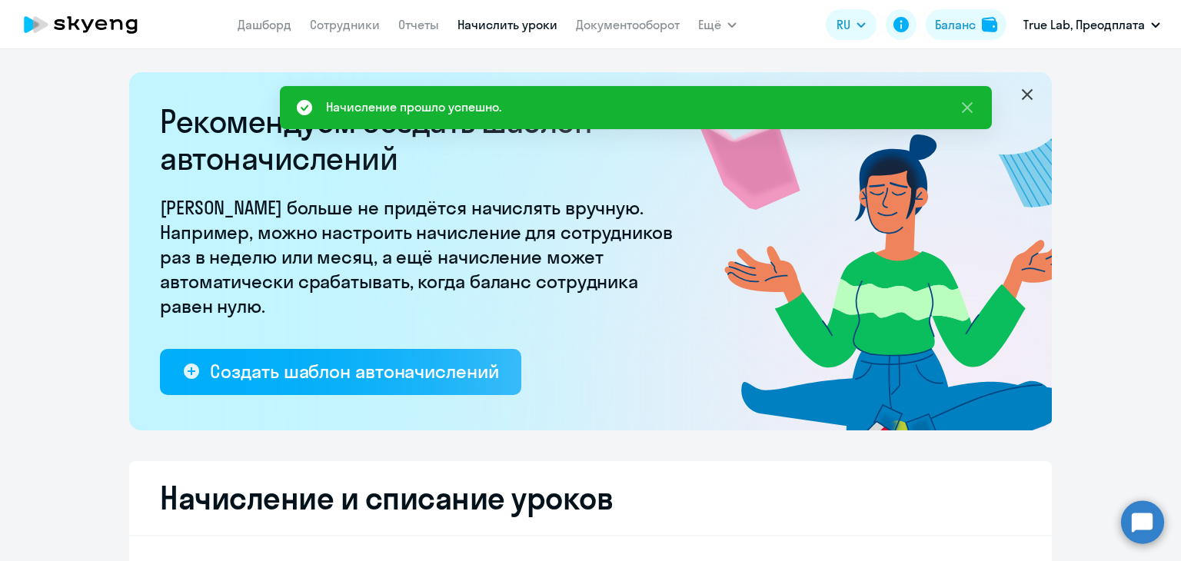
select select "10"
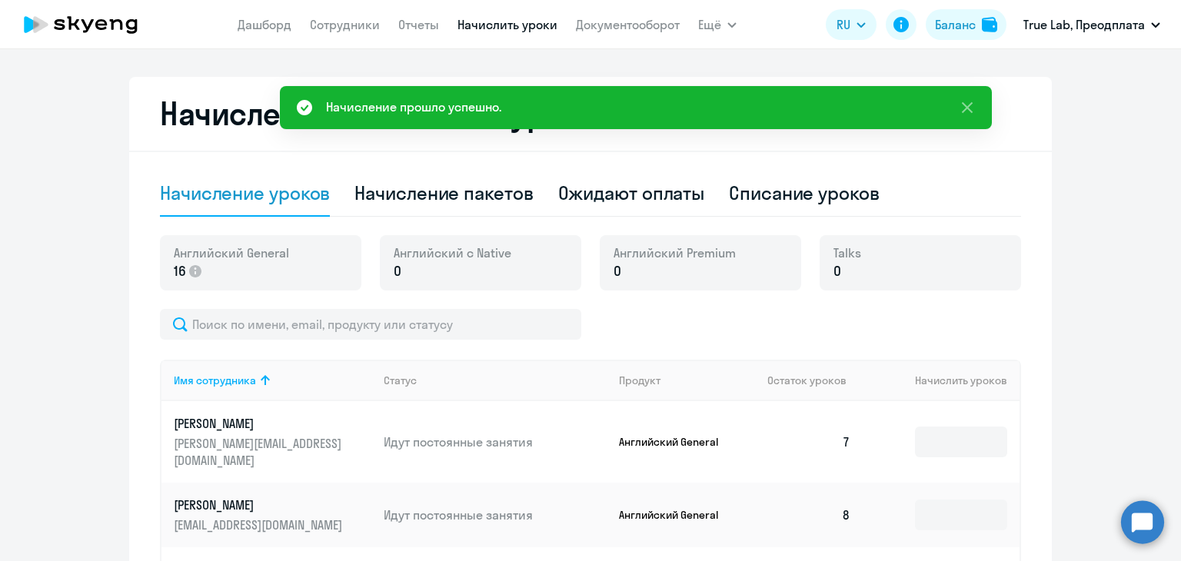
scroll to position [538, 0]
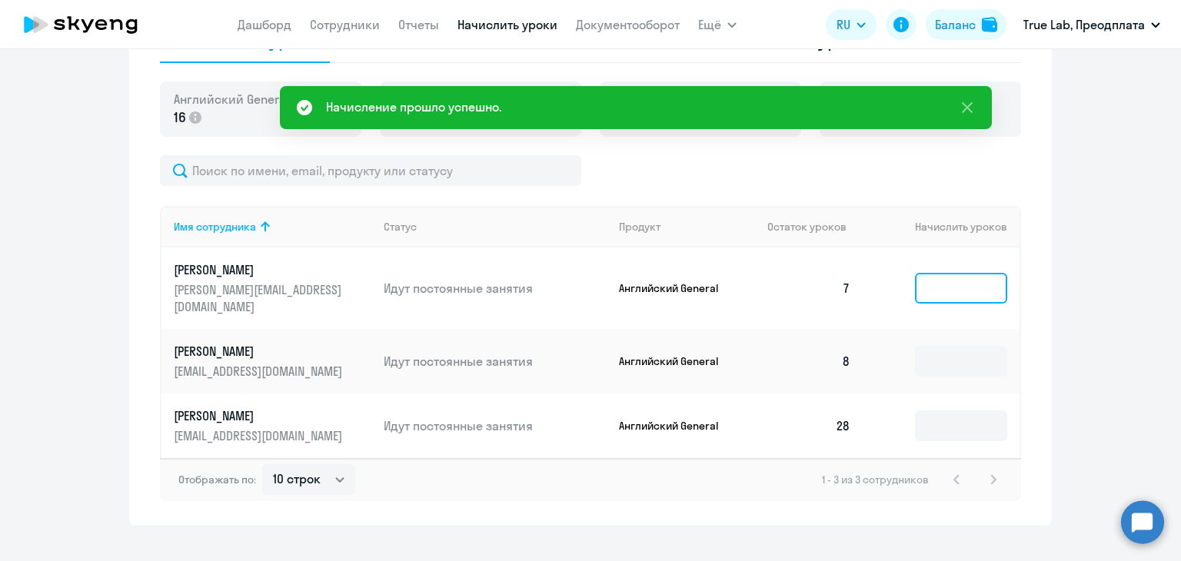
click at [978, 273] on input at bounding box center [961, 288] width 92 height 31
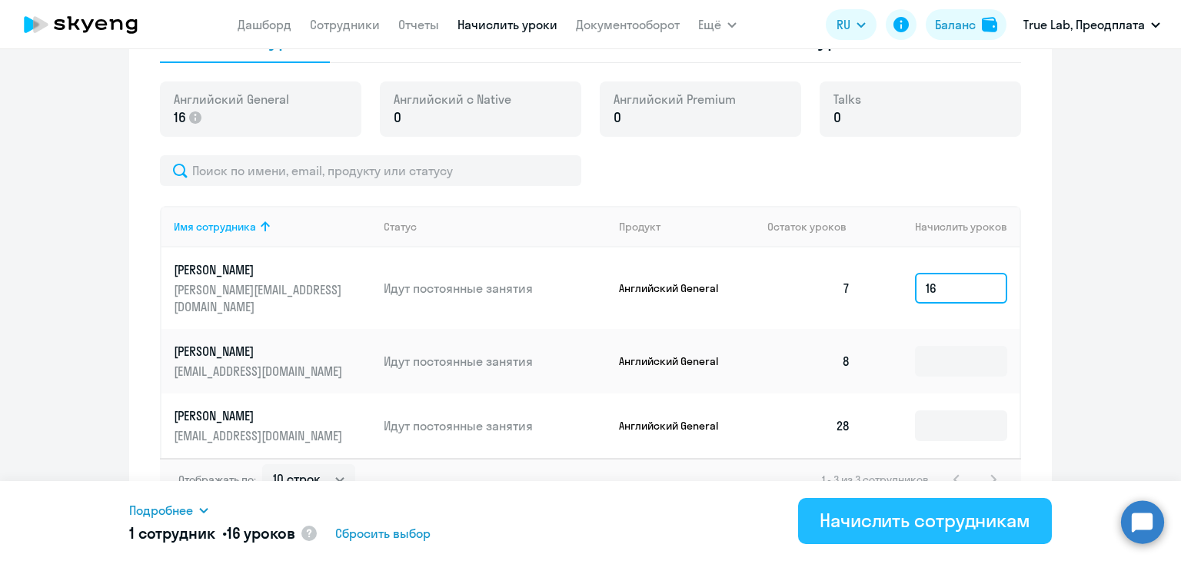
type input "16"
click at [956, 522] on div "Начислить сотрудникам" at bounding box center [925, 520] width 211 height 25
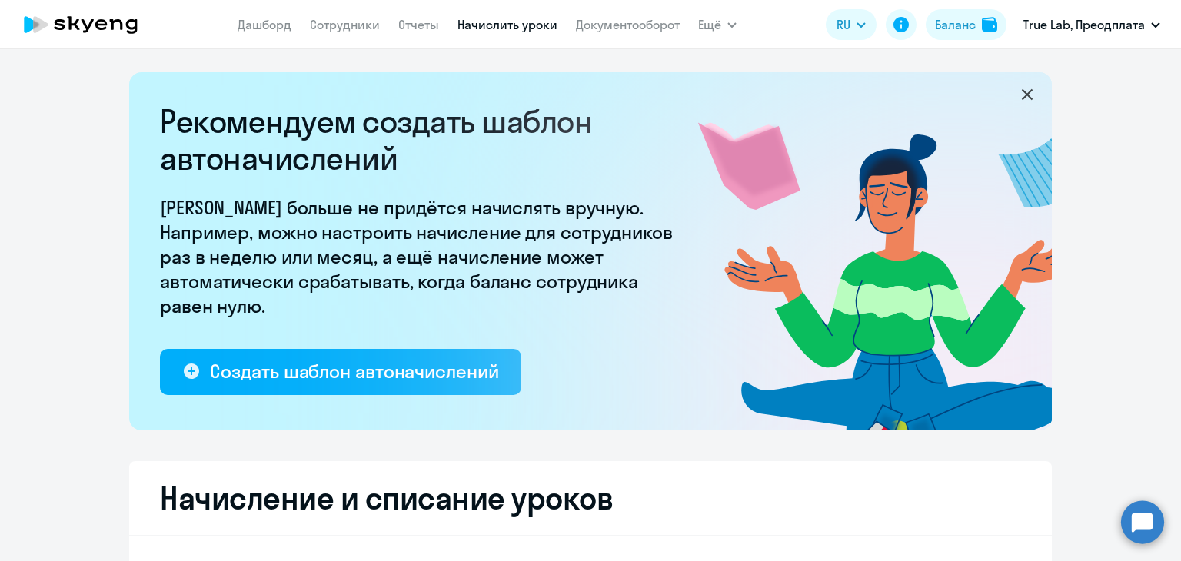
select select "10"
